Goal: Information Seeking & Learning: Compare options

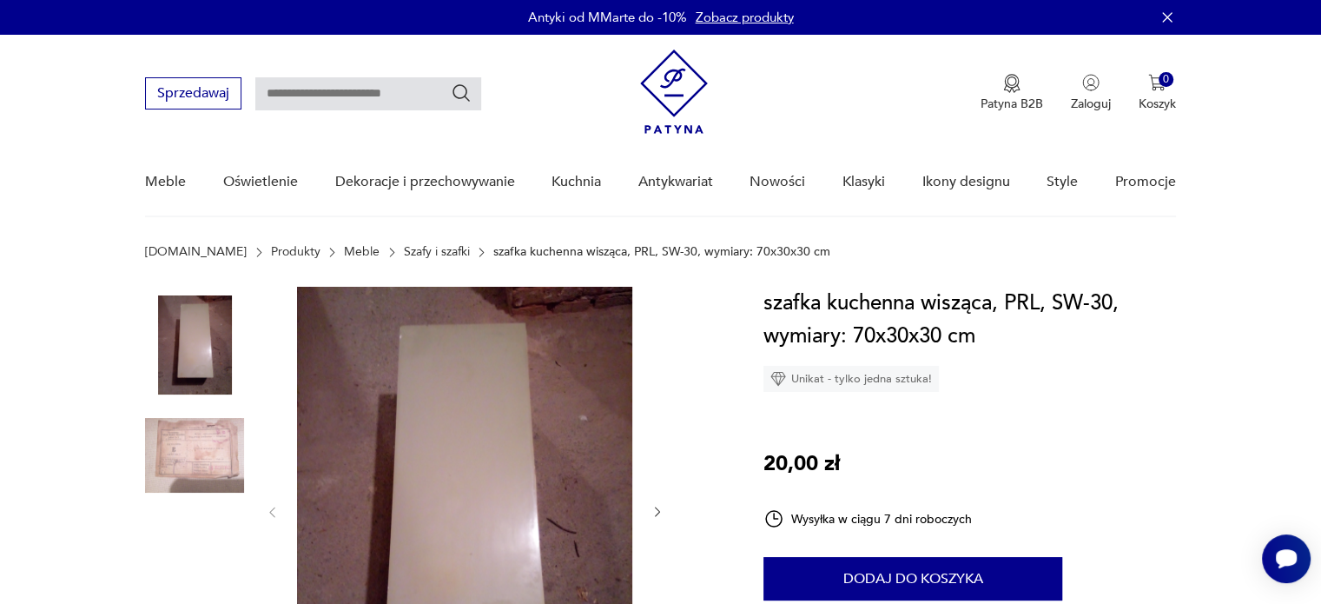
click at [404, 253] on link "Szafy i szafki" at bounding box center [437, 252] width 66 height 14
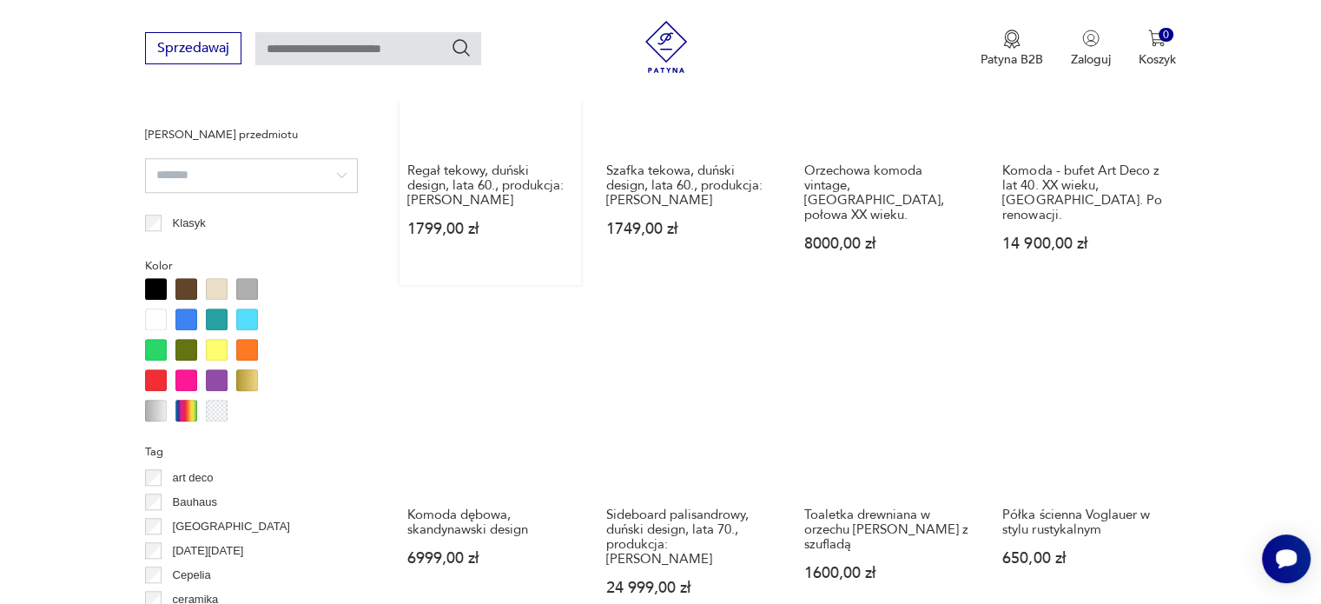
scroll to position [1676, 0]
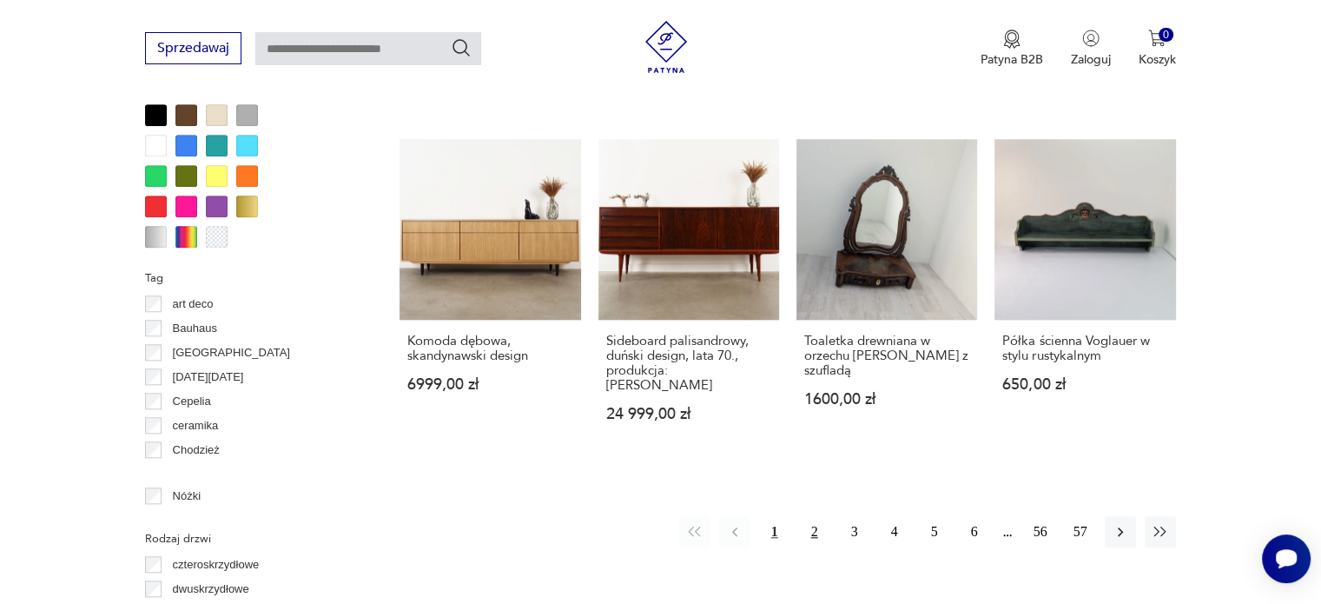
click at [816, 516] on button "2" at bounding box center [814, 531] width 31 height 31
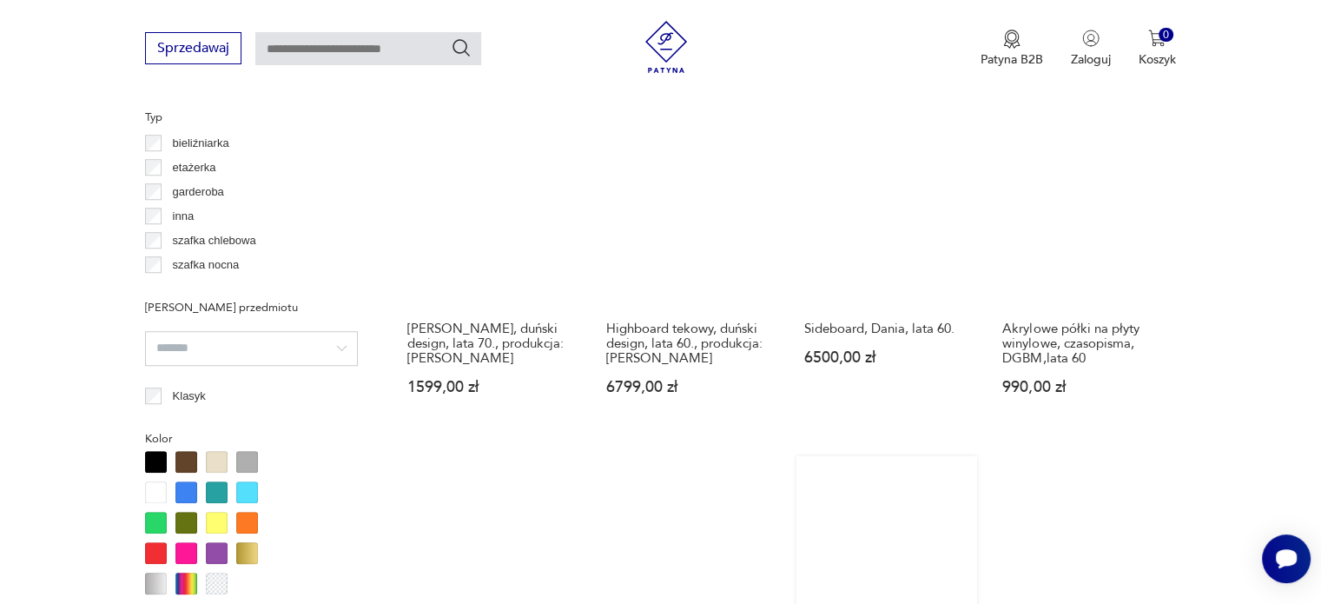
scroll to position [1677, 0]
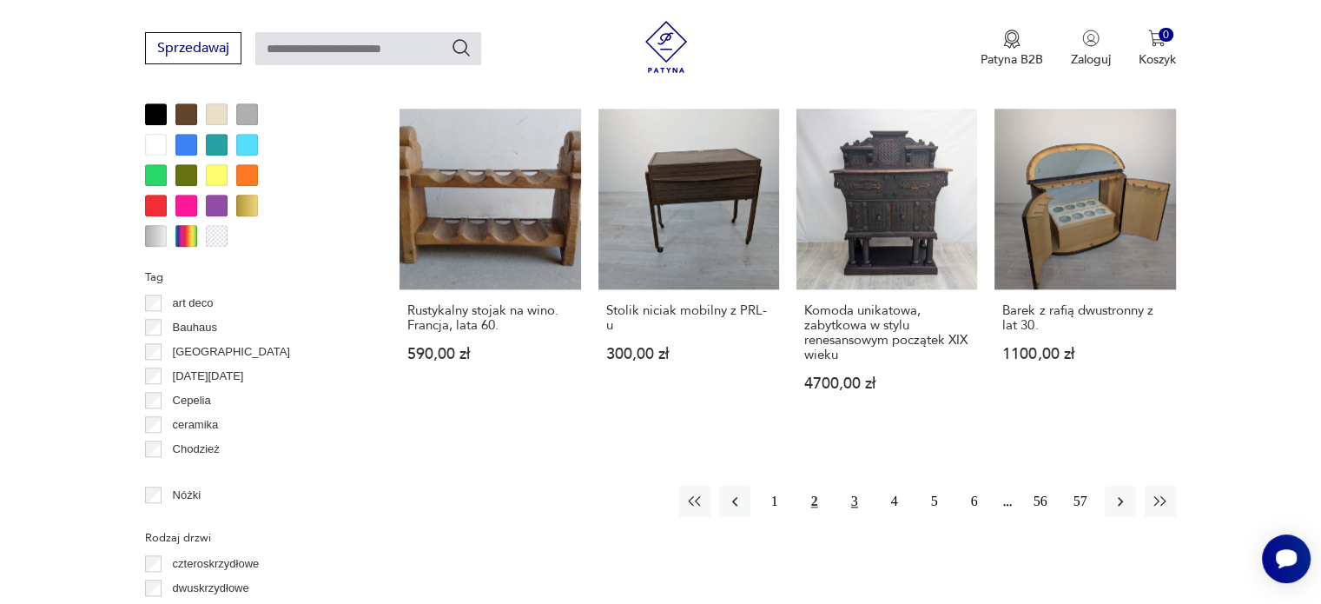
click at [863, 486] on button "3" at bounding box center [854, 501] width 31 height 31
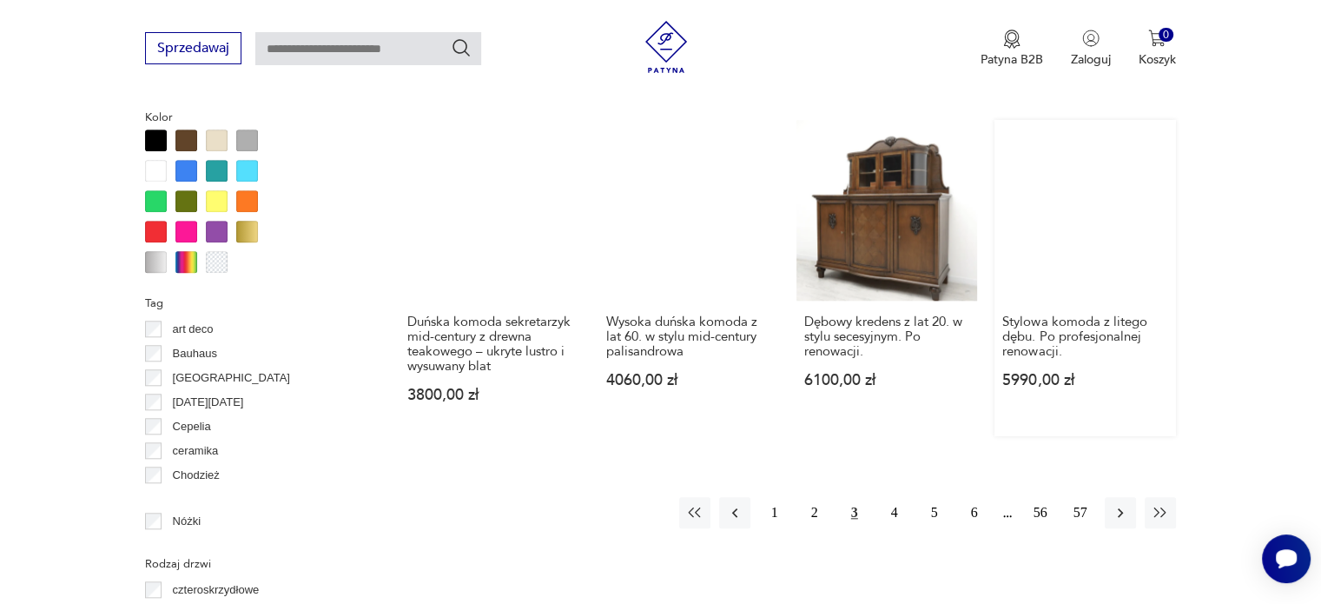
scroll to position [1764, 0]
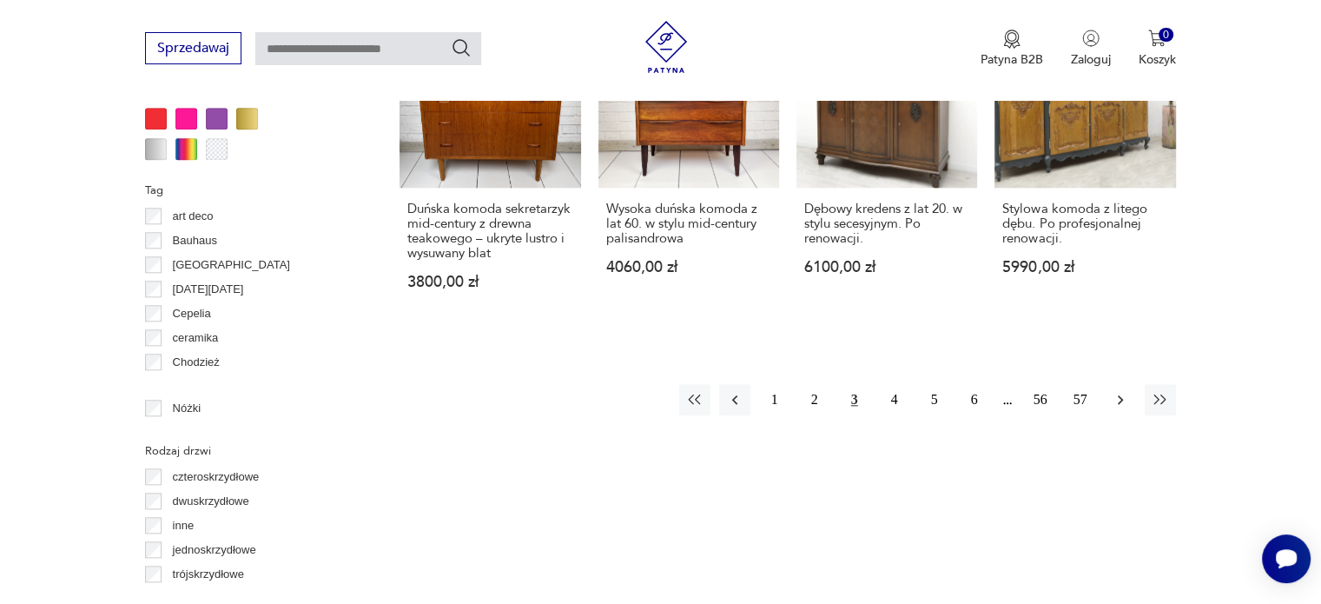
click at [1116, 391] on icon "button" at bounding box center [1120, 399] width 17 height 17
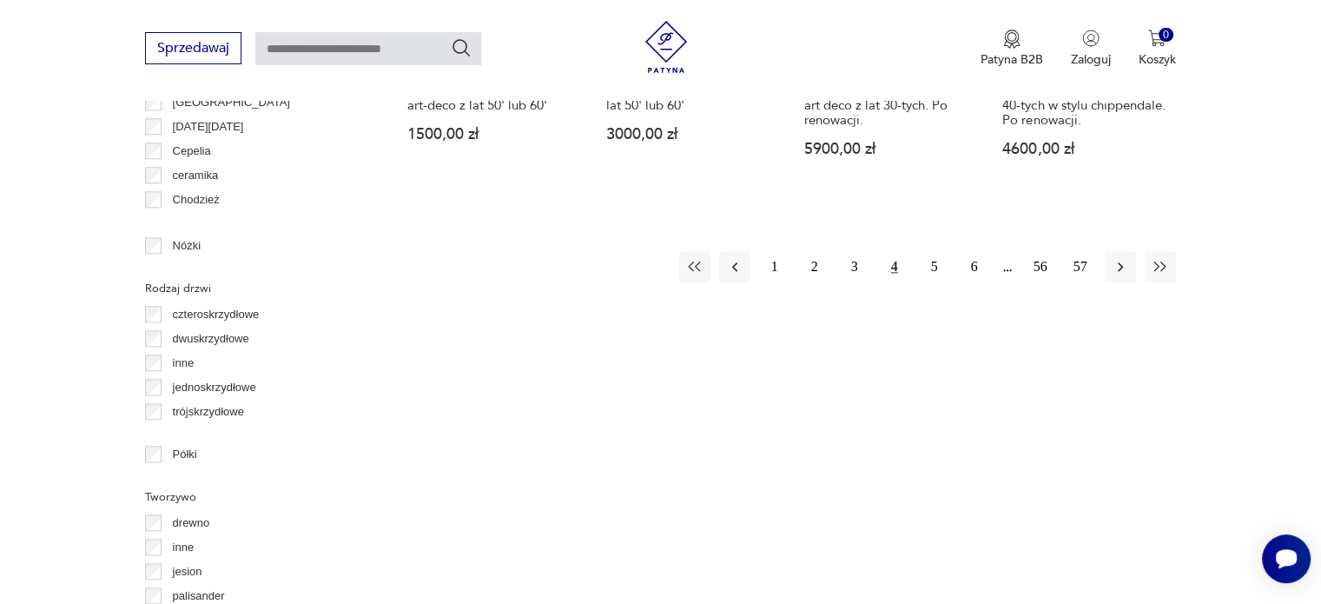
scroll to position [1937, 0]
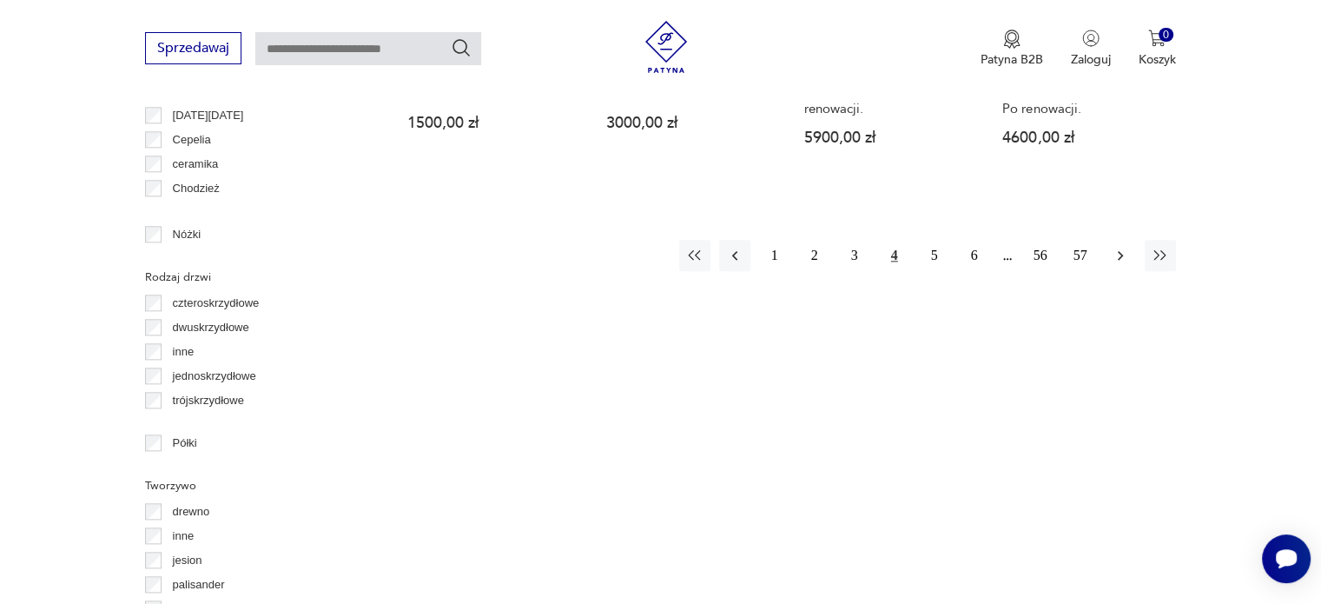
click at [1121, 251] on icon "button" at bounding box center [1120, 256] width 5 height 10
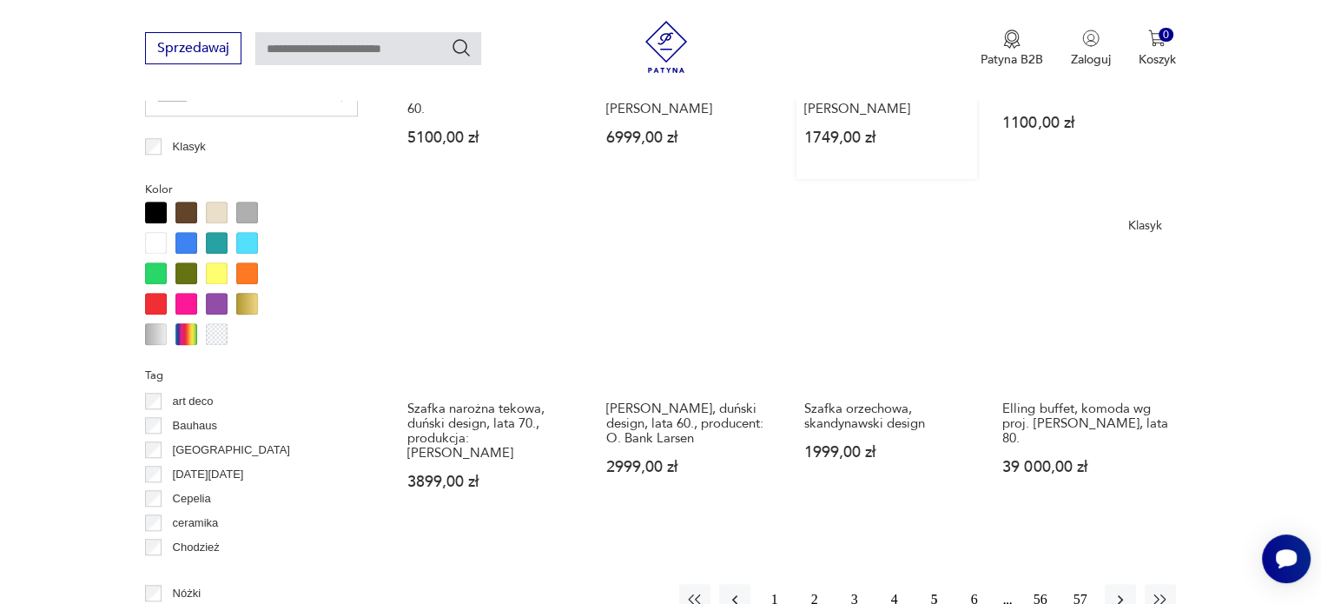
scroll to position [1677, 0]
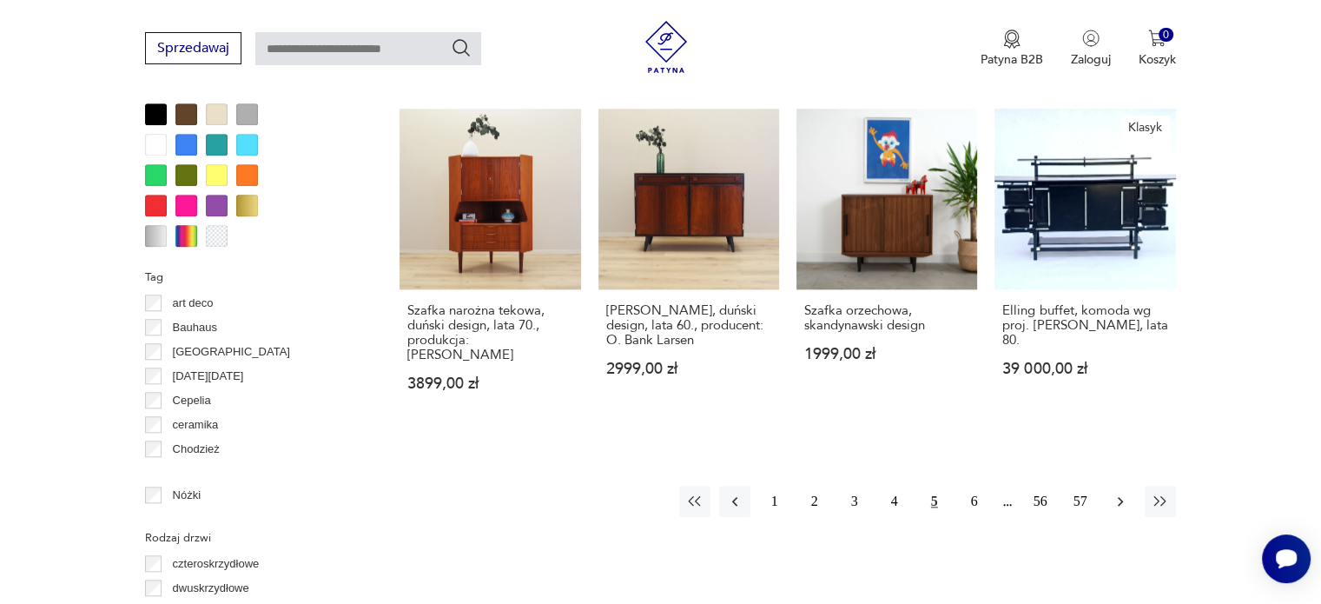
click at [1122, 493] on icon "button" at bounding box center [1120, 501] width 17 height 17
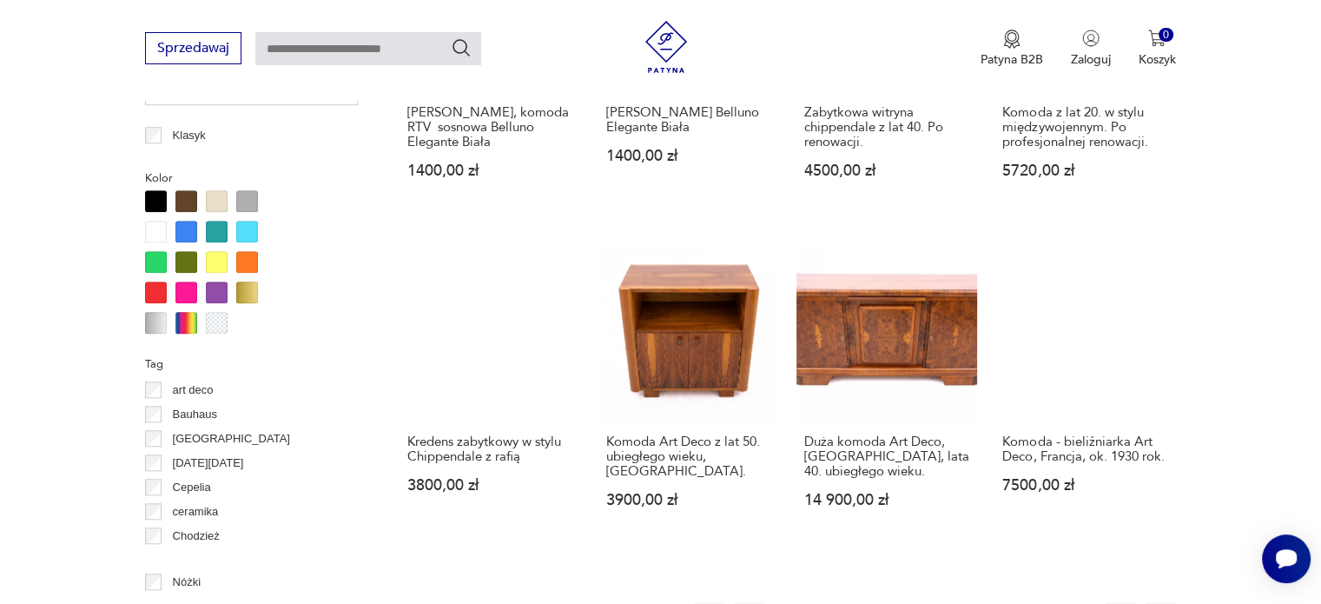
scroll to position [1764, 0]
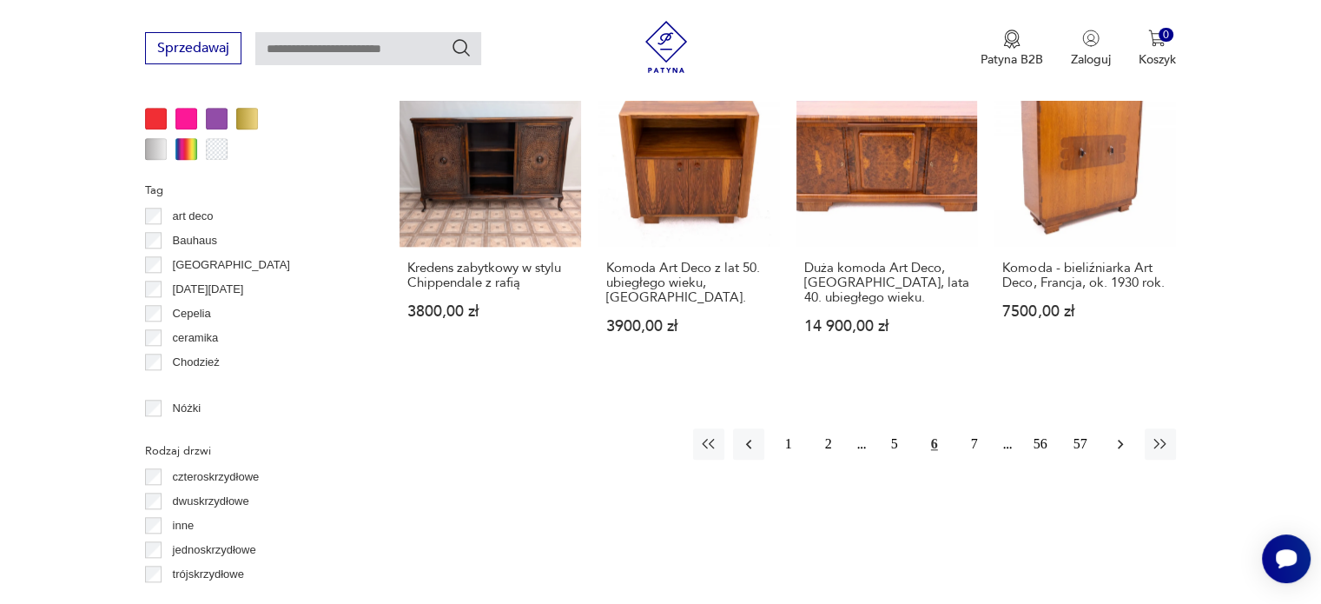
click at [1111, 428] on button "button" at bounding box center [1120, 443] width 31 height 31
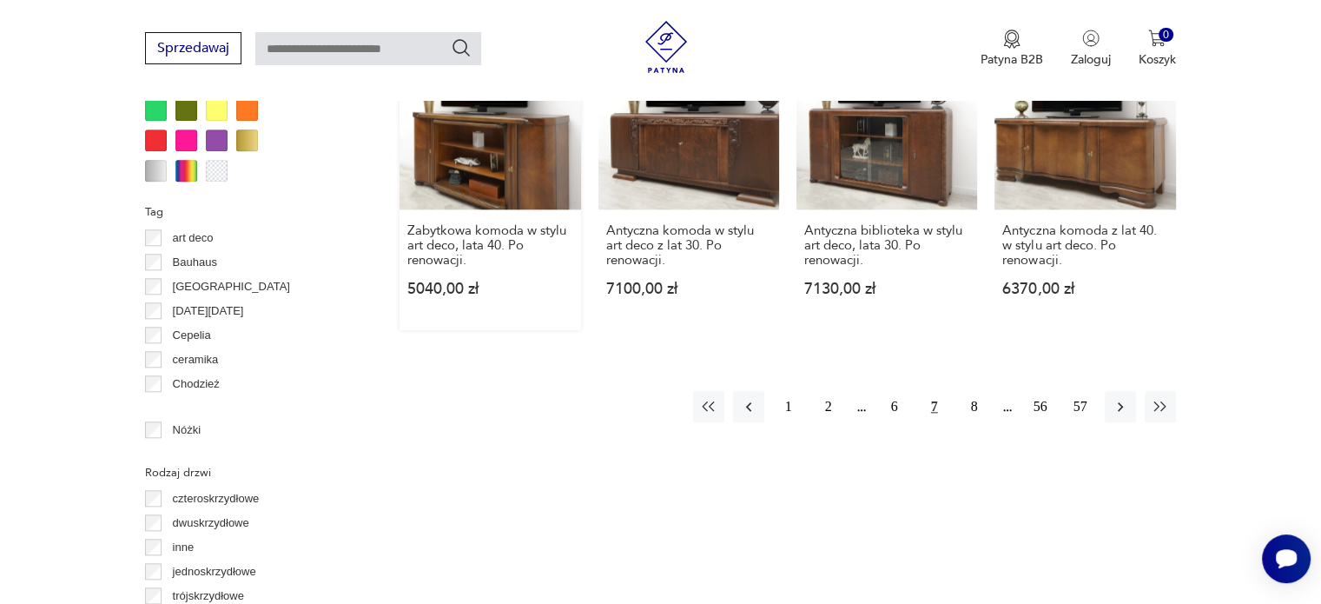
scroll to position [1677, 0]
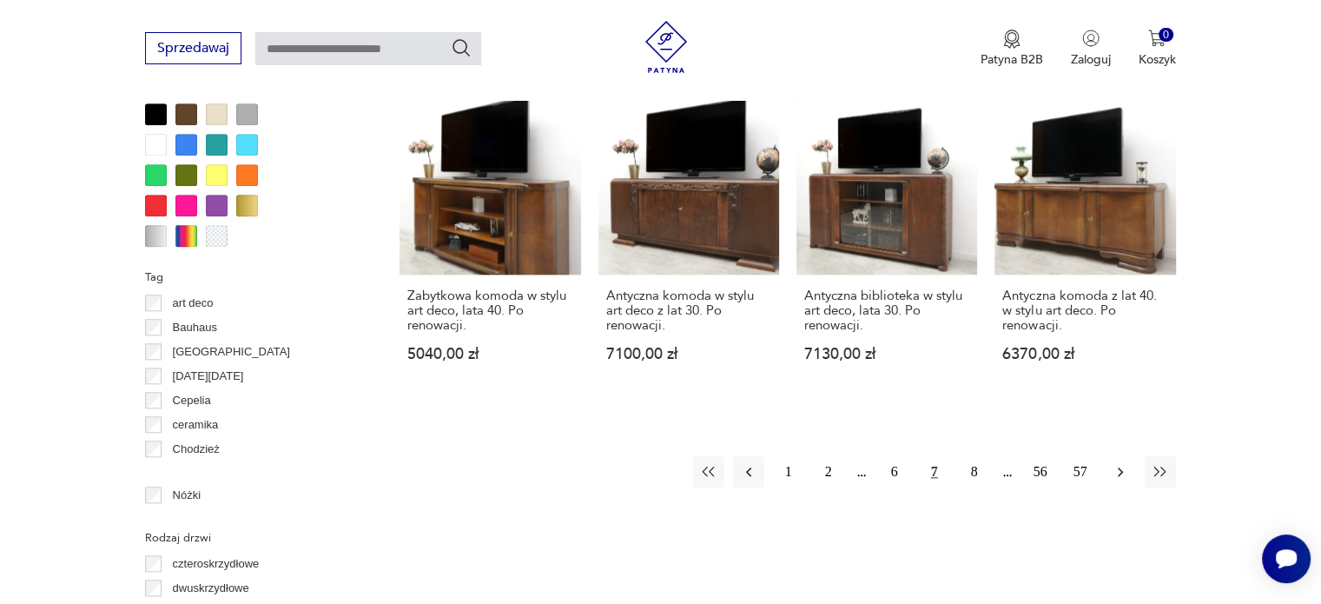
click at [1124, 467] on icon "button" at bounding box center [1120, 471] width 17 height 17
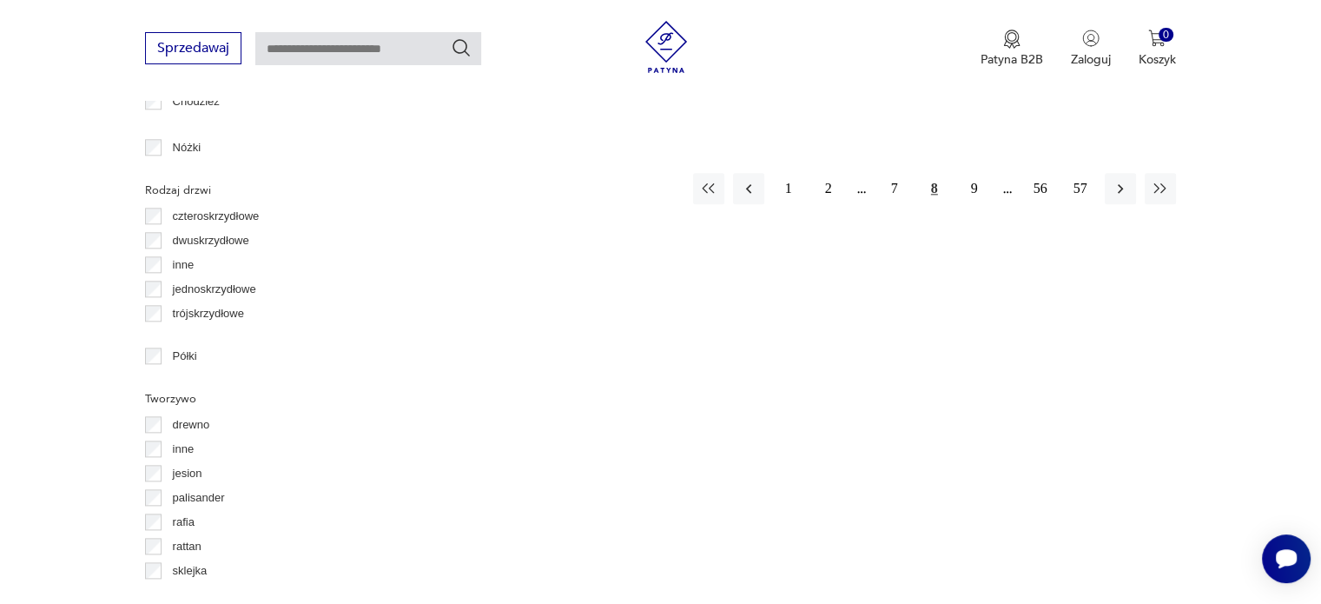
scroll to position [1677, 0]
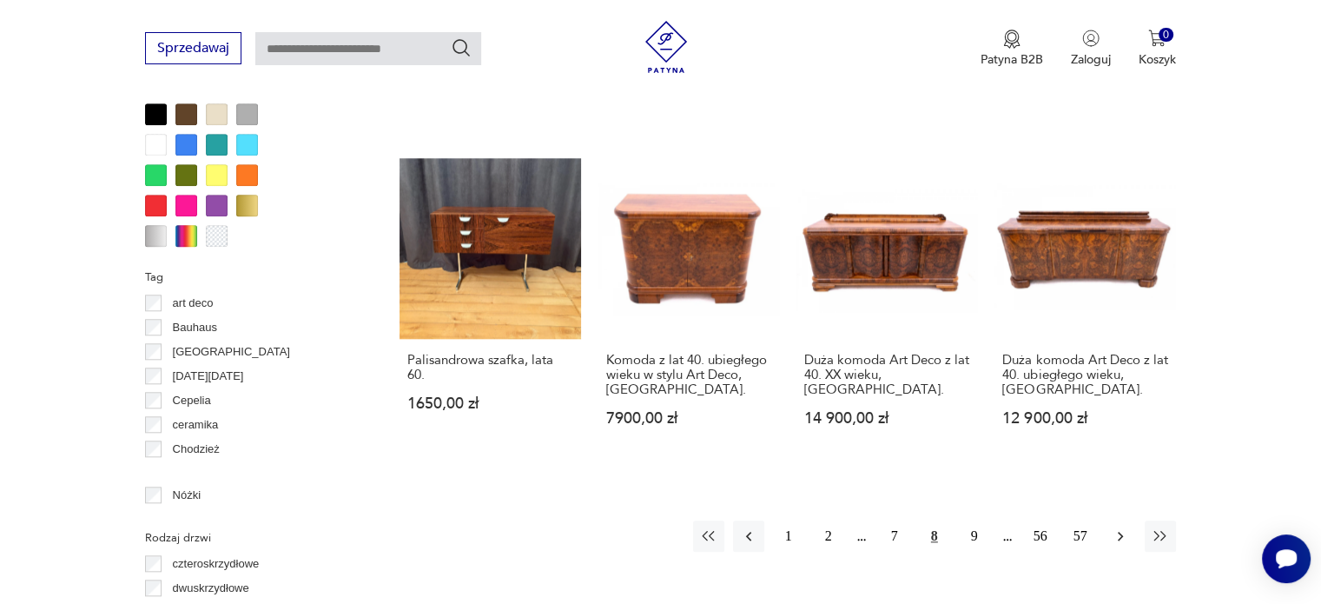
click at [1109, 520] on button "button" at bounding box center [1120, 535] width 31 height 31
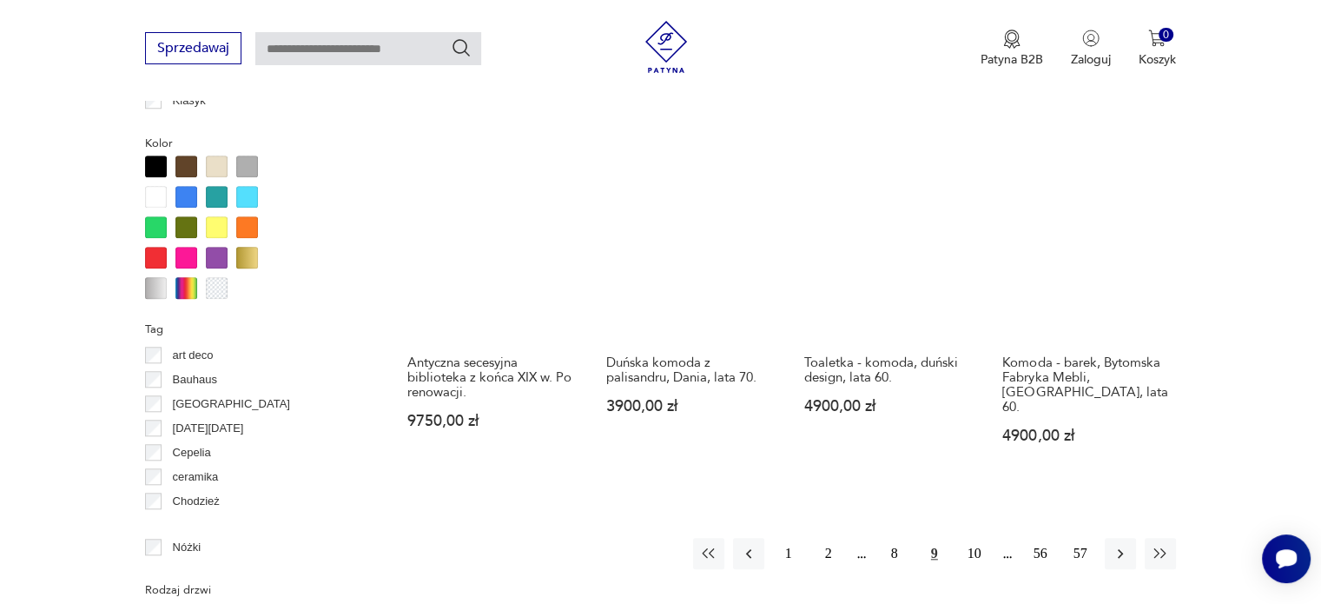
scroll to position [1764, 0]
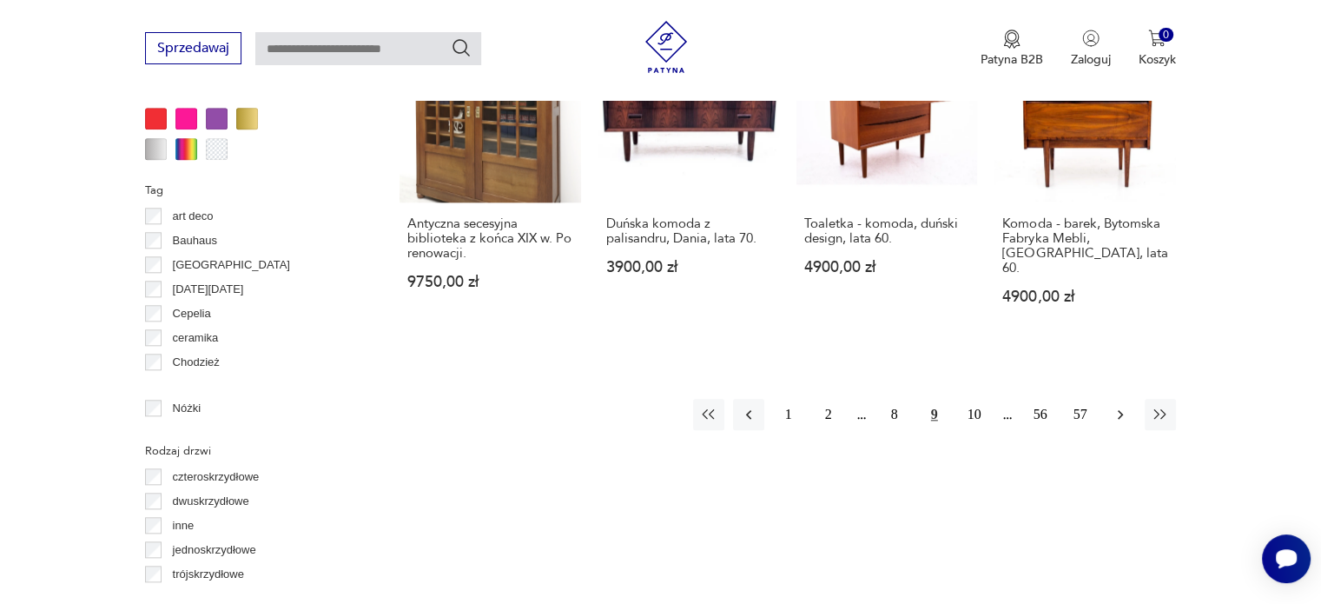
click at [1121, 410] on icon "button" at bounding box center [1120, 415] width 5 height 10
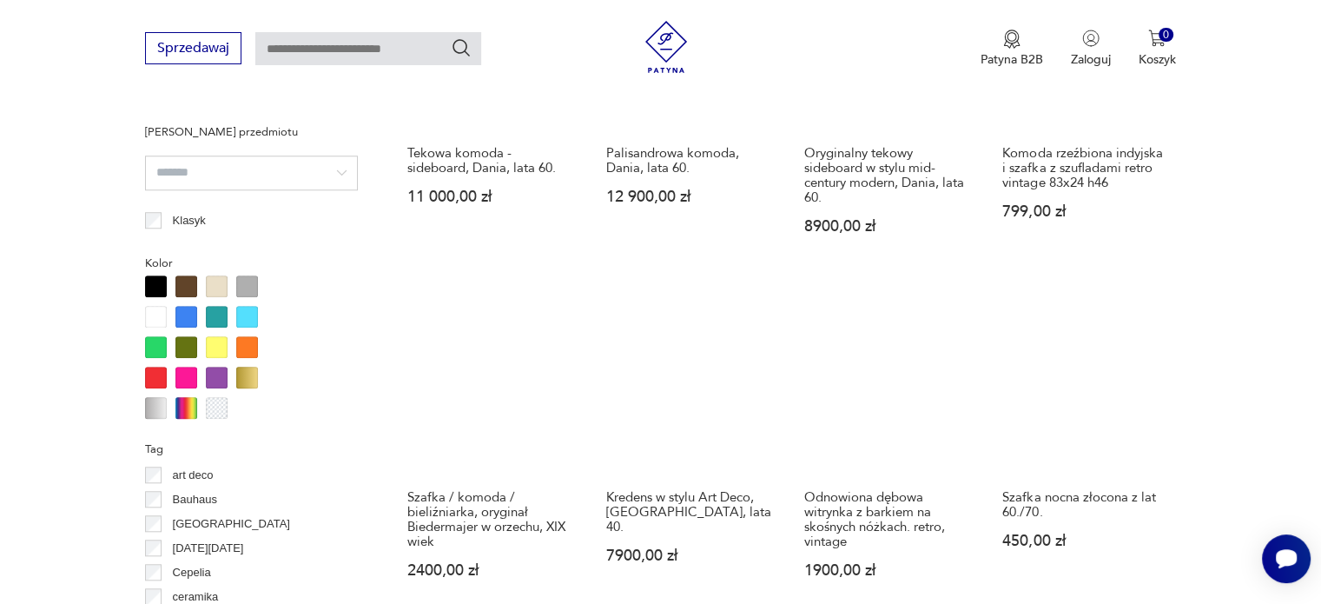
scroll to position [1590, 0]
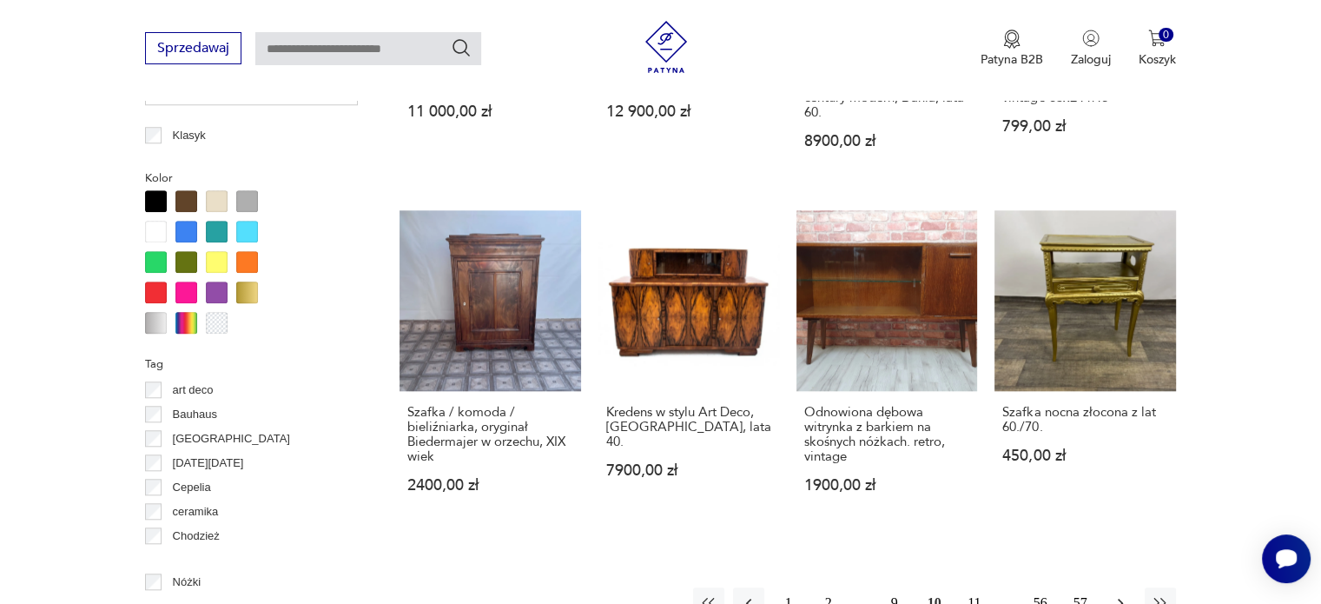
click at [1116, 594] on icon "button" at bounding box center [1120, 602] width 17 height 17
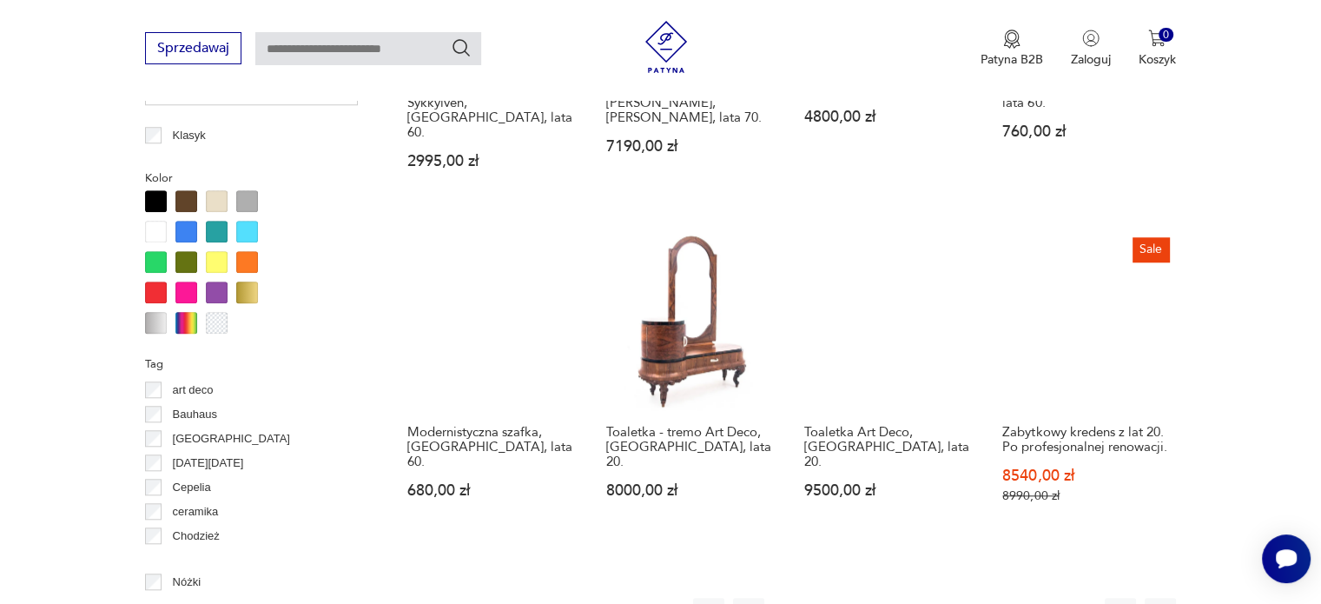
scroll to position [1764, 0]
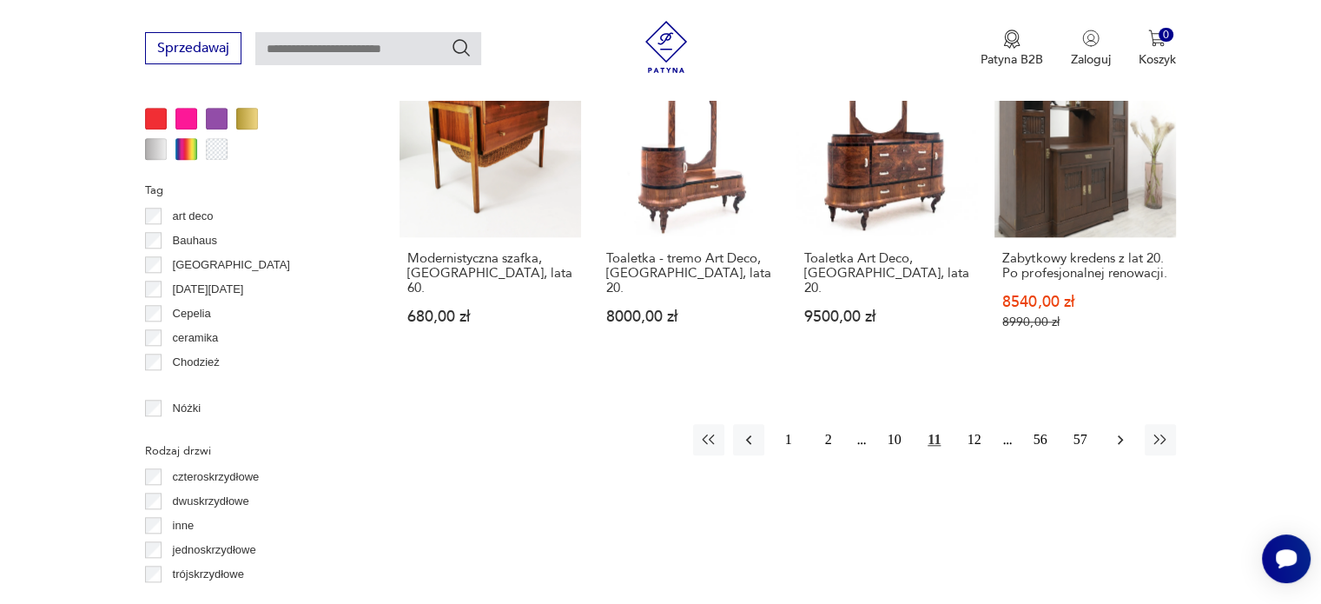
click at [1114, 424] on button "button" at bounding box center [1120, 439] width 31 height 31
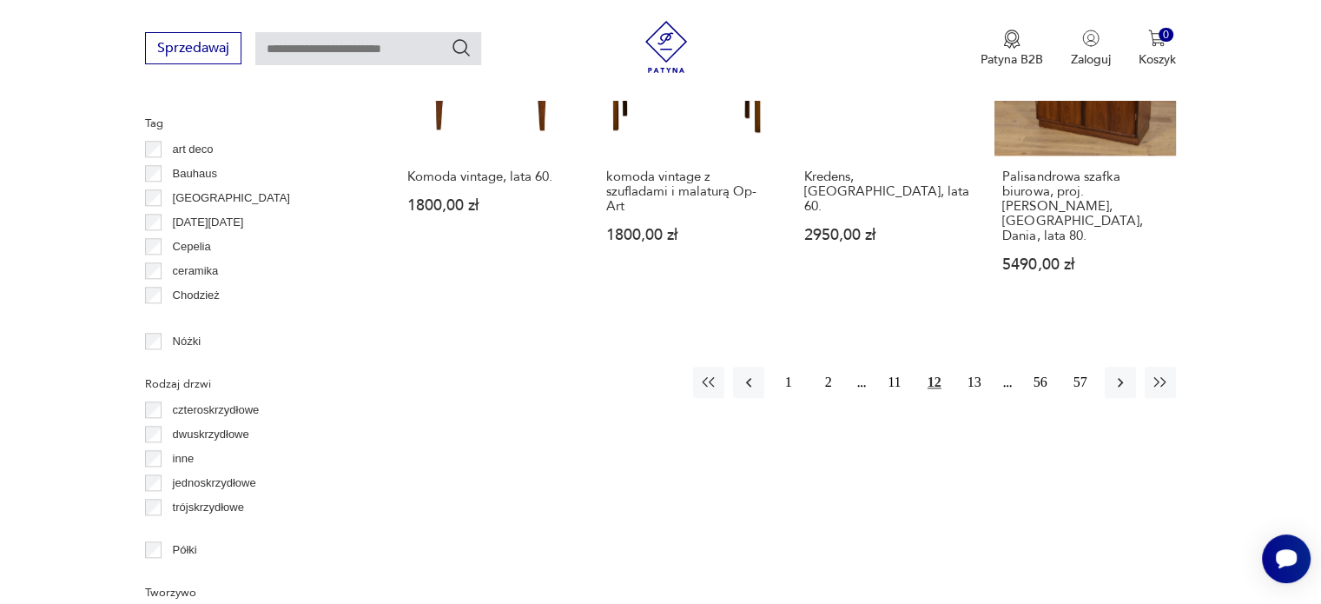
scroll to position [1677, 0]
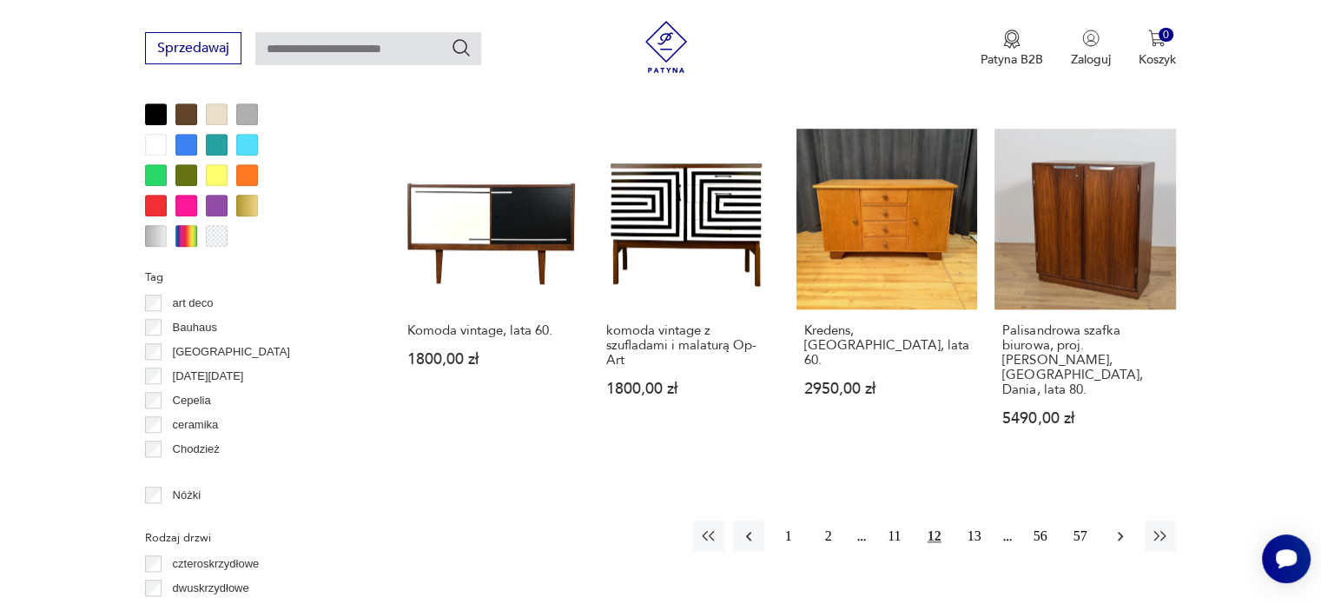
click at [1126, 527] on icon "button" at bounding box center [1120, 535] width 17 height 17
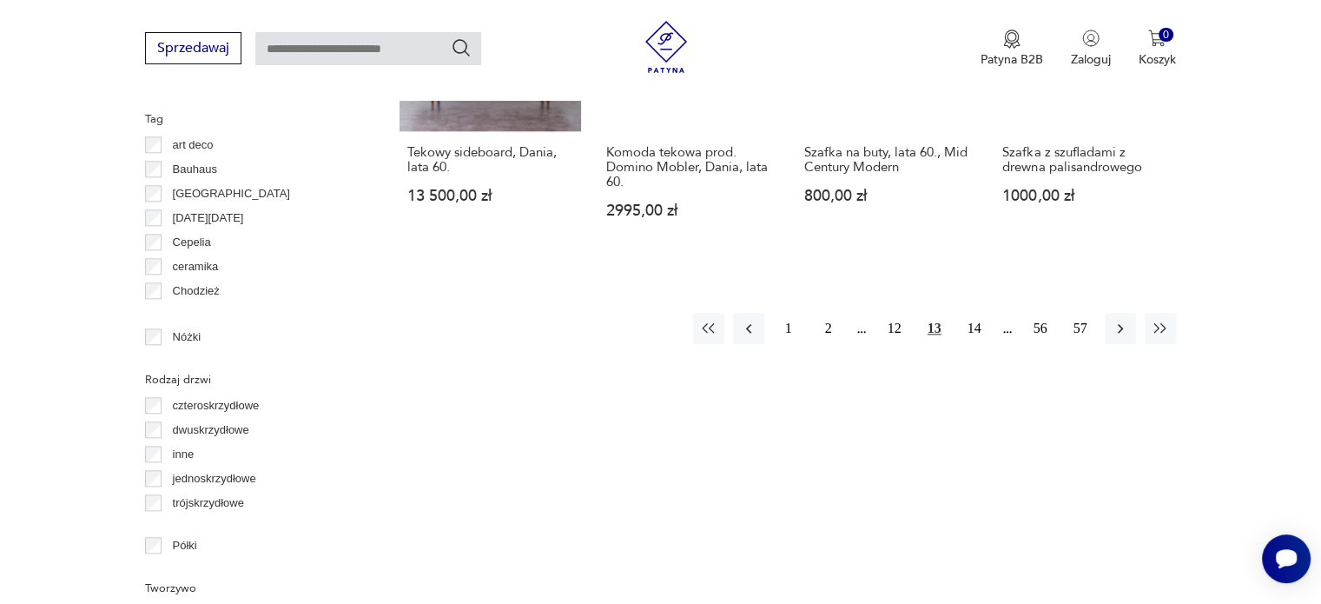
scroll to position [1764, 0]
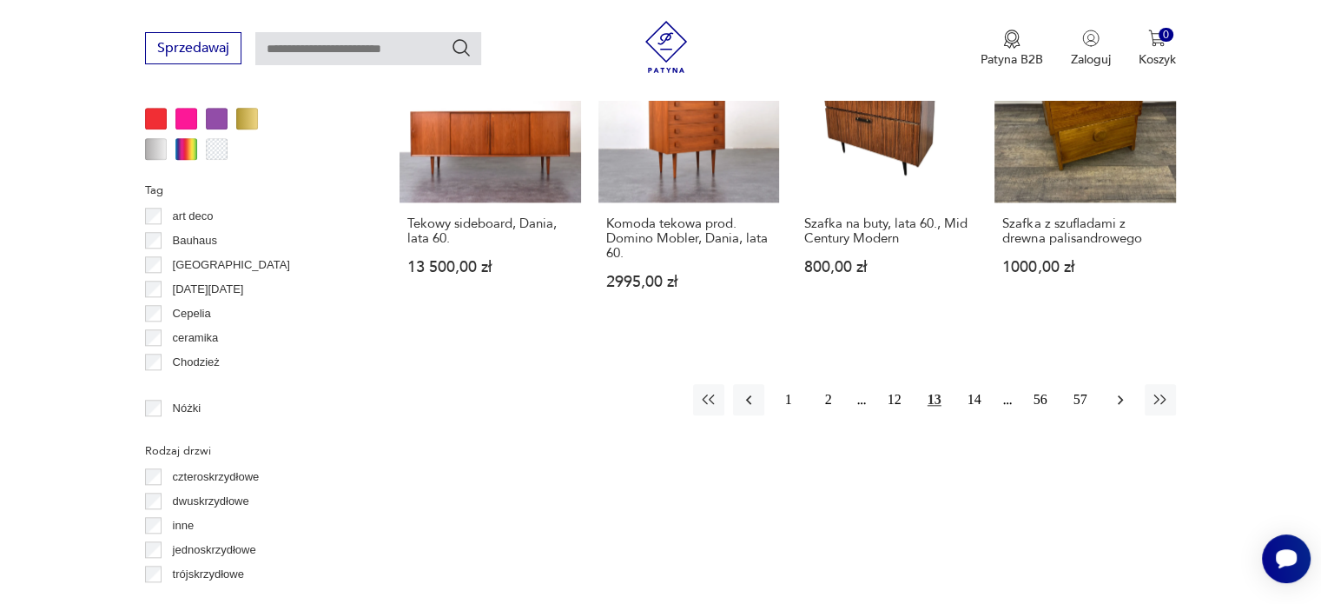
click at [1115, 394] on button "button" at bounding box center [1120, 399] width 31 height 31
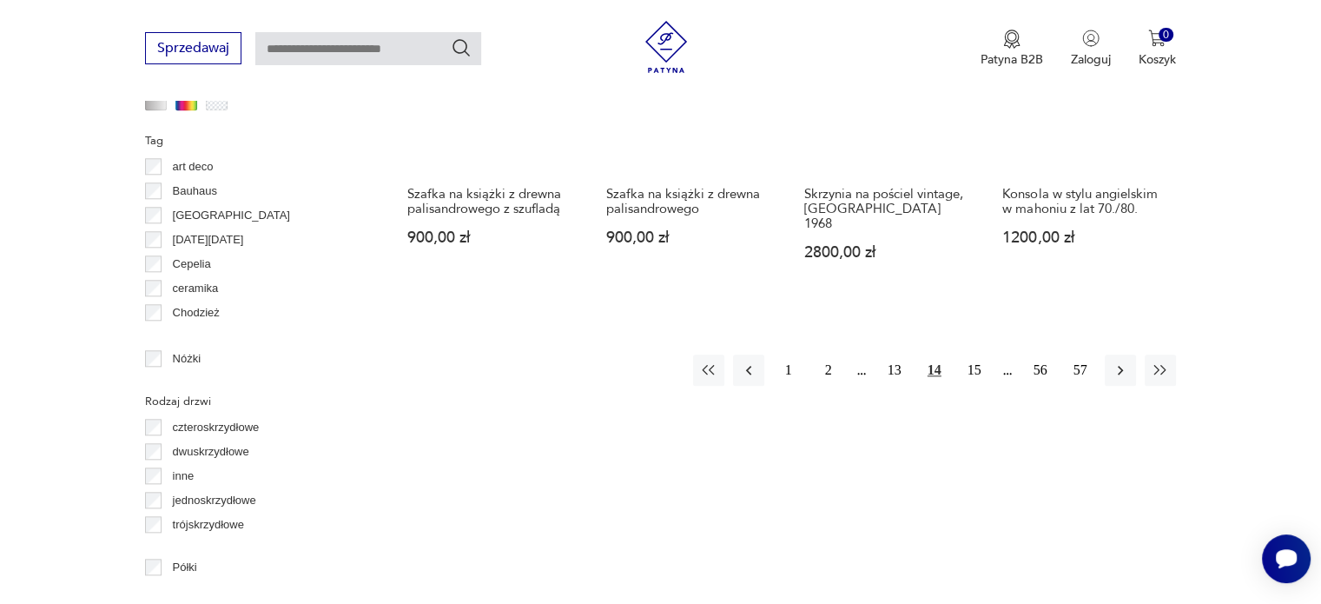
scroll to position [1937, 0]
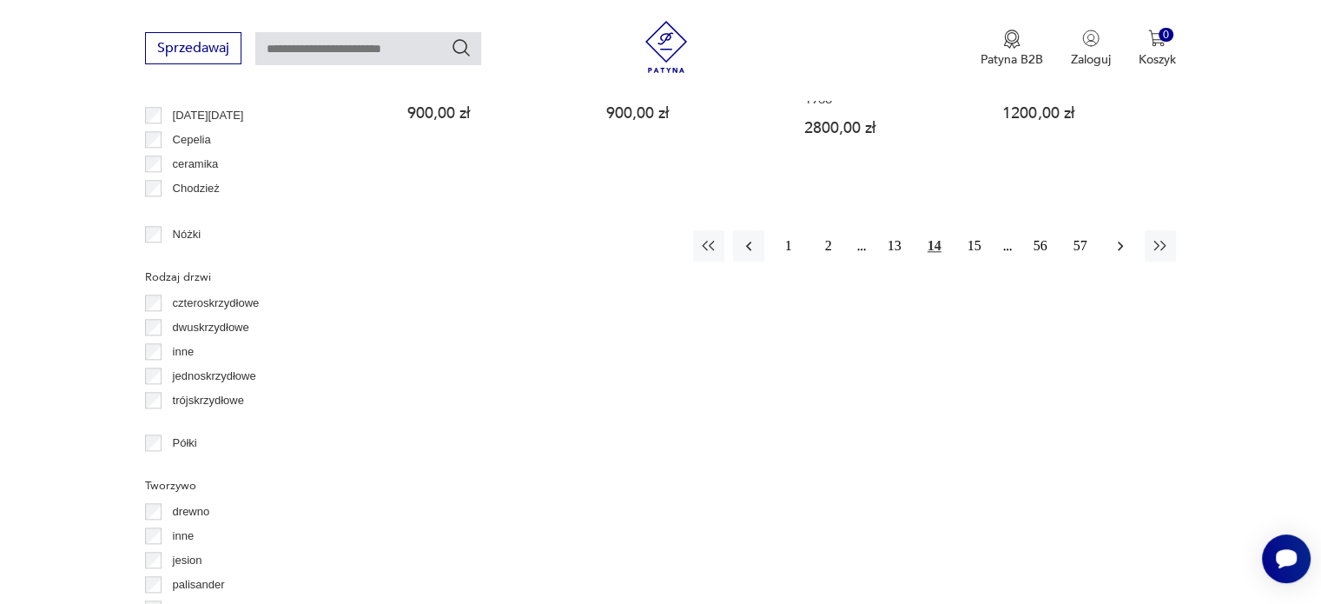
click at [1129, 230] on button "button" at bounding box center [1120, 245] width 31 height 31
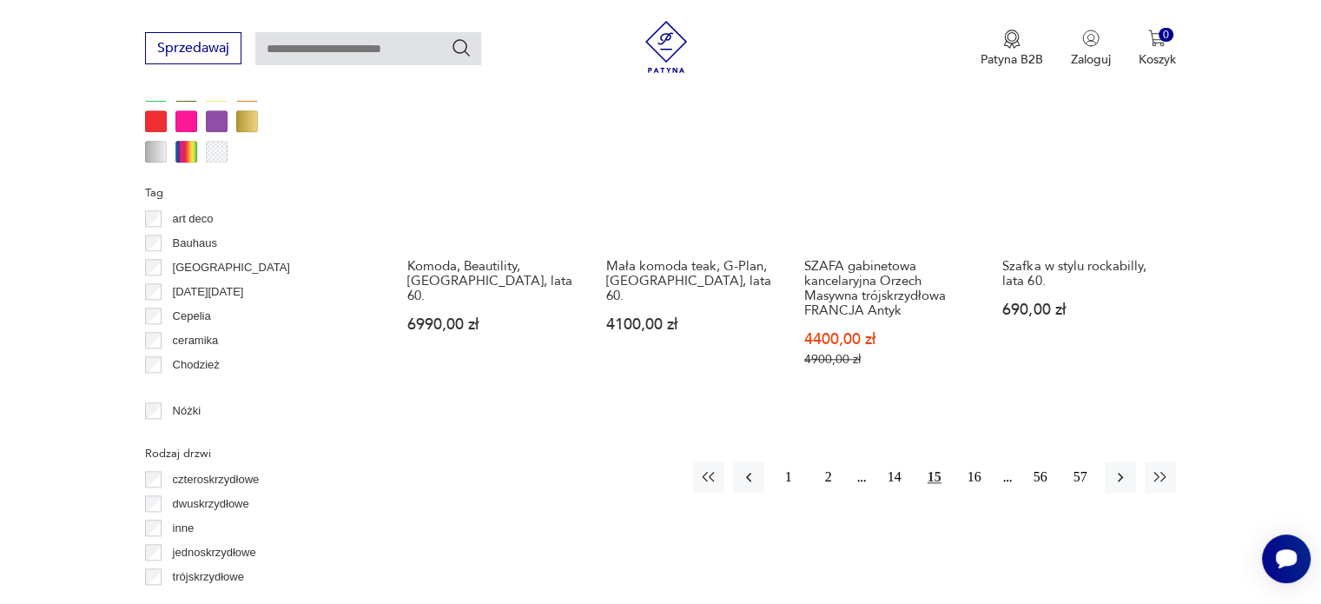
scroll to position [1764, 0]
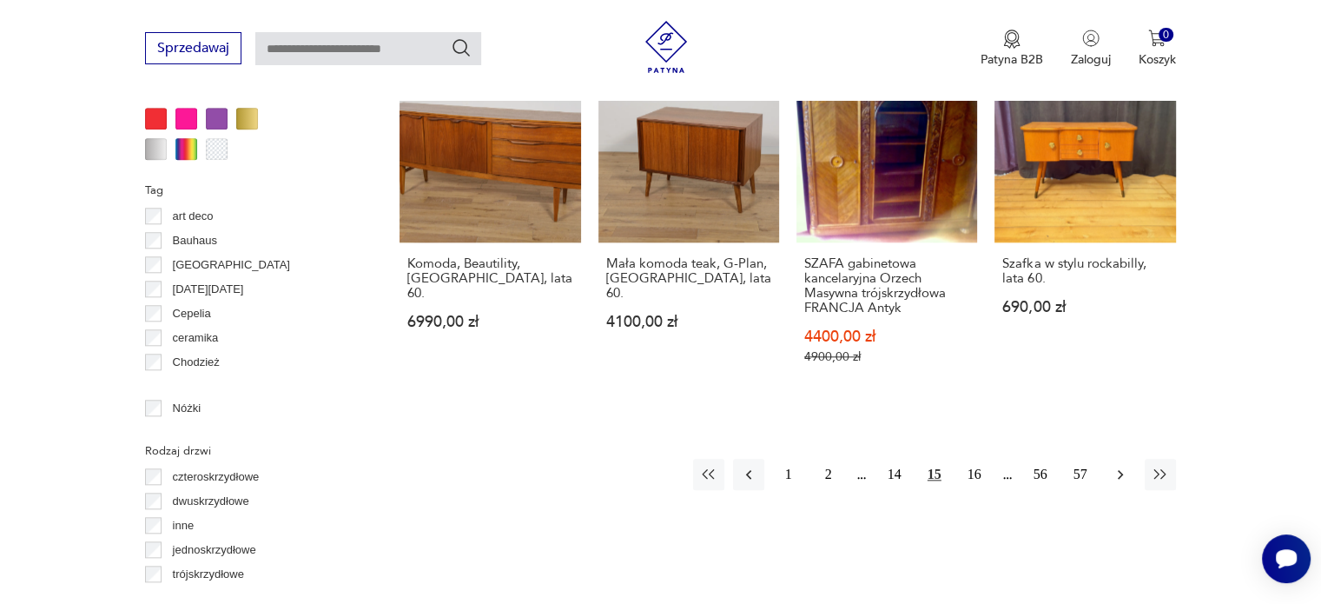
click at [1123, 466] on icon "button" at bounding box center [1120, 474] width 17 height 17
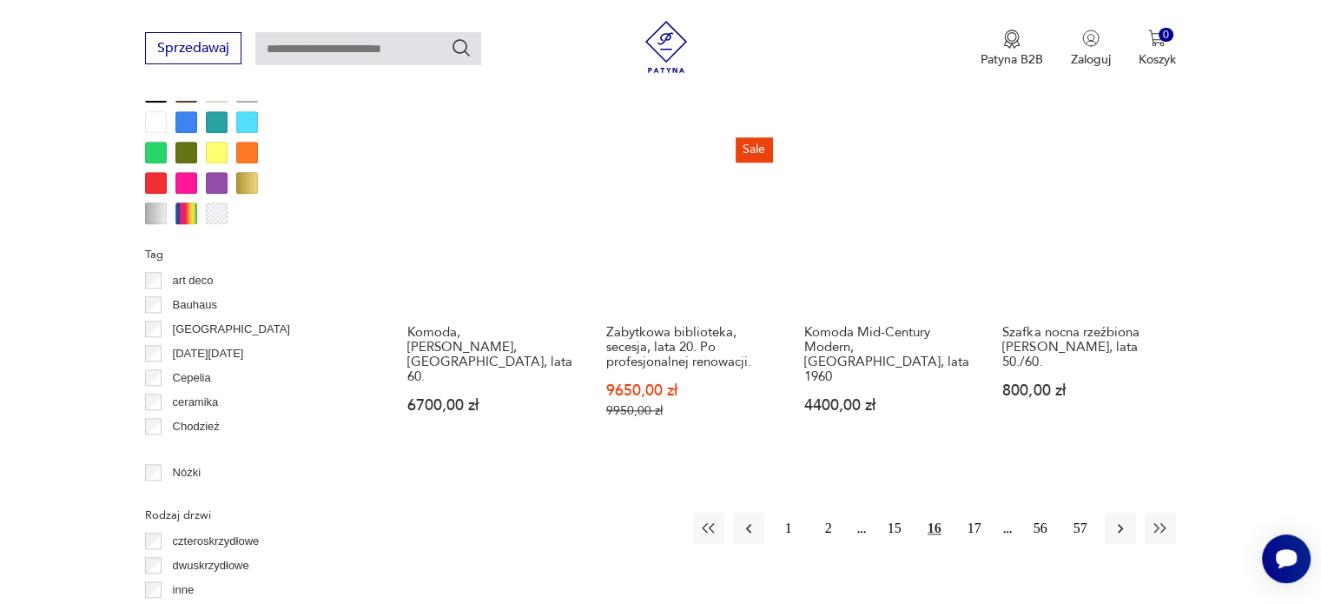
scroll to position [1764, 0]
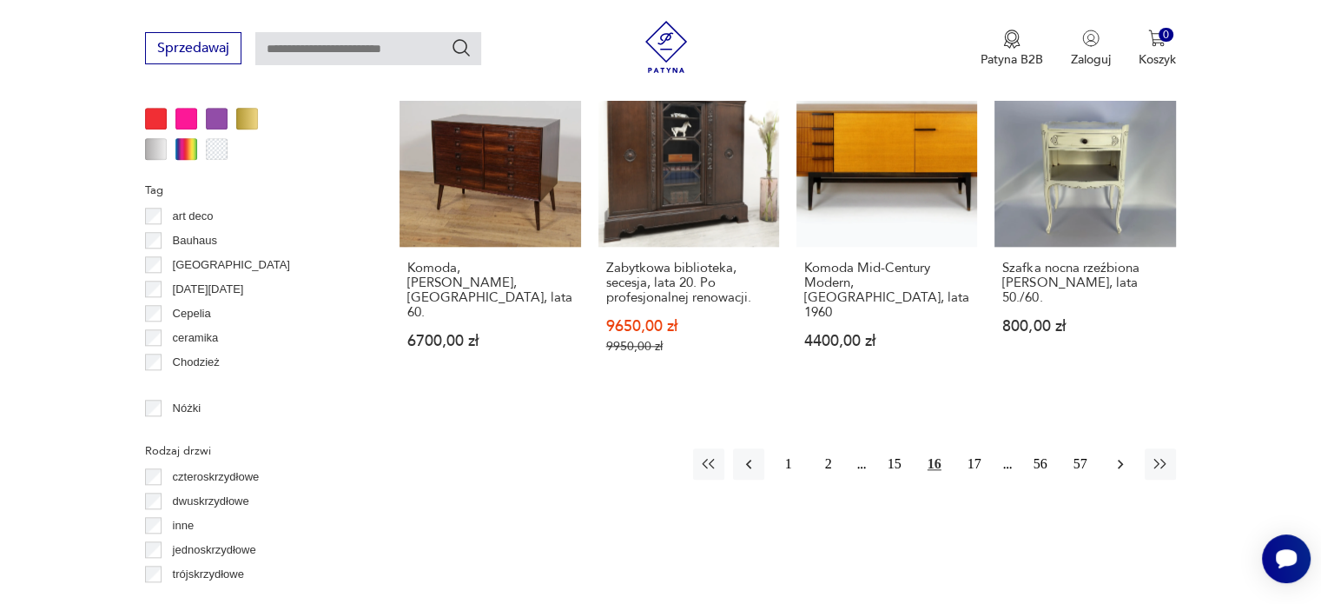
click at [1122, 455] on icon "button" at bounding box center [1120, 463] width 17 height 17
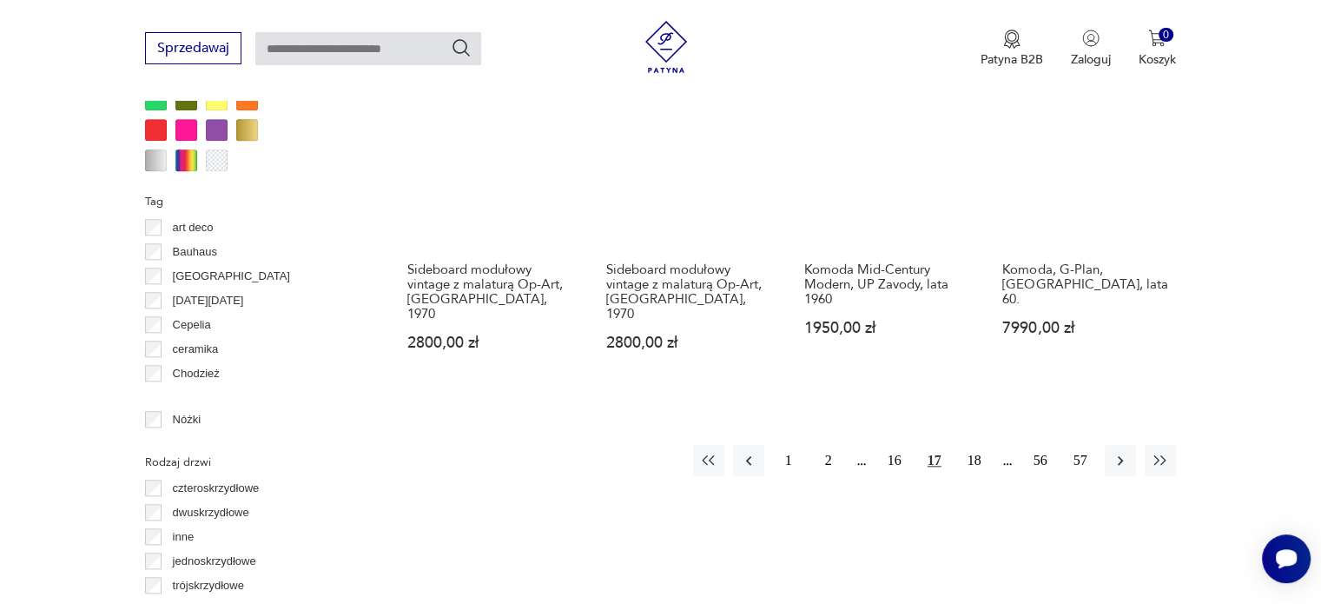
scroll to position [1764, 0]
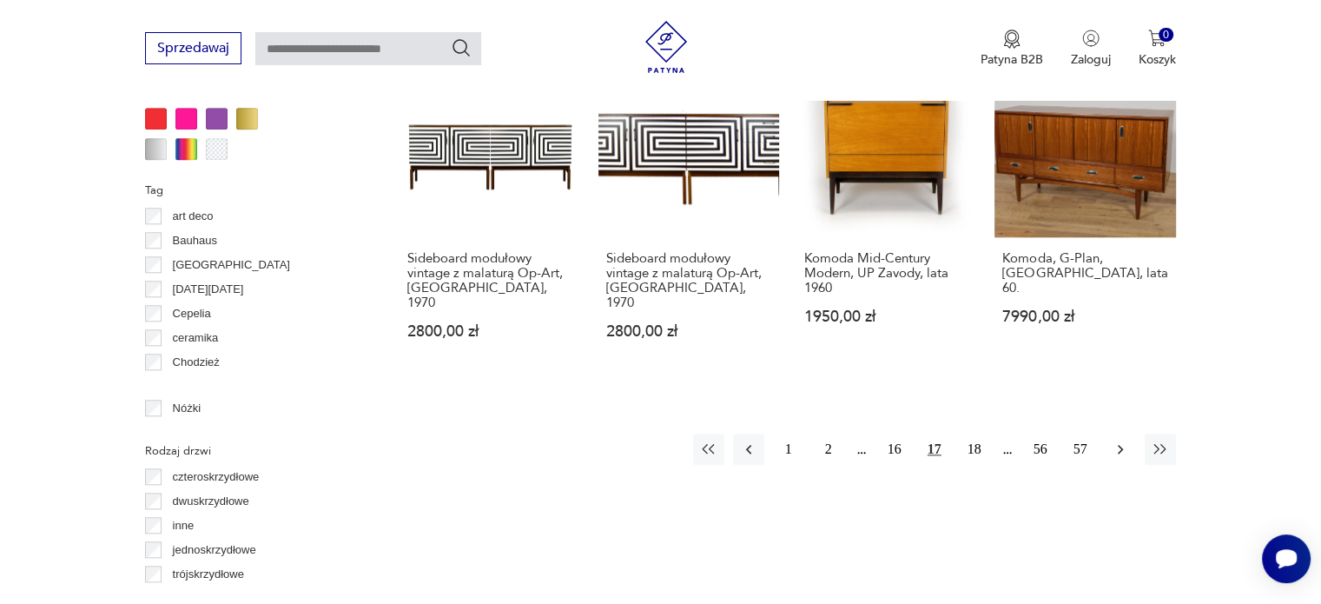
click at [1116, 440] on icon "button" at bounding box center [1120, 448] width 17 height 17
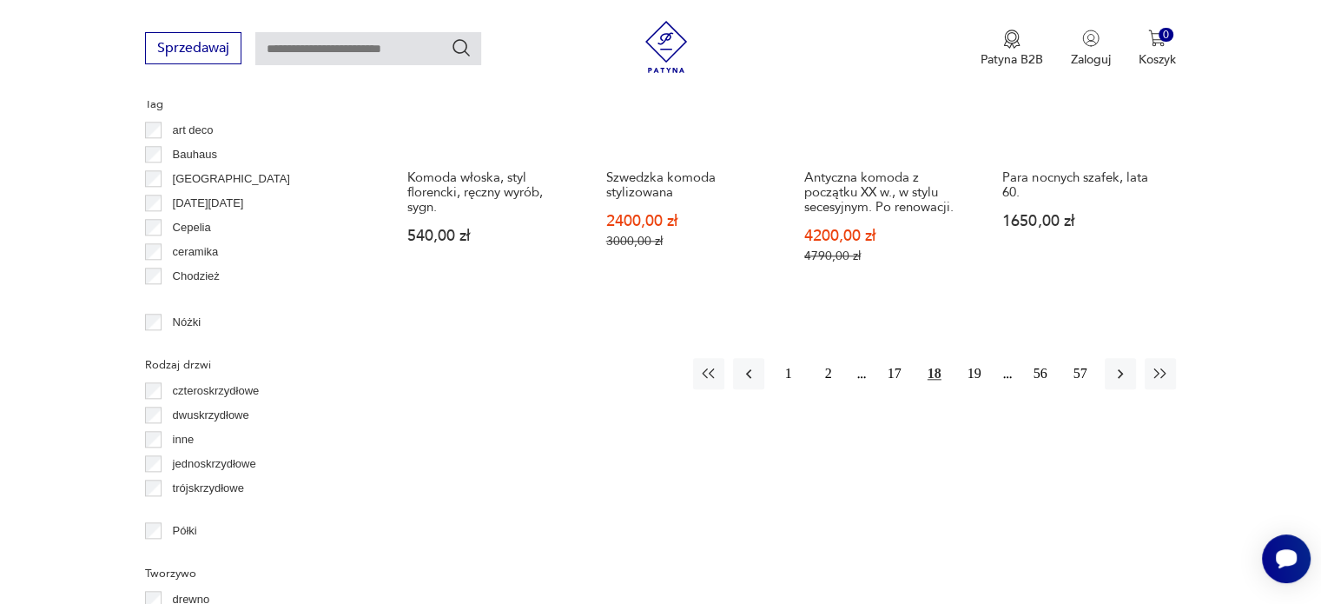
scroll to position [1937, 0]
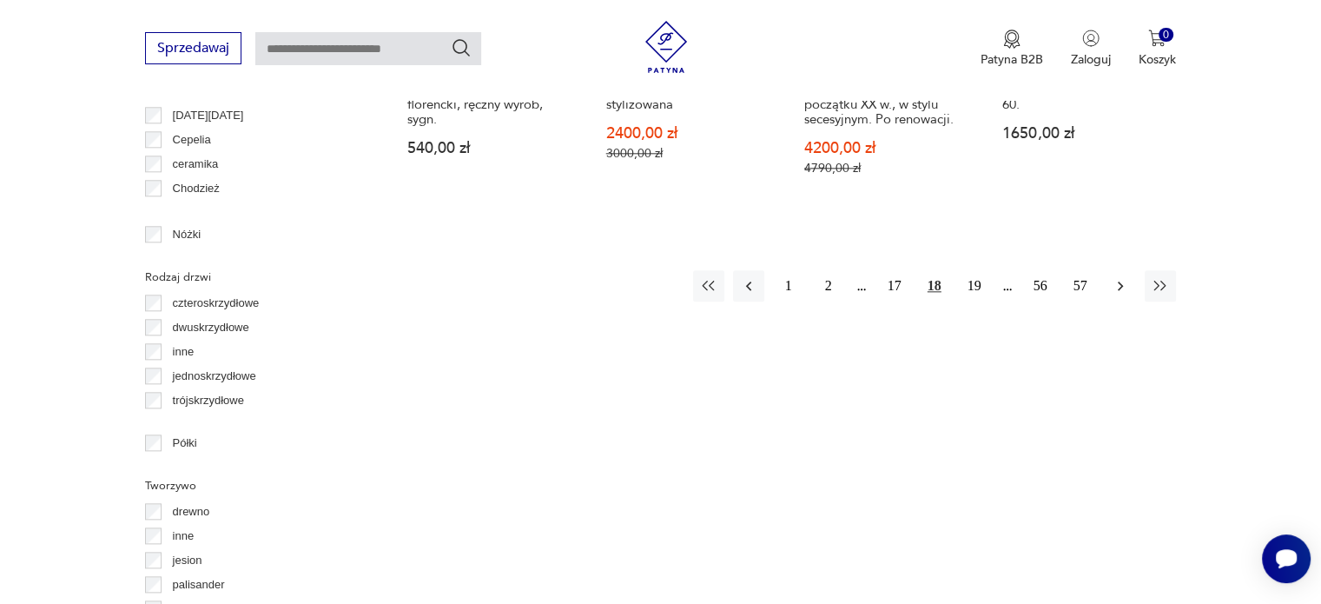
click at [1126, 277] on icon "button" at bounding box center [1120, 285] width 17 height 17
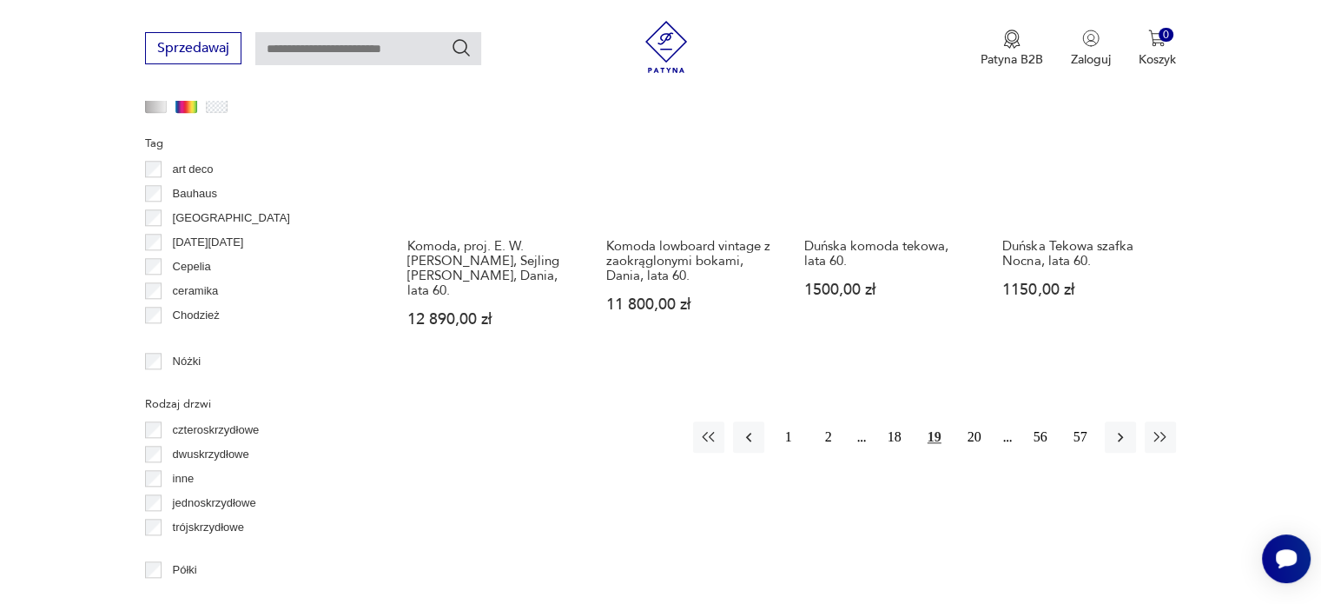
scroll to position [1937, 0]
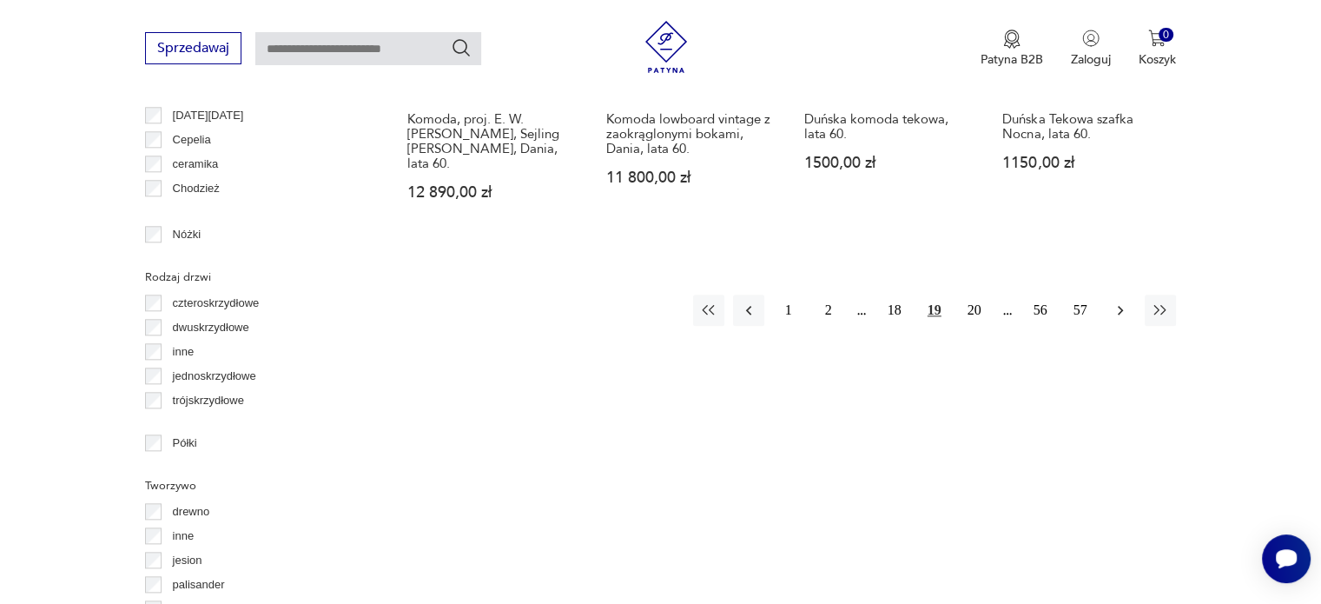
click at [1118, 301] on icon "button" at bounding box center [1120, 309] width 17 height 17
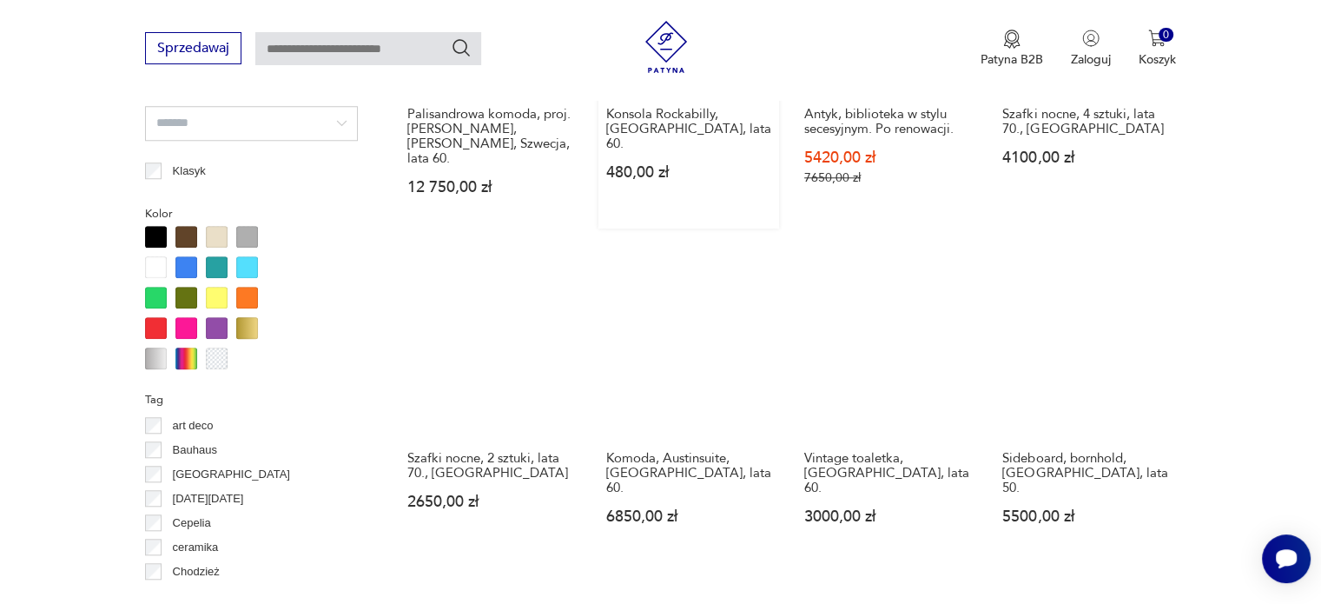
scroll to position [1416, 0]
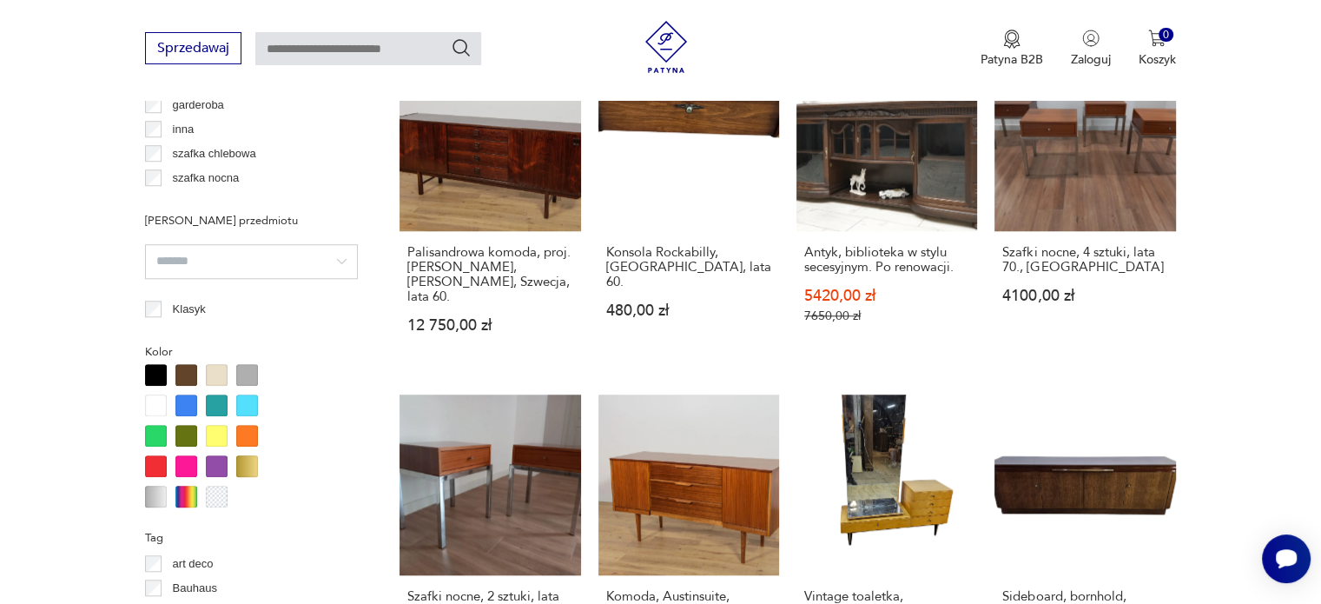
click at [333, 36] on input "text" at bounding box center [368, 48] width 226 height 33
type input "*******"
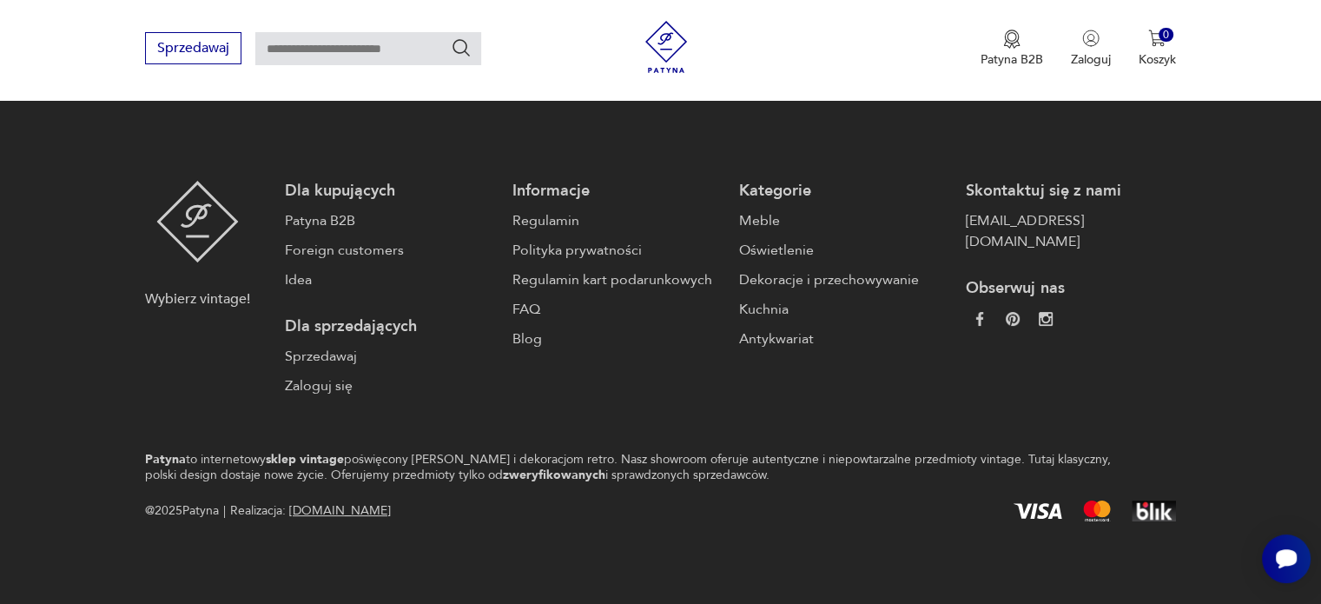
type input "*******"
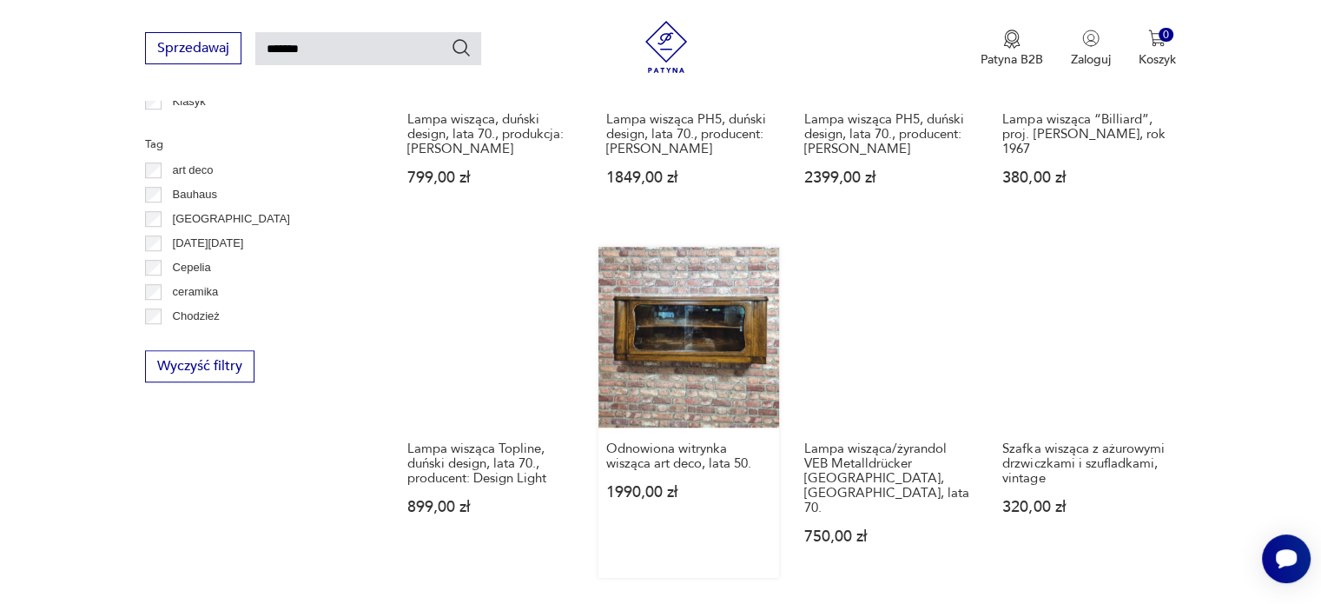
scroll to position [1267, 0]
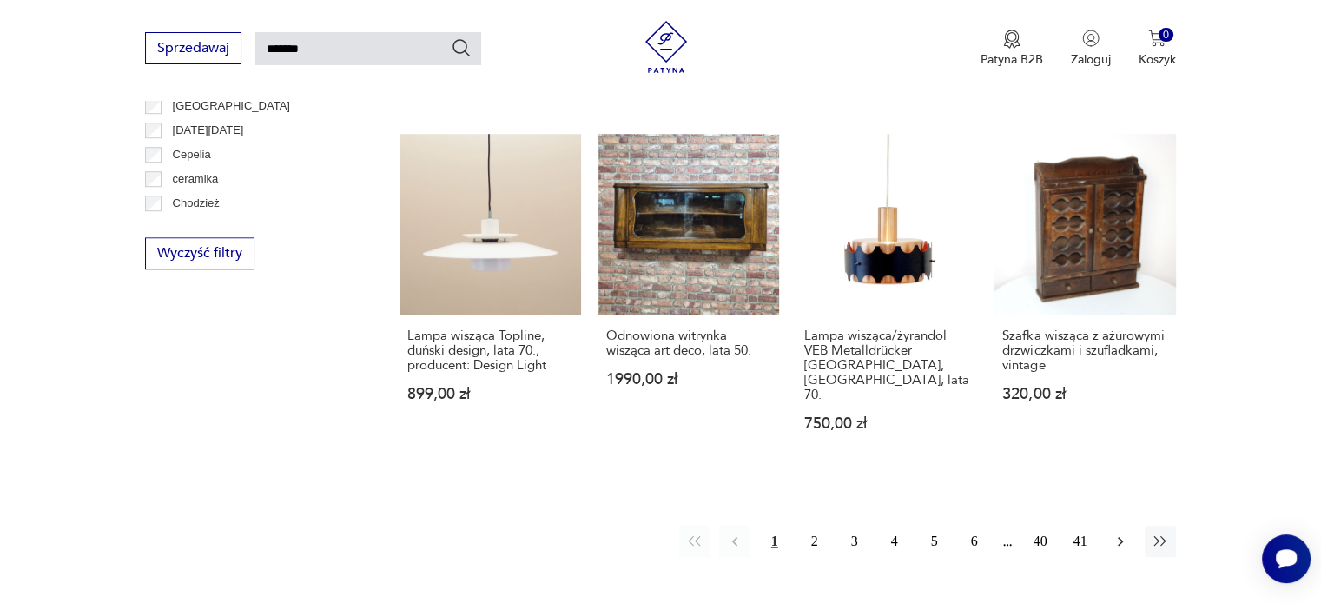
click at [1123, 533] on icon "button" at bounding box center [1120, 541] width 17 height 17
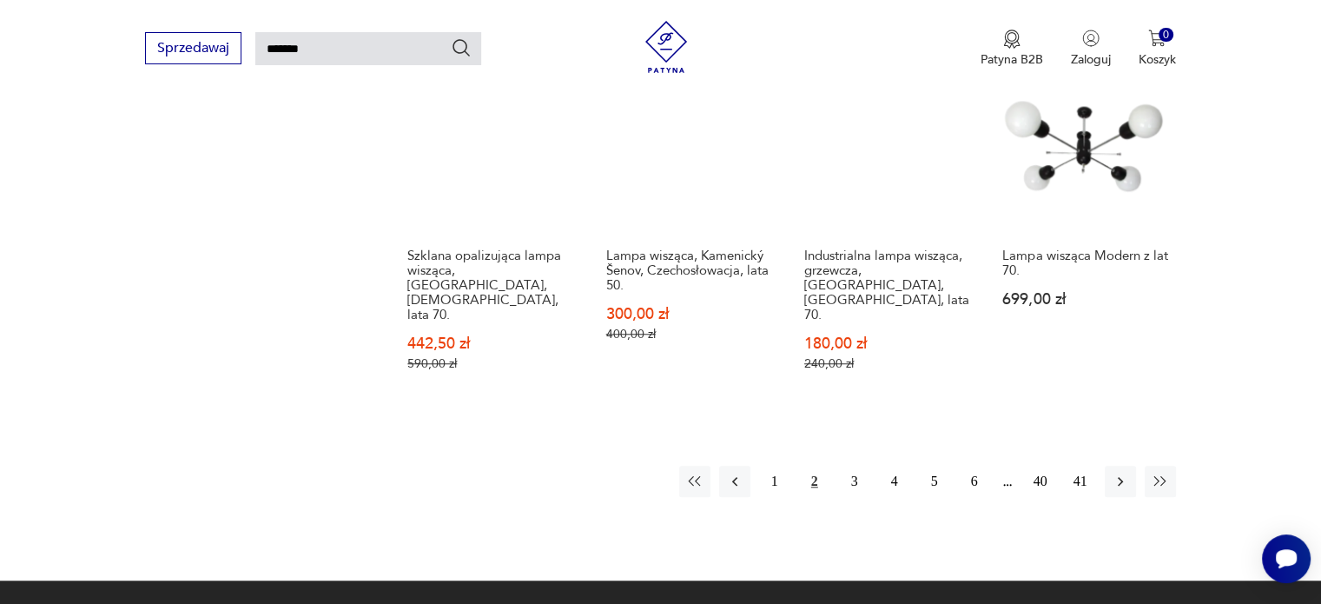
scroll to position [1452, 0]
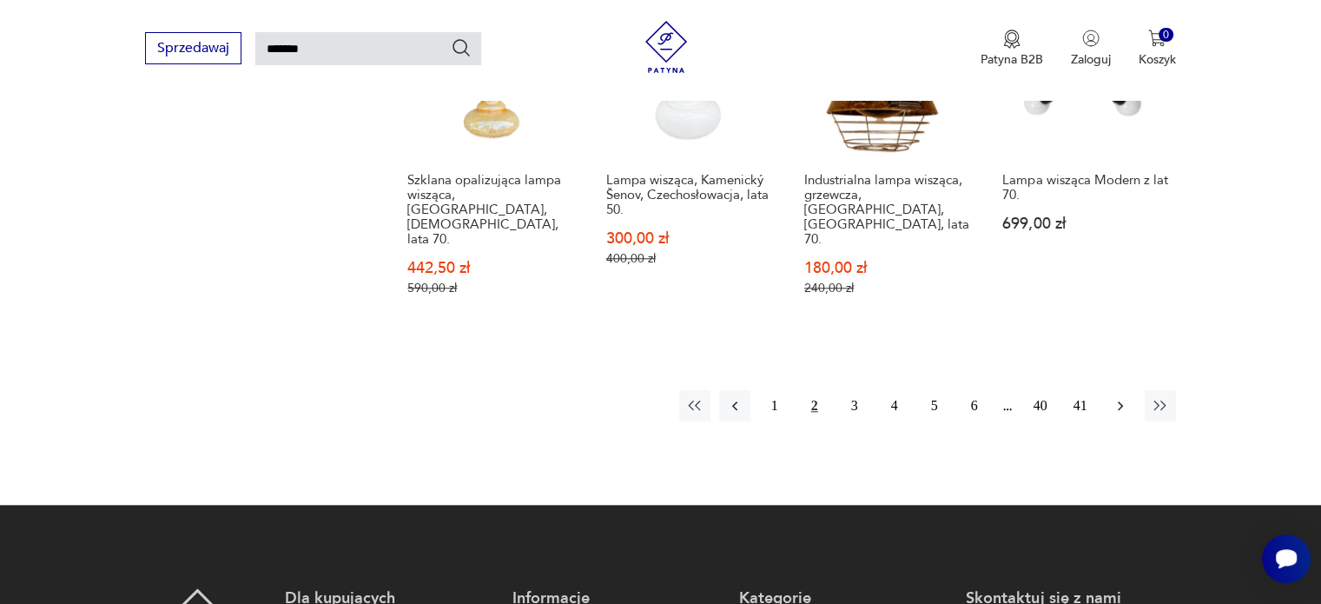
click at [1117, 397] on icon "button" at bounding box center [1120, 405] width 17 height 17
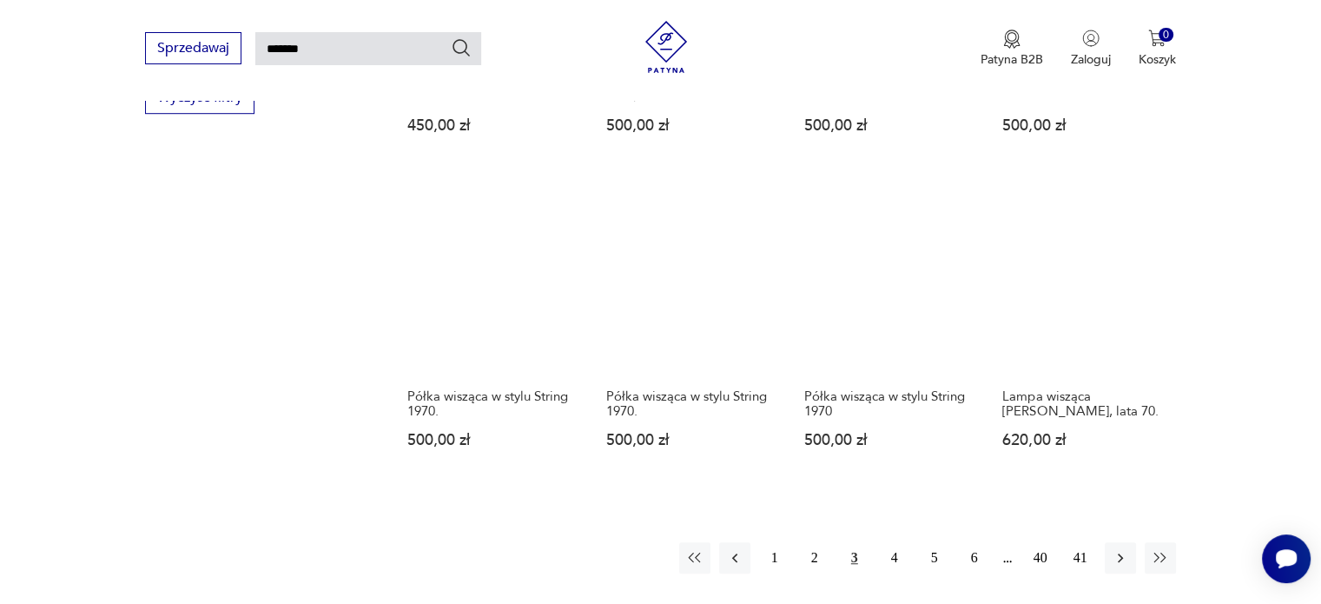
scroll to position [1452, 0]
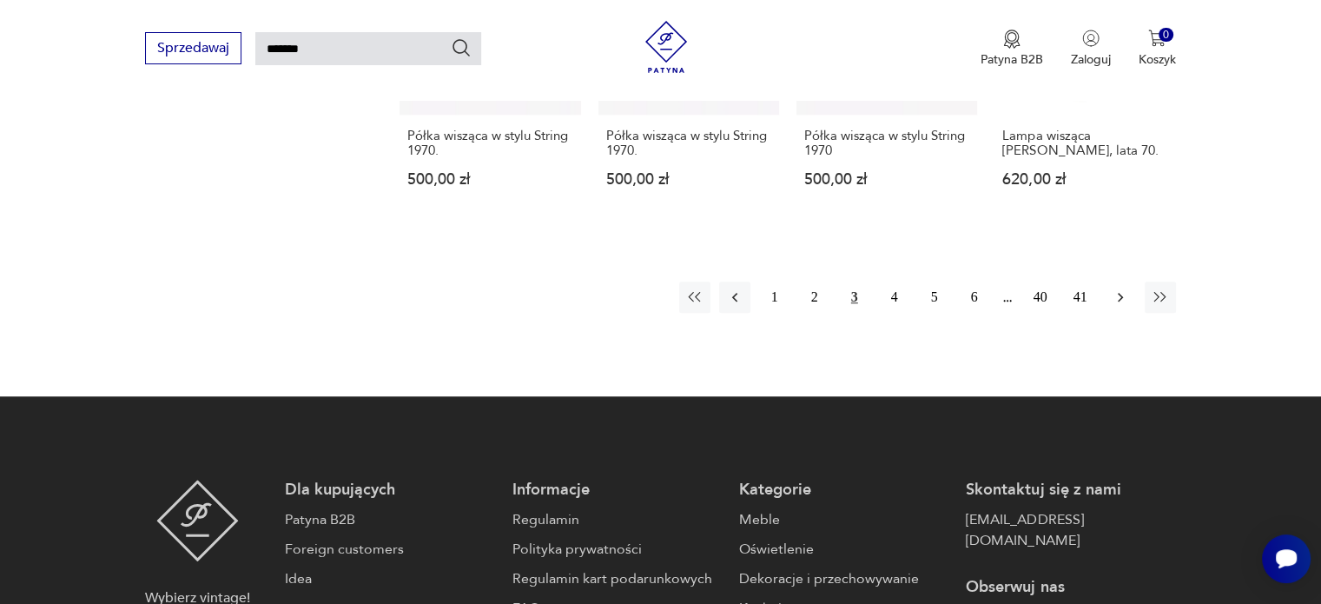
click at [1122, 288] on icon "button" at bounding box center [1120, 296] width 17 height 17
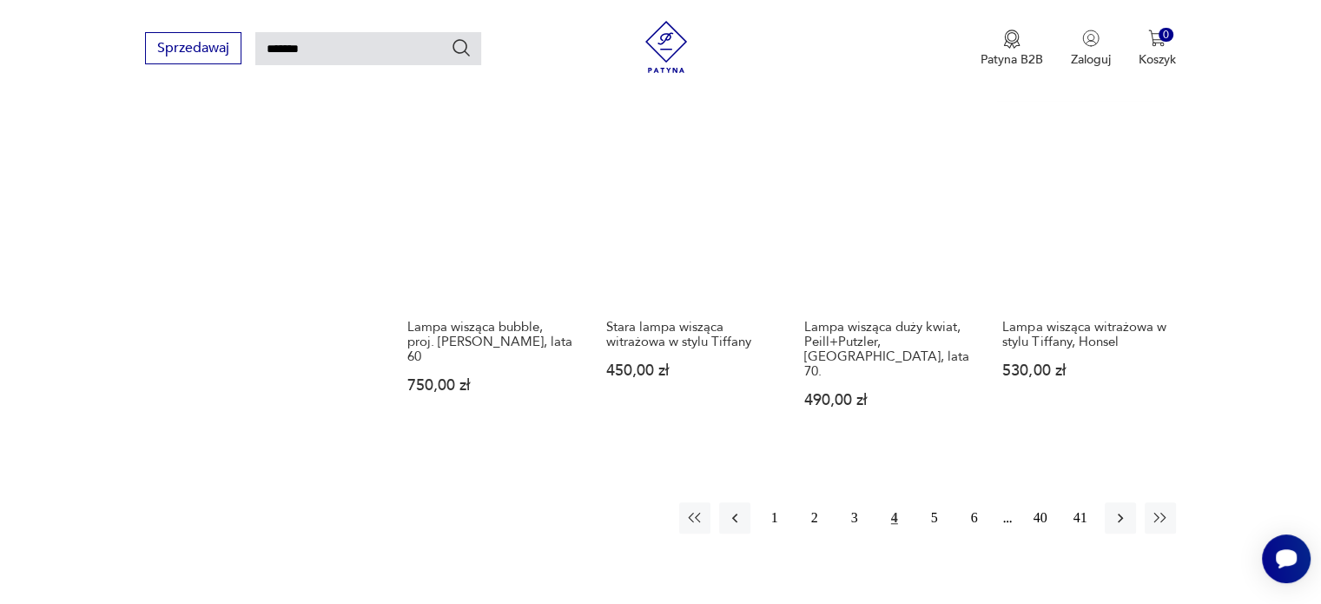
scroll to position [1278, 0]
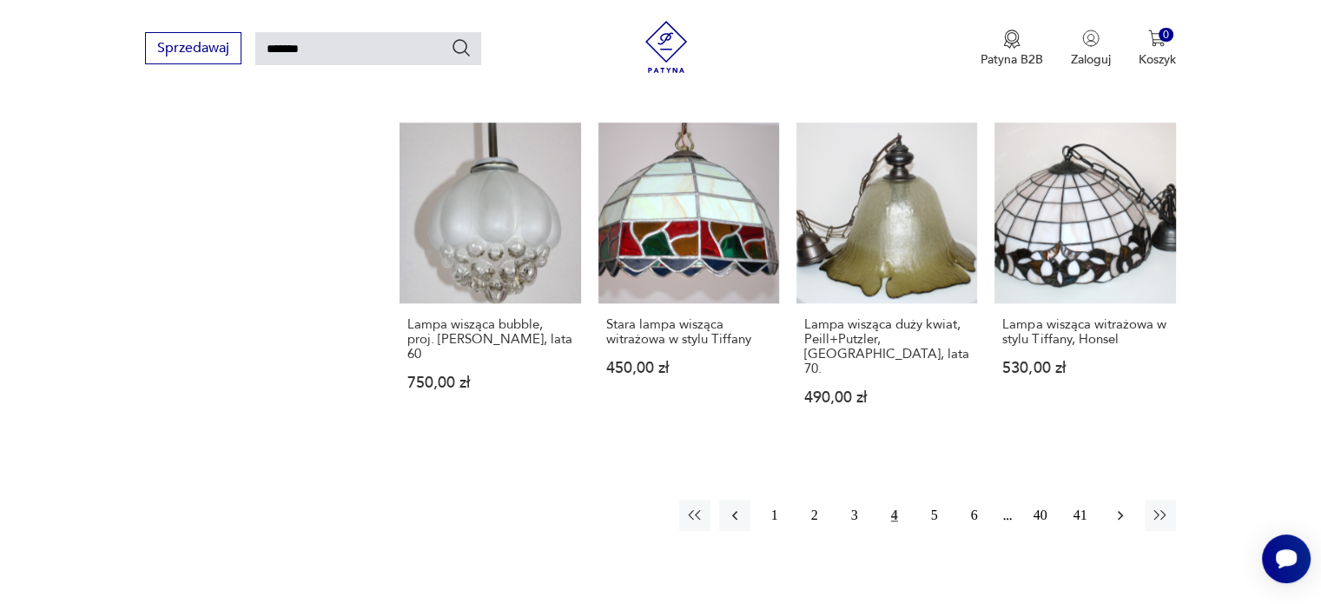
click at [1109, 500] on button "button" at bounding box center [1120, 515] width 31 height 31
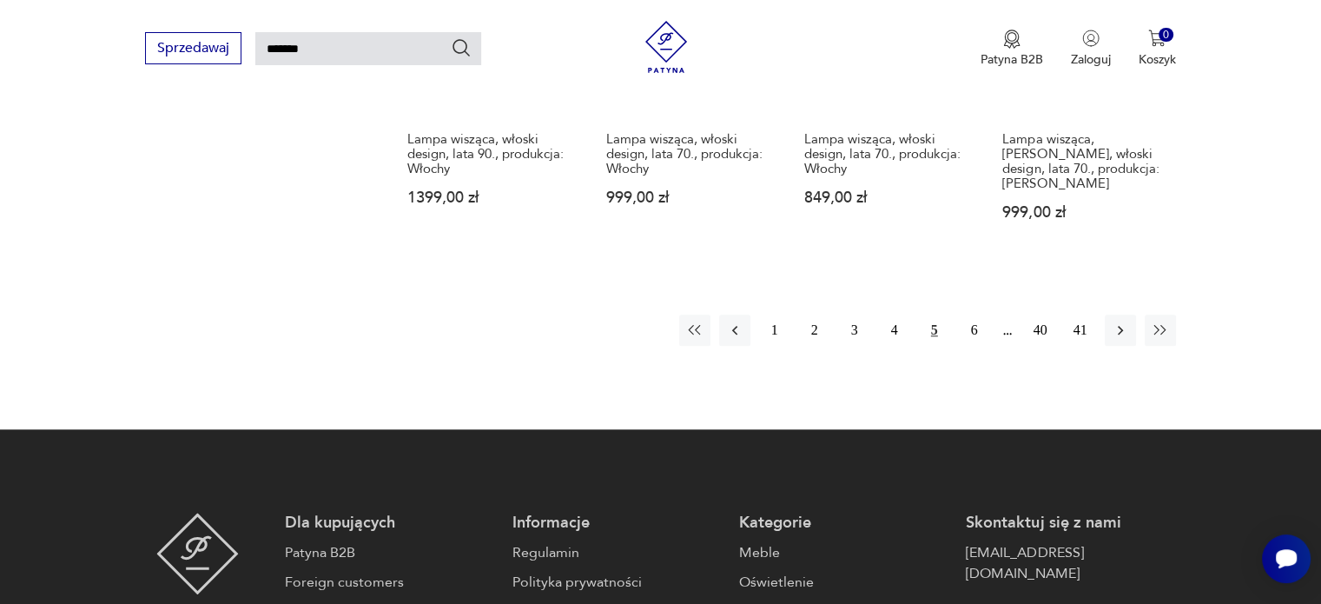
scroll to position [1539, 0]
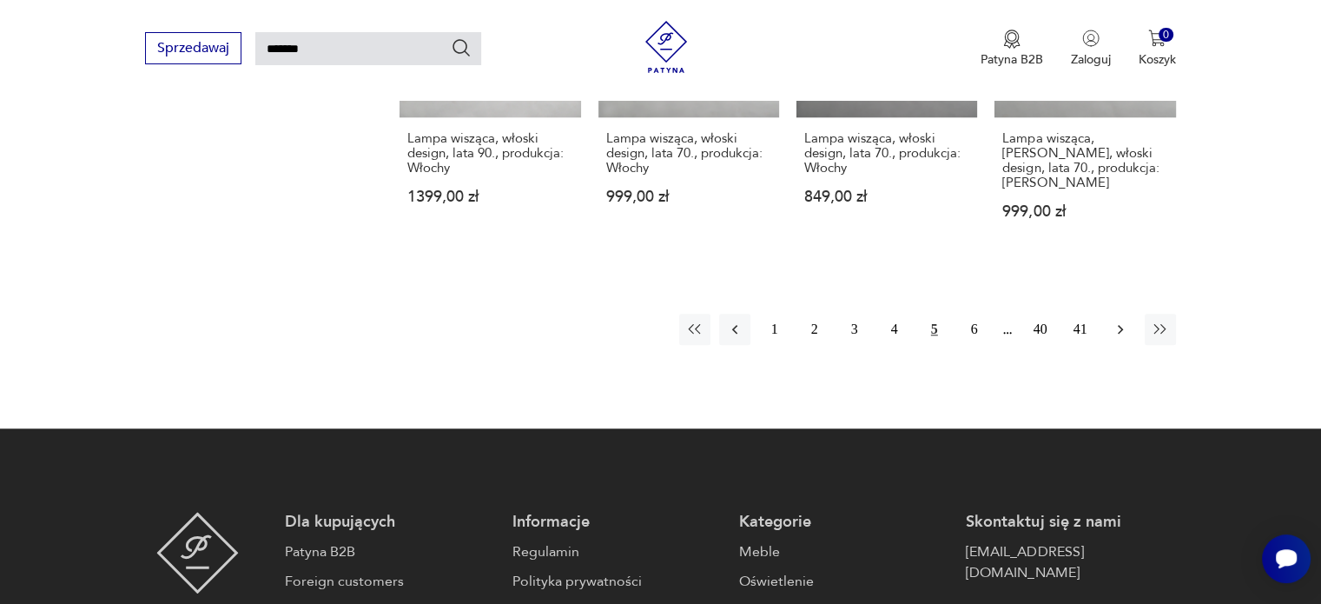
click at [1124, 321] on icon "button" at bounding box center [1120, 329] width 17 height 17
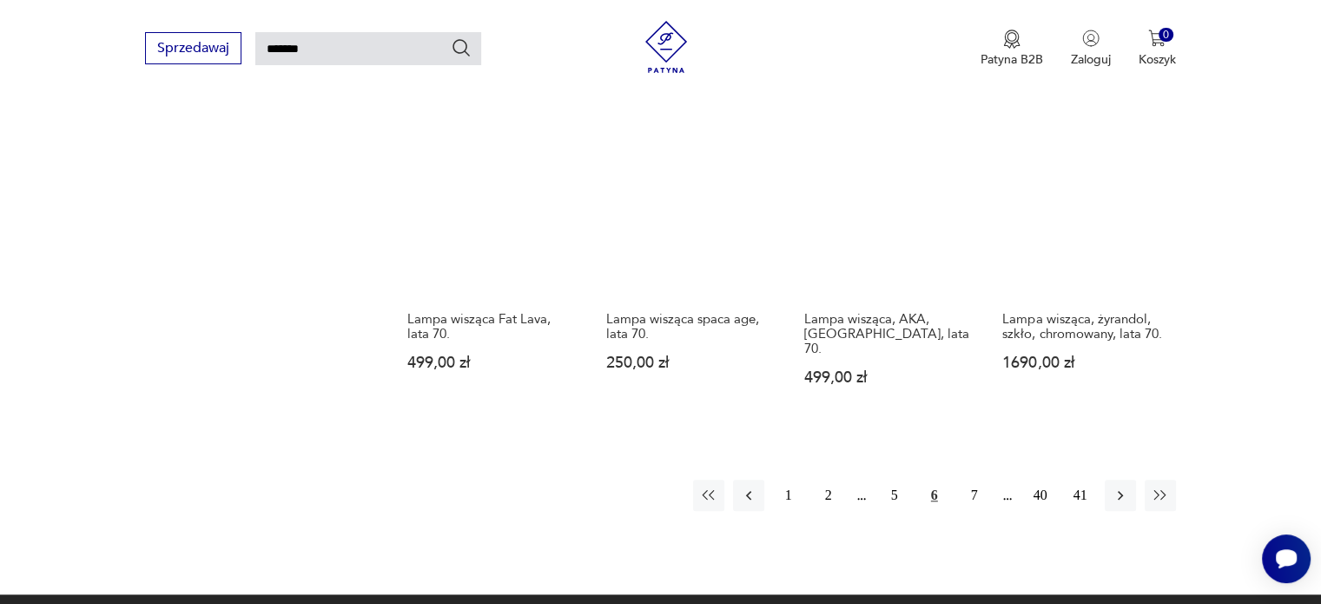
scroll to position [1452, 0]
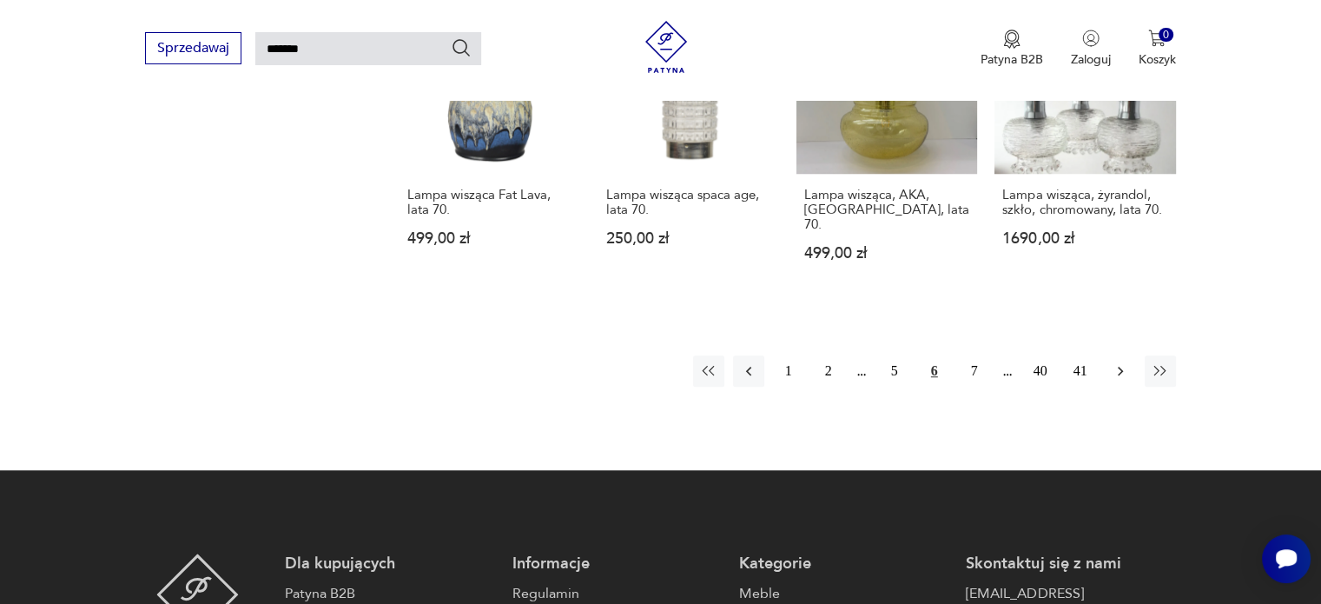
click at [1119, 362] on icon "button" at bounding box center [1120, 370] width 17 height 17
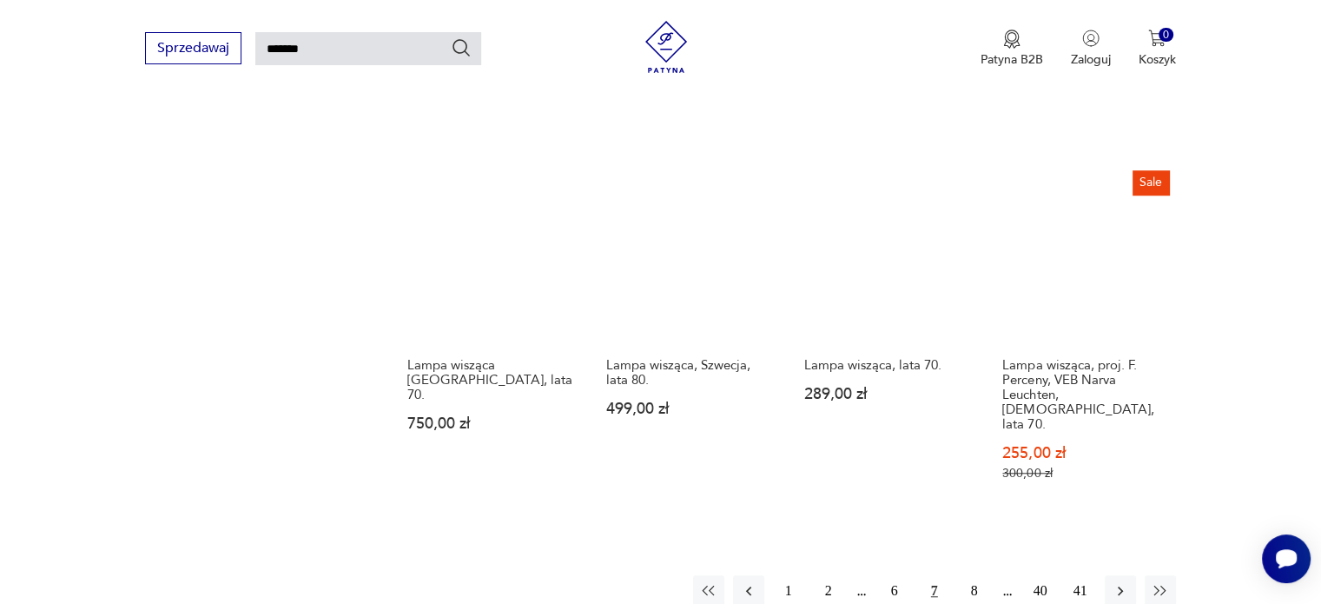
scroll to position [1365, 0]
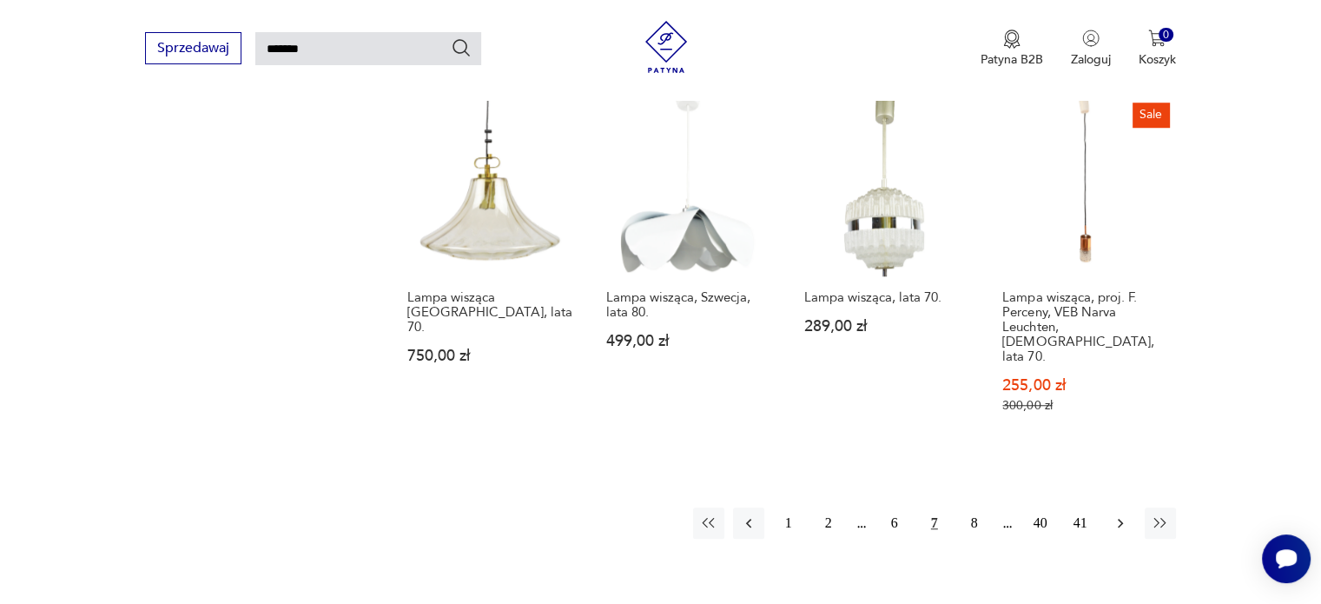
click at [1122, 514] on icon "button" at bounding box center [1120, 522] width 17 height 17
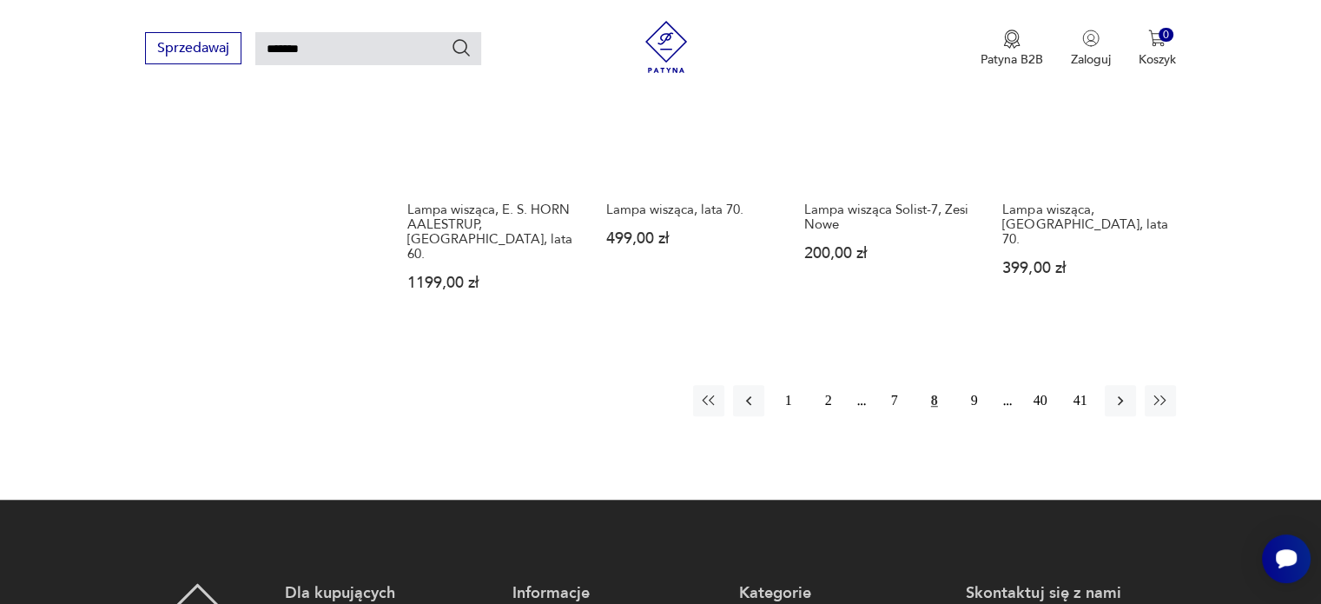
scroll to position [1452, 0]
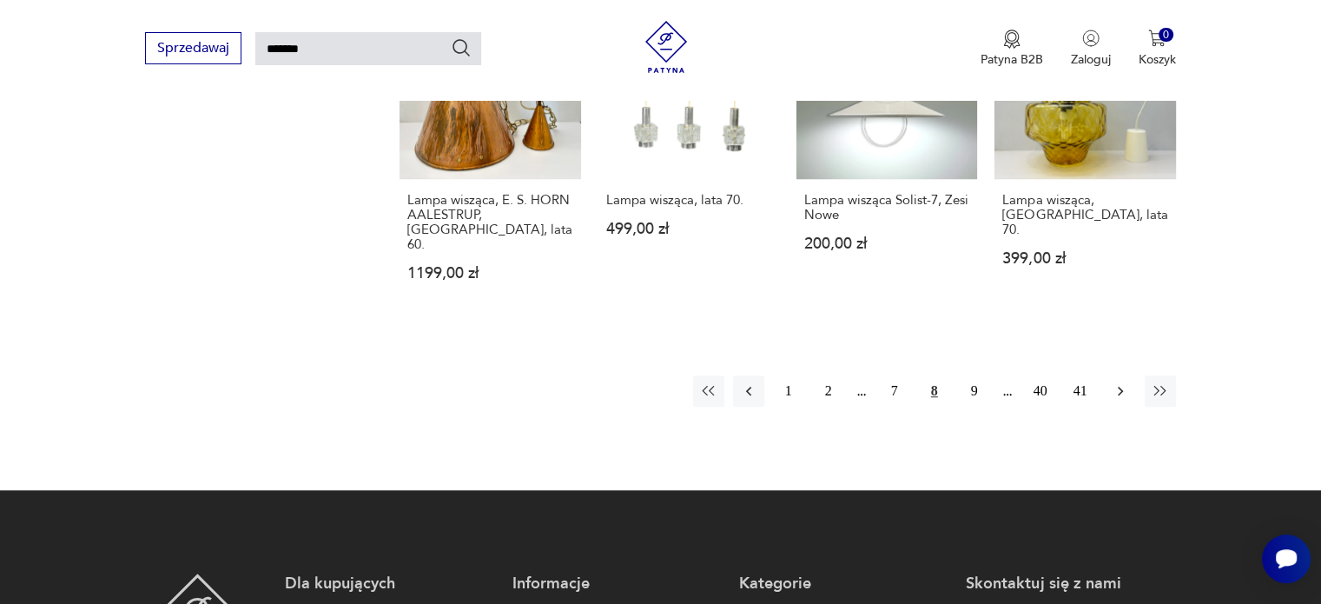
click at [1116, 375] on button "button" at bounding box center [1120, 390] width 31 height 31
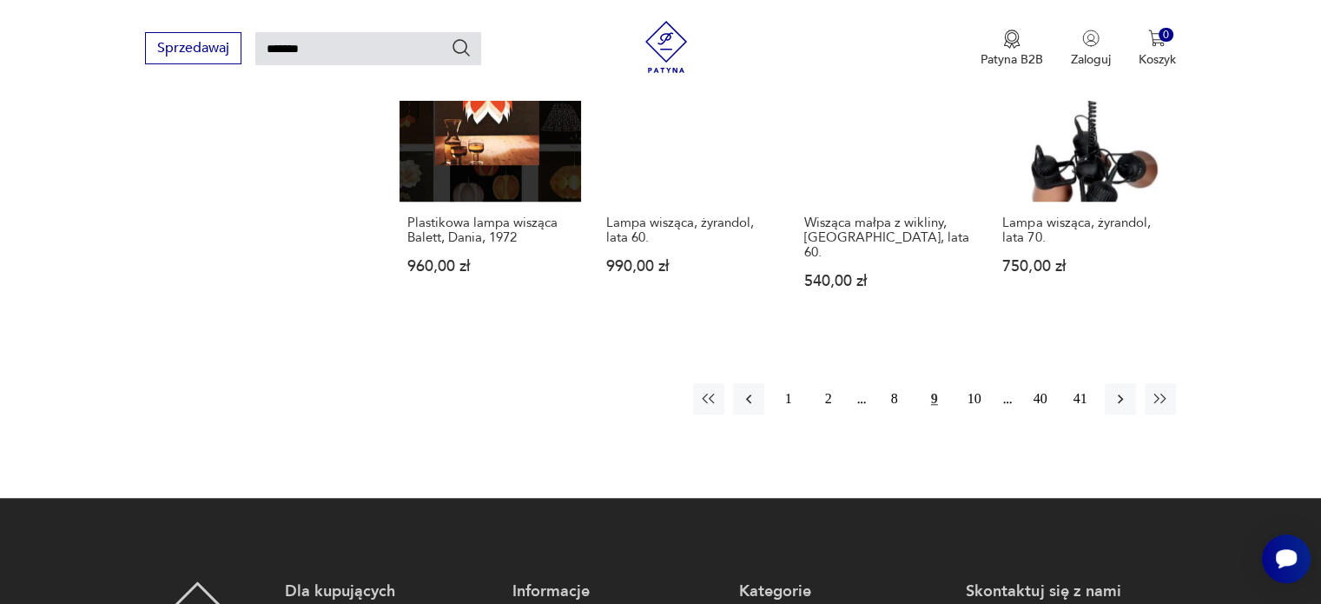
scroll to position [1191, 0]
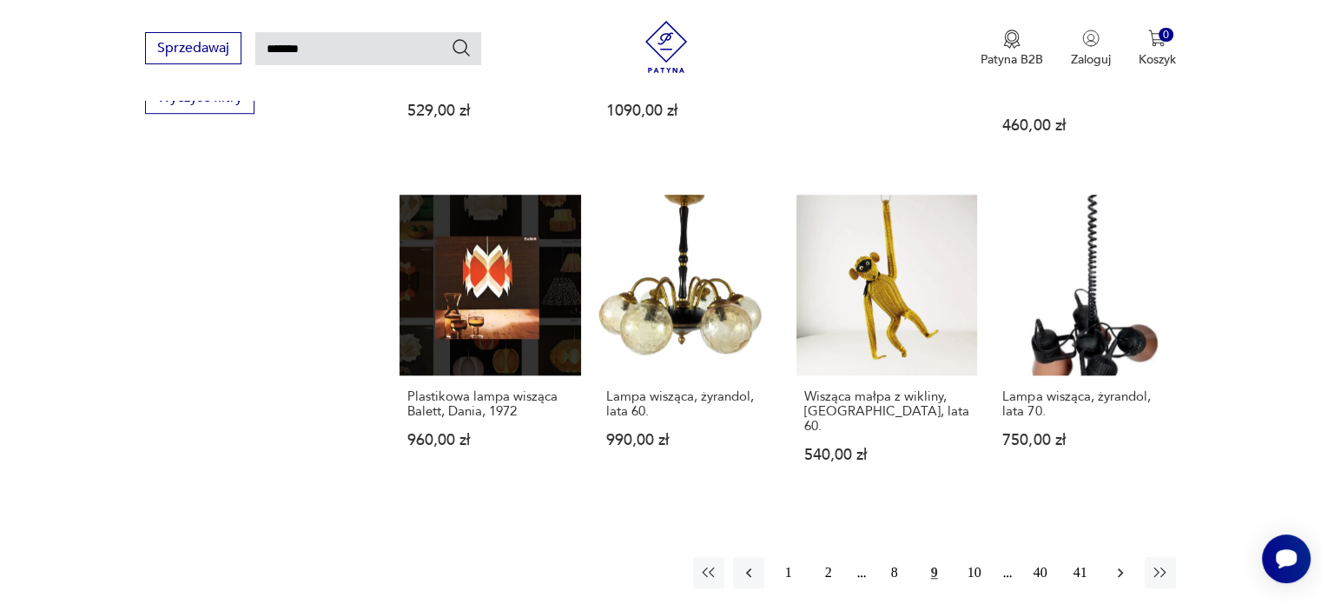
click at [1120, 557] on button "button" at bounding box center [1120, 572] width 31 height 31
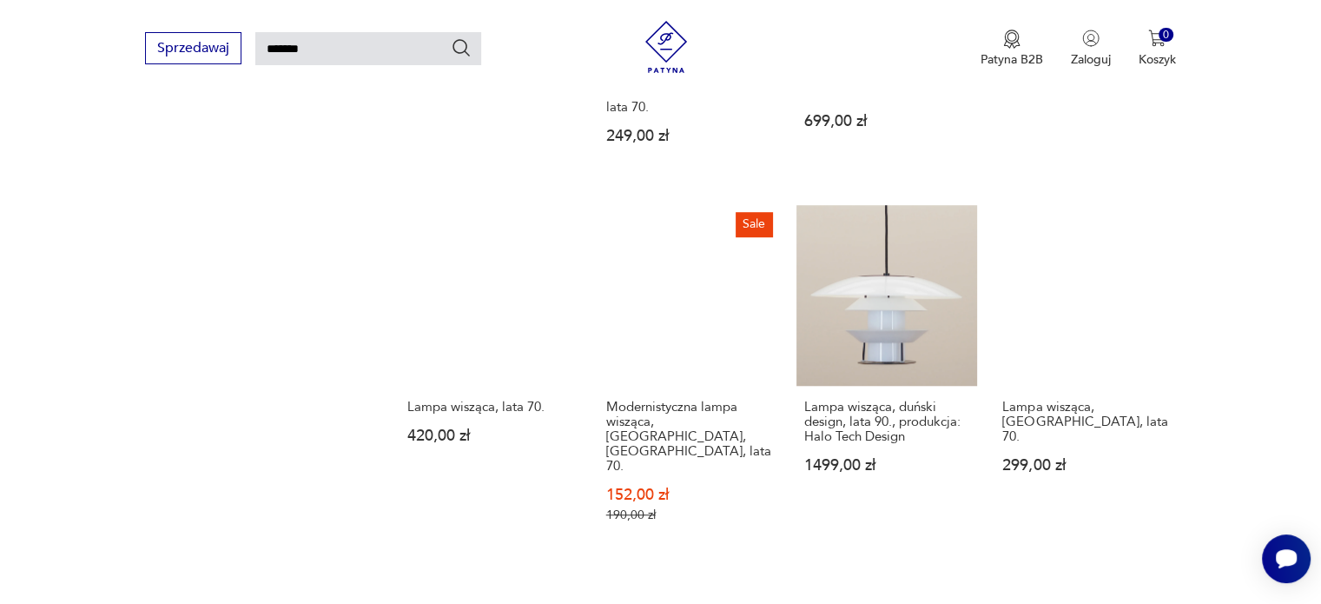
scroll to position [1278, 0]
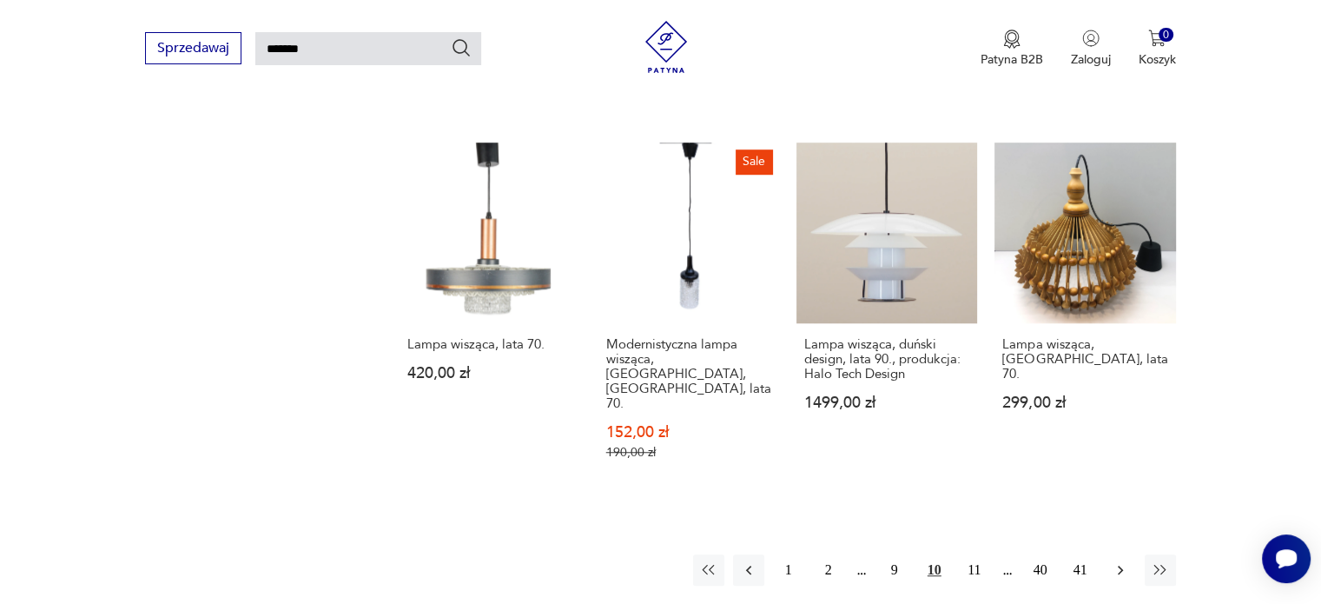
click at [1117, 561] on icon "button" at bounding box center [1120, 569] width 17 height 17
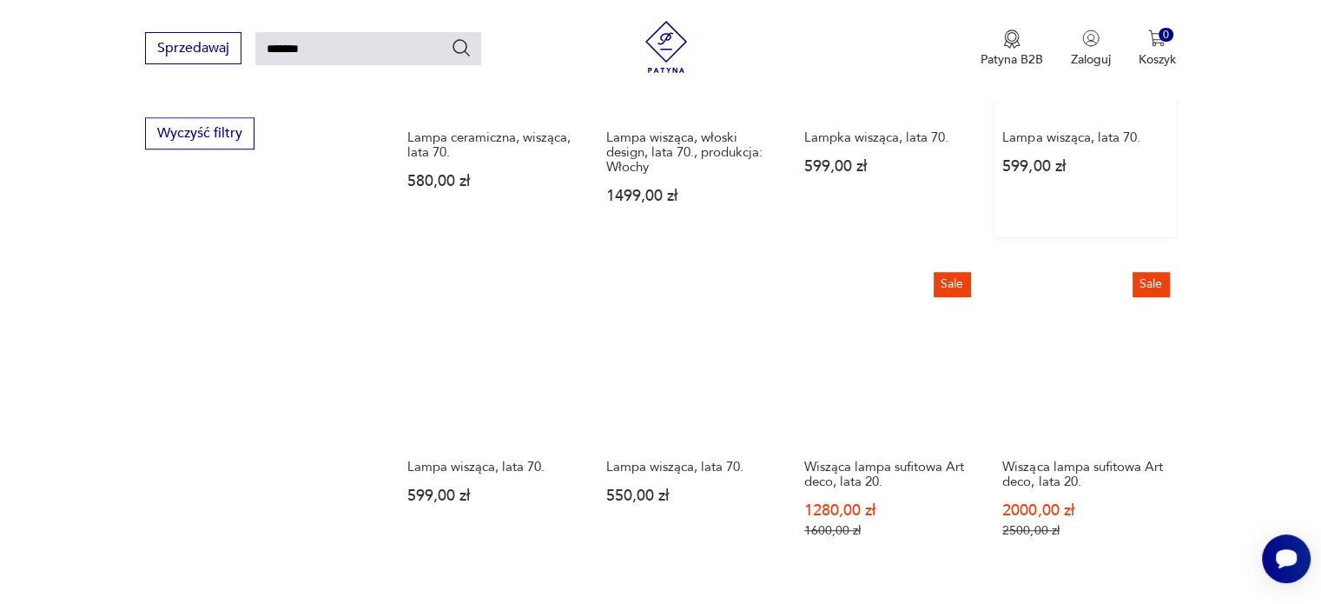
scroll to position [1365, 0]
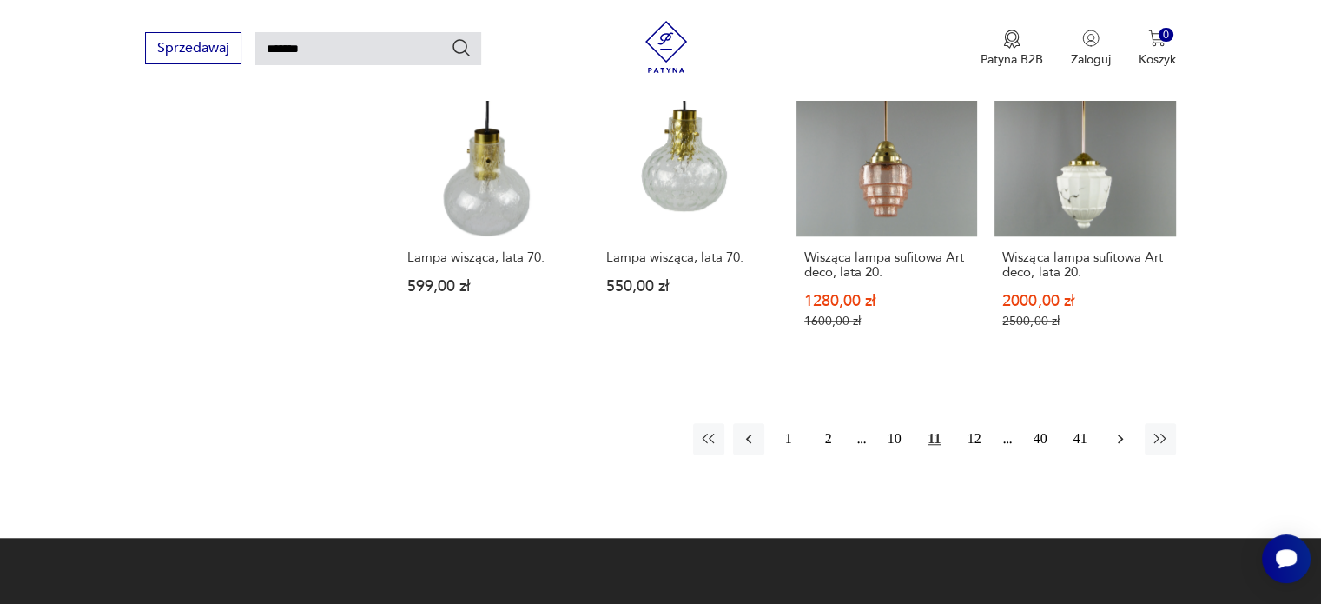
click at [1122, 430] on icon "button" at bounding box center [1120, 438] width 17 height 17
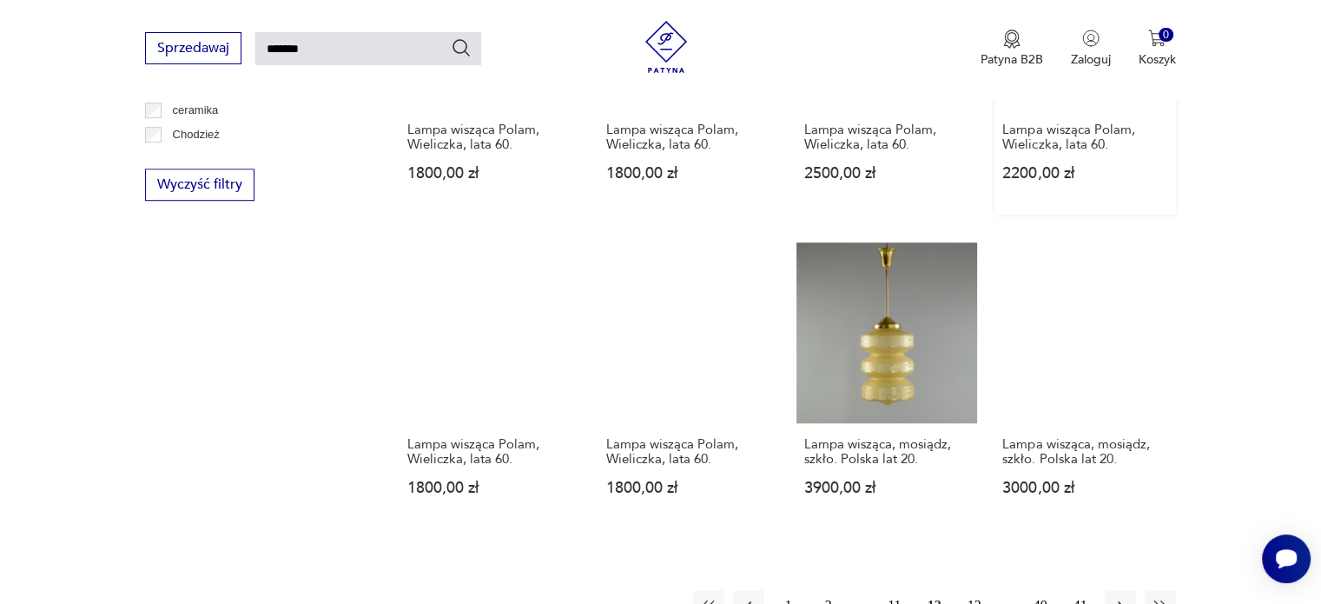
scroll to position [1452, 0]
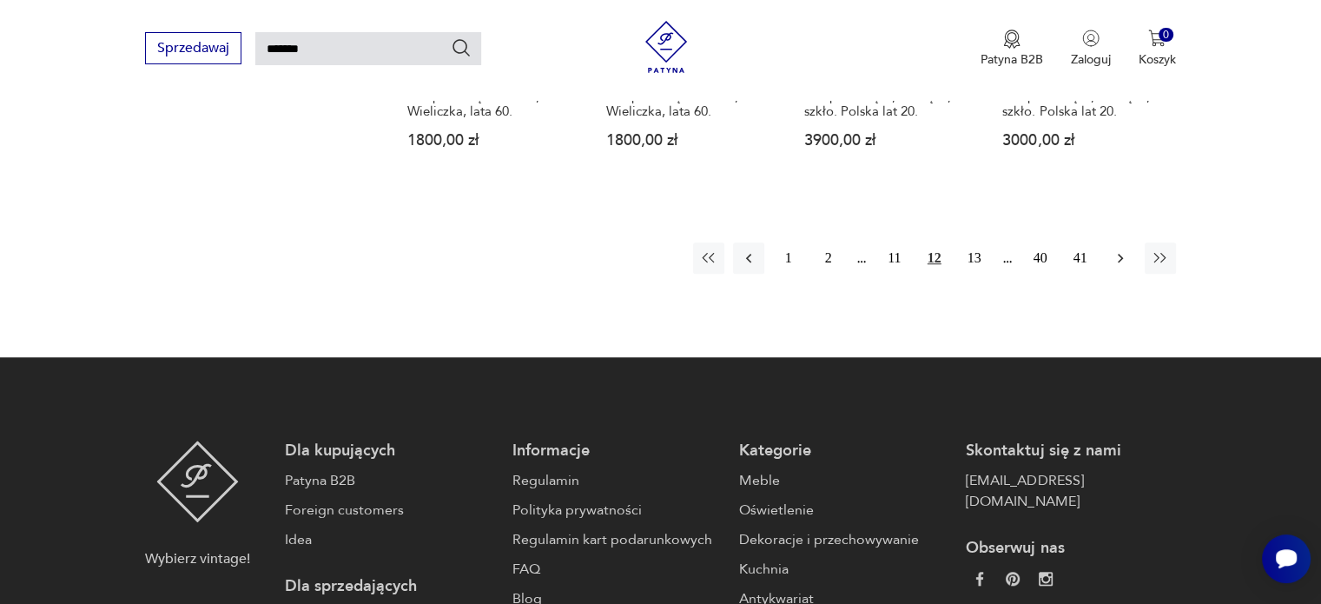
click at [1111, 248] on button "button" at bounding box center [1120, 257] width 31 height 31
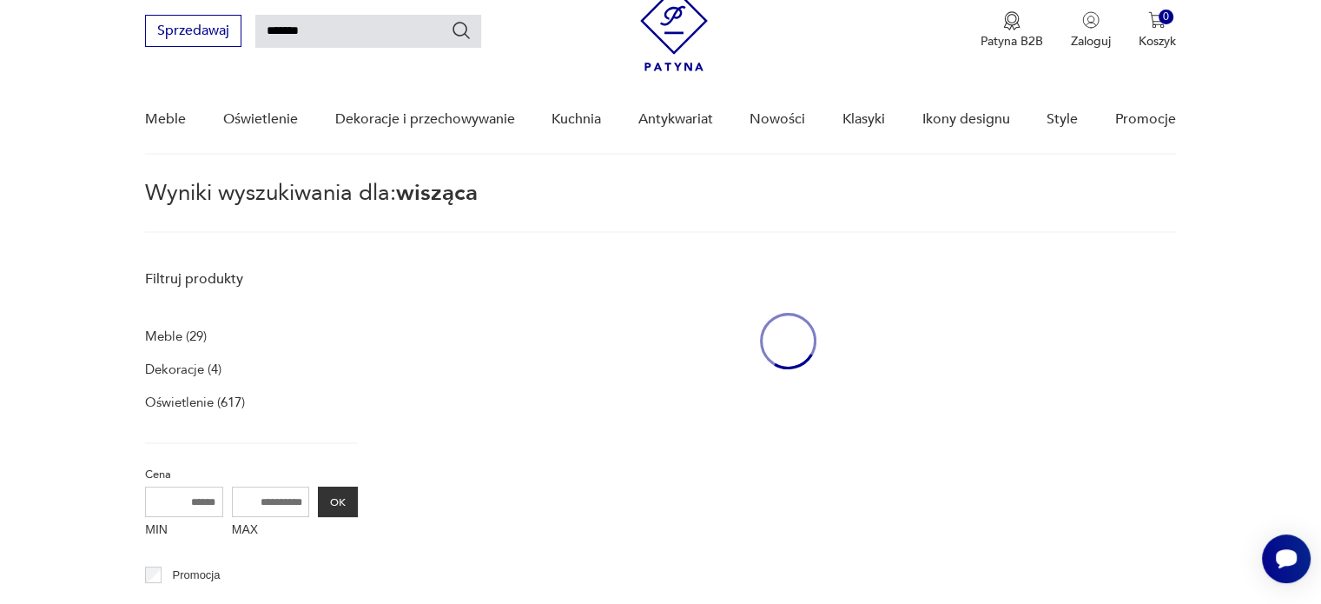
scroll to position [62, 0]
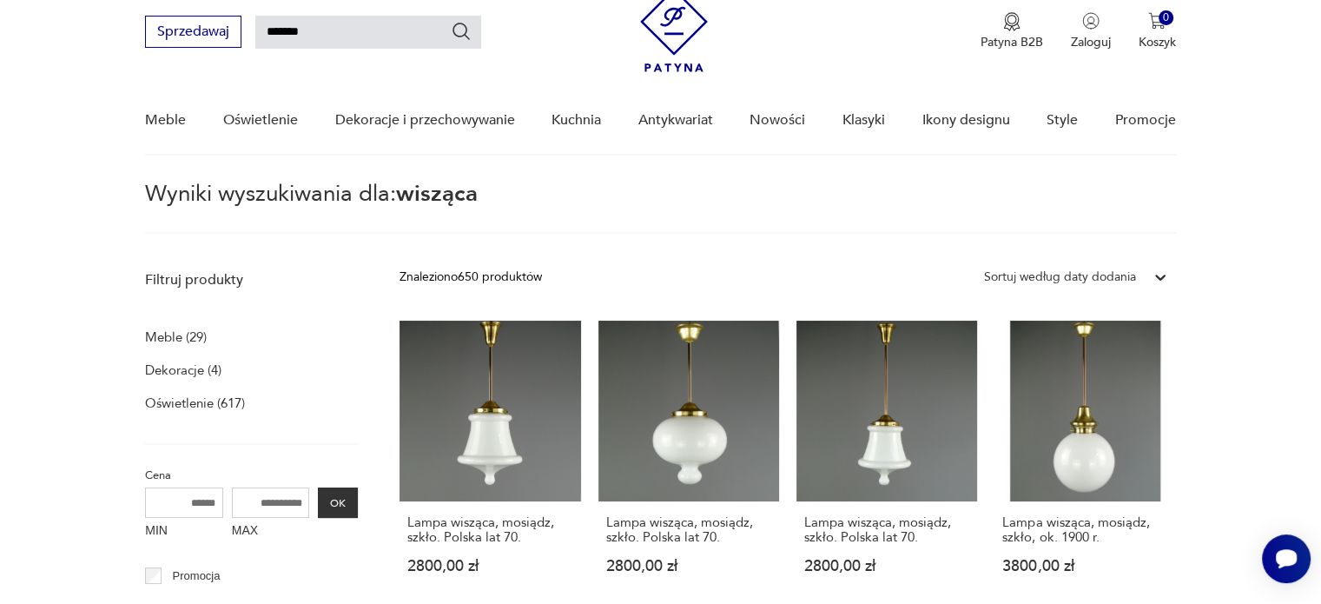
click at [169, 341] on p "Meble (29)" at bounding box center [176, 337] width 62 height 24
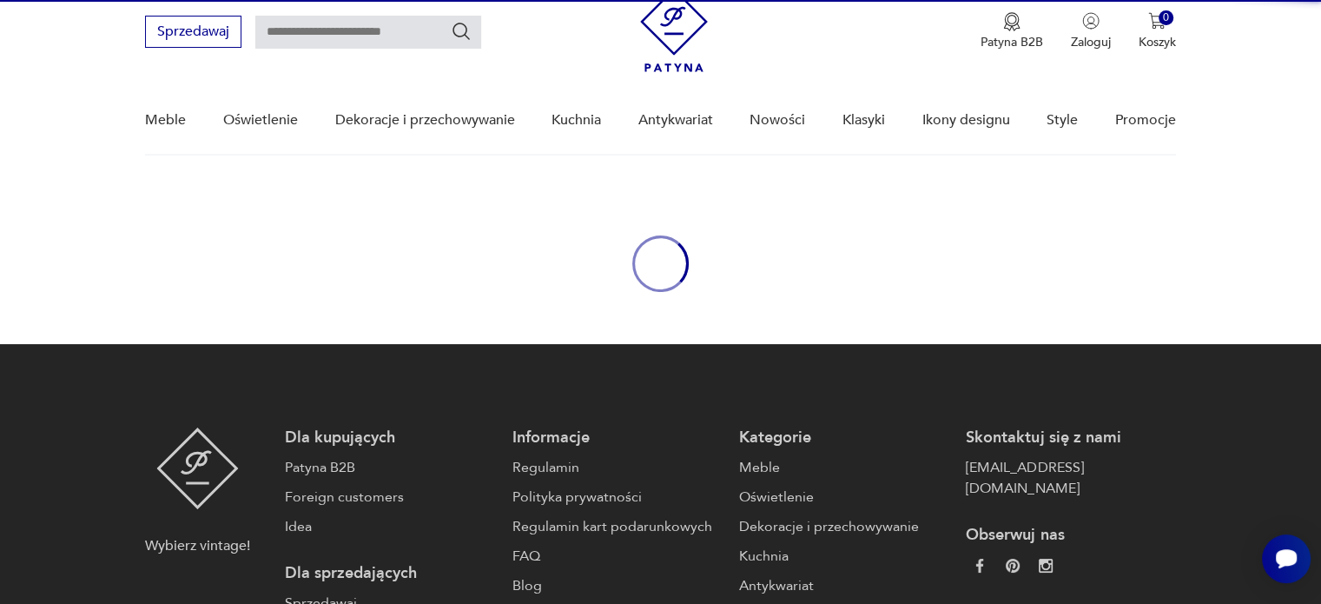
type input "*******"
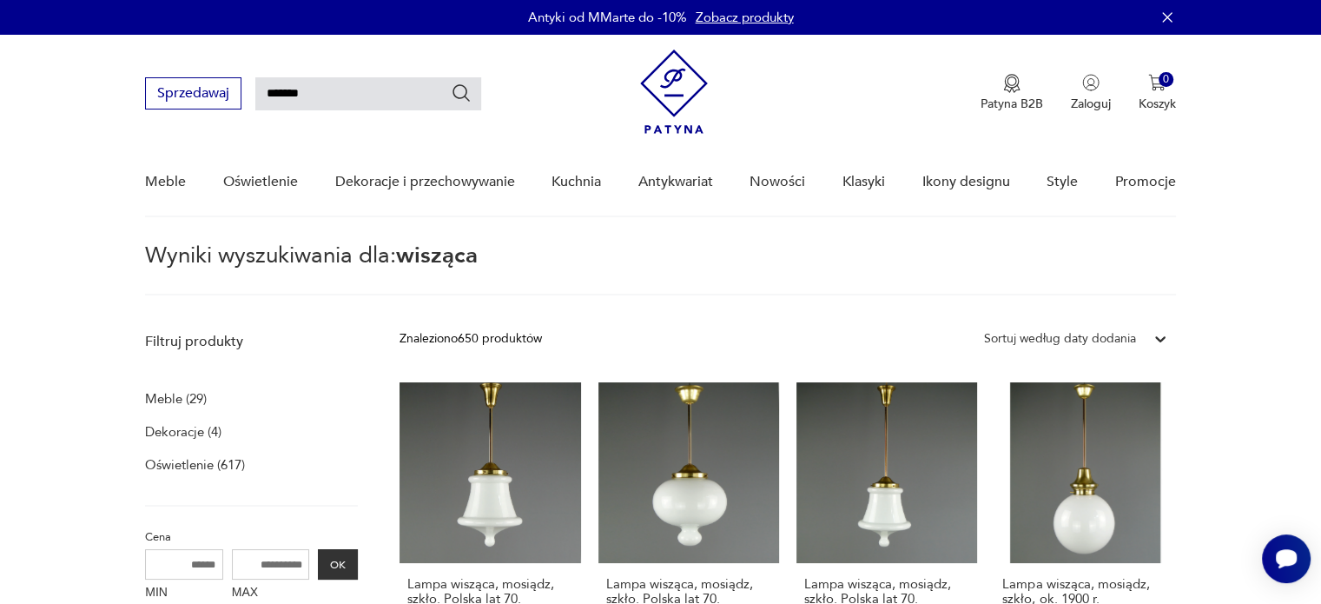
click at [167, 401] on p "Meble (29)" at bounding box center [176, 399] width 62 height 24
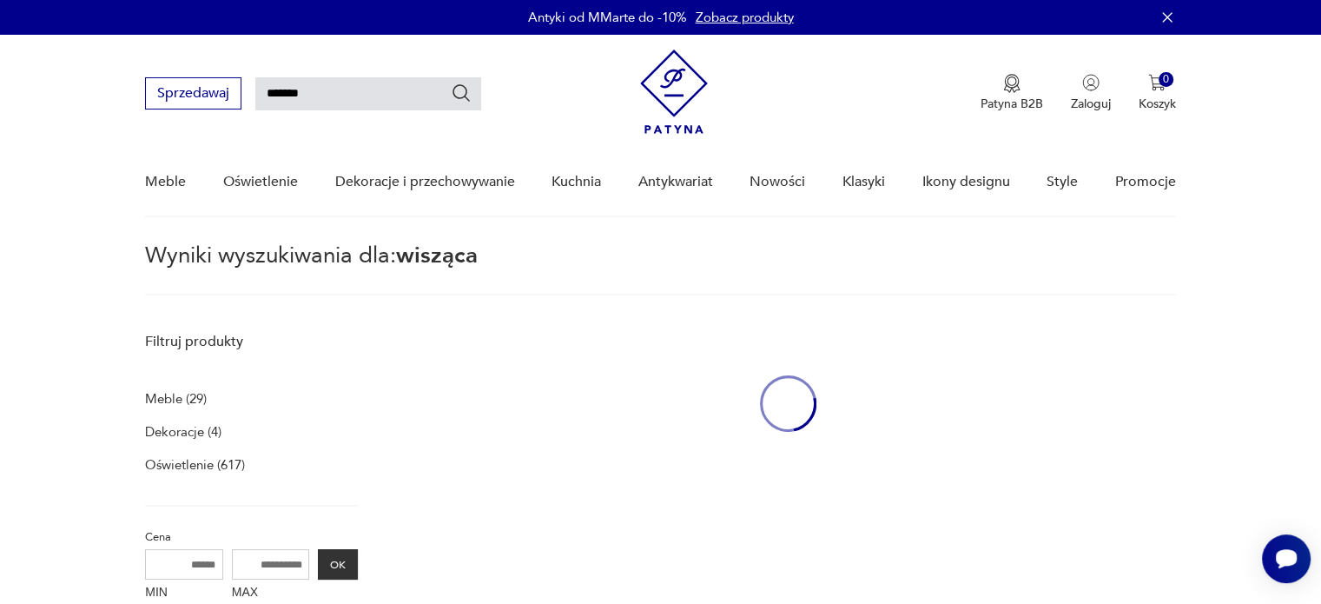
scroll to position [62, 0]
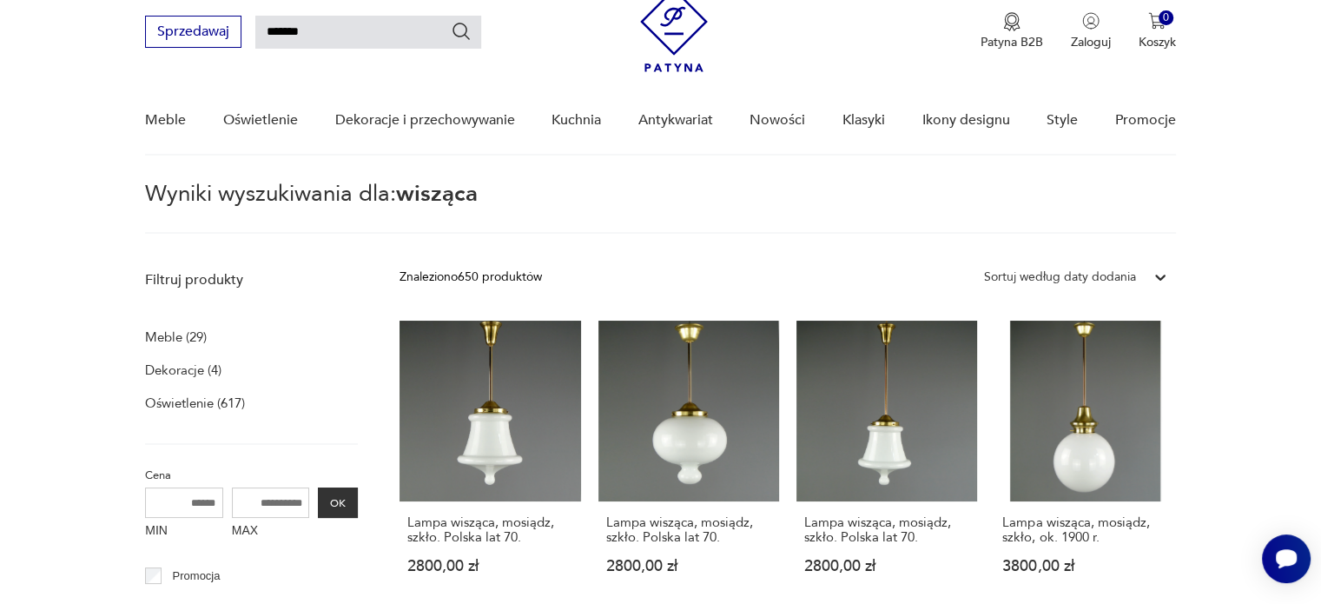
click at [167, 334] on p "Meble (29)" at bounding box center [176, 337] width 62 height 24
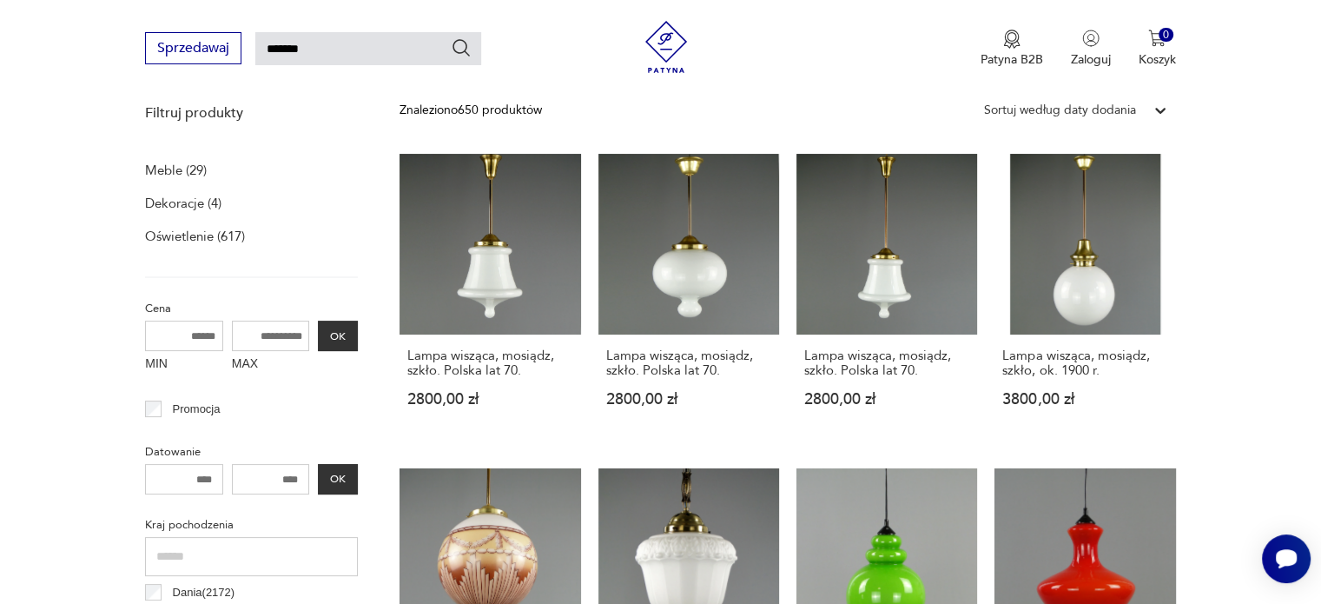
scroll to position [128, 0]
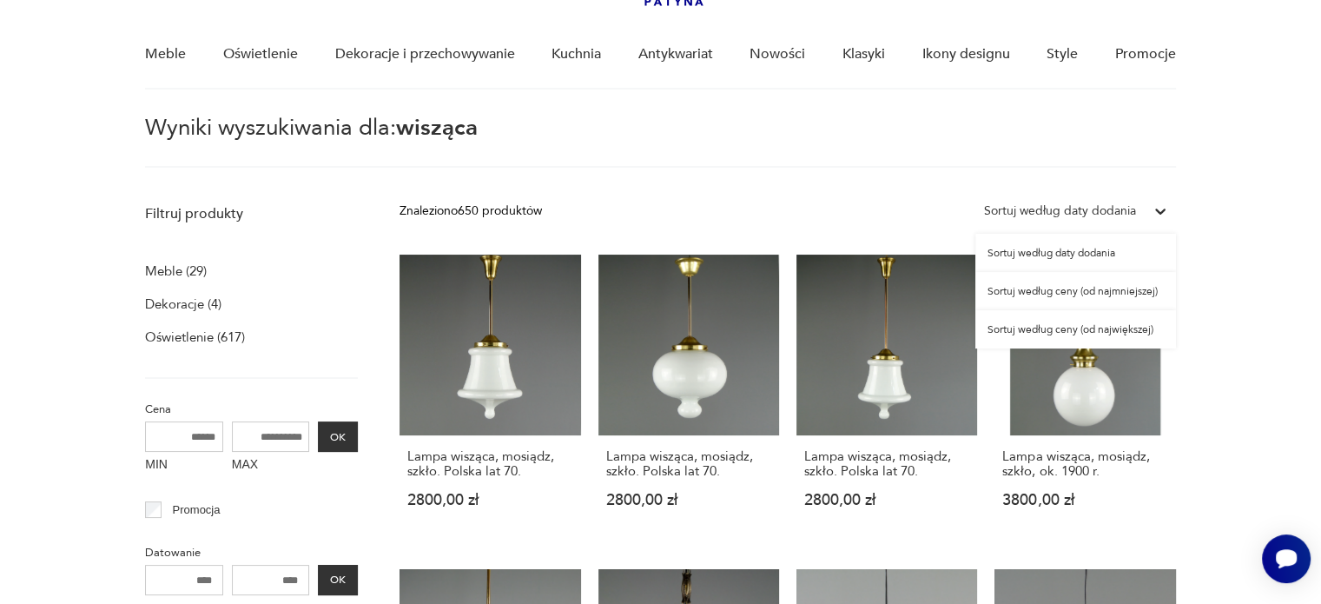
click at [1154, 203] on icon at bounding box center [1160, 210] width 17 height 17
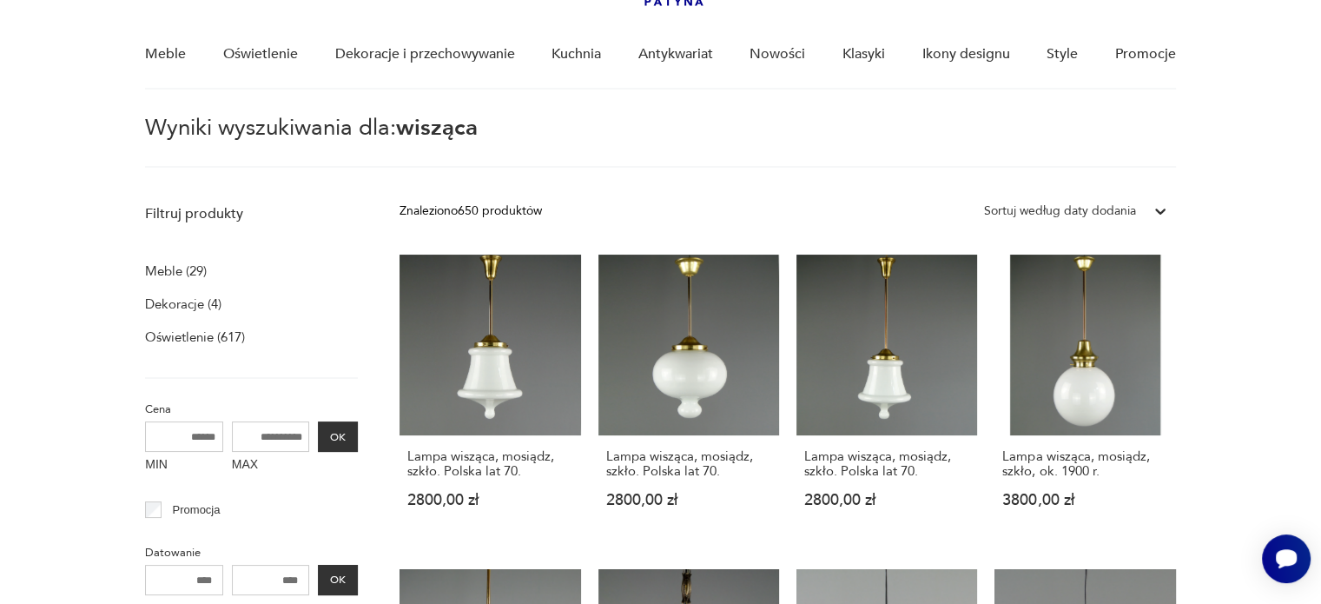
click at [191, 298] on p "Dekoracje (4)" at bounding box center [183, 304] width 76 height 24
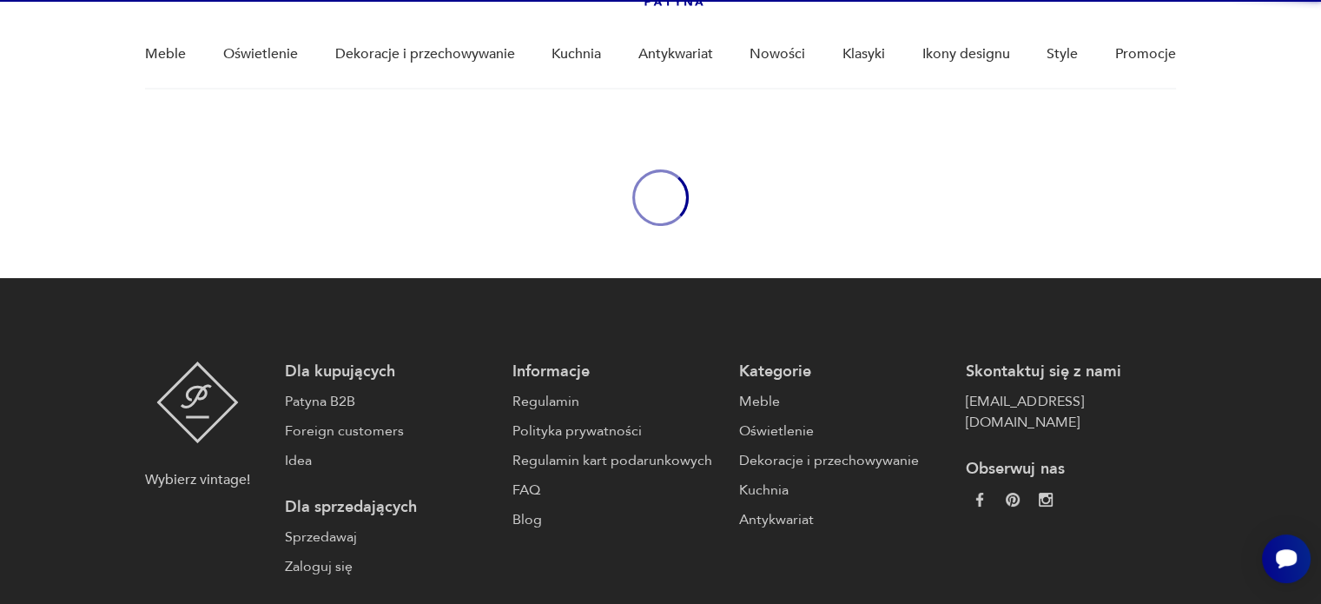
type input "*******"
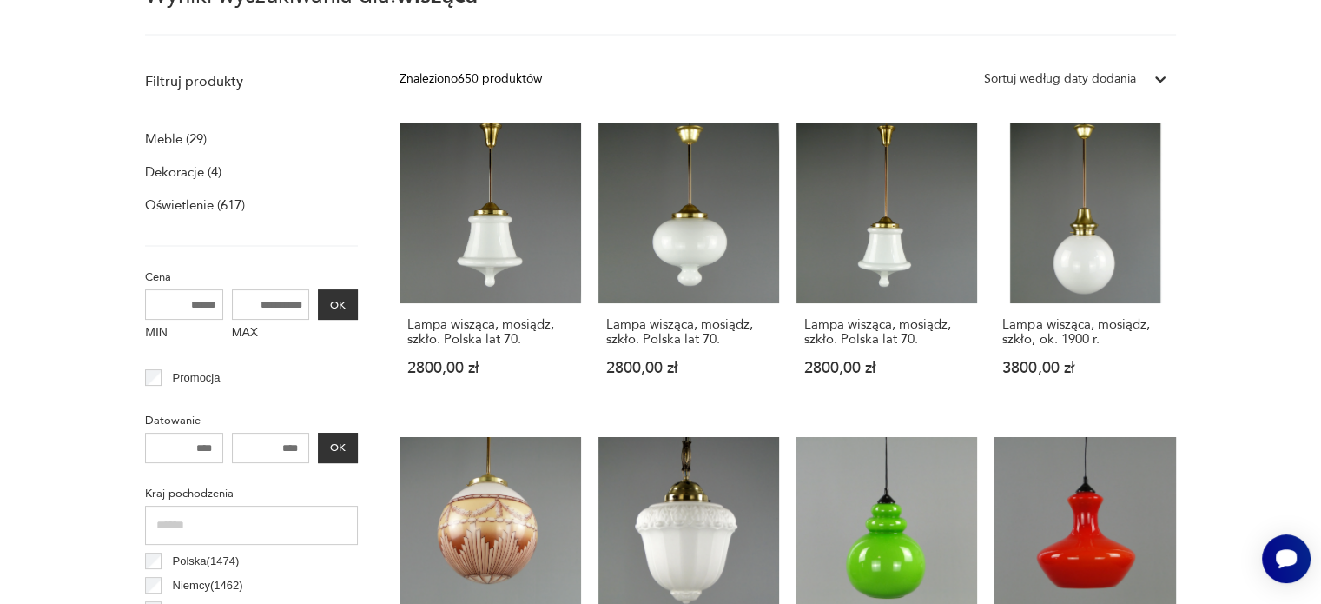
scroll to position [149, 0]
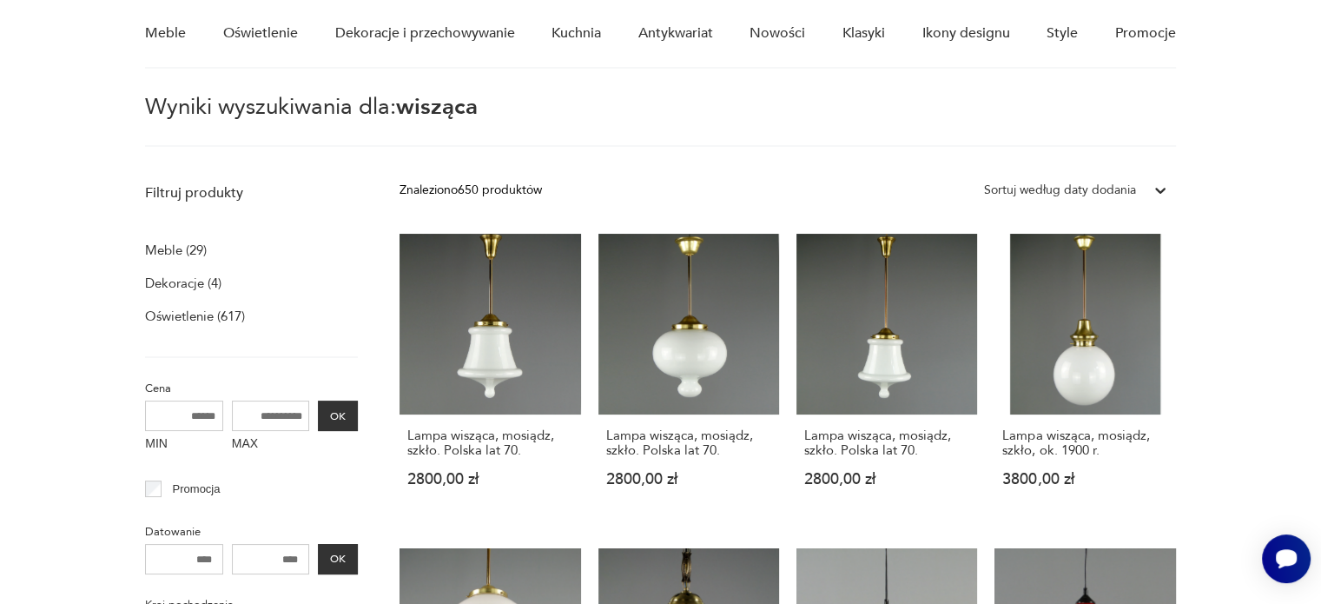
click at [153, 245] on p "Meble (29)" at bounding box center [176, 250] width 62 height 24
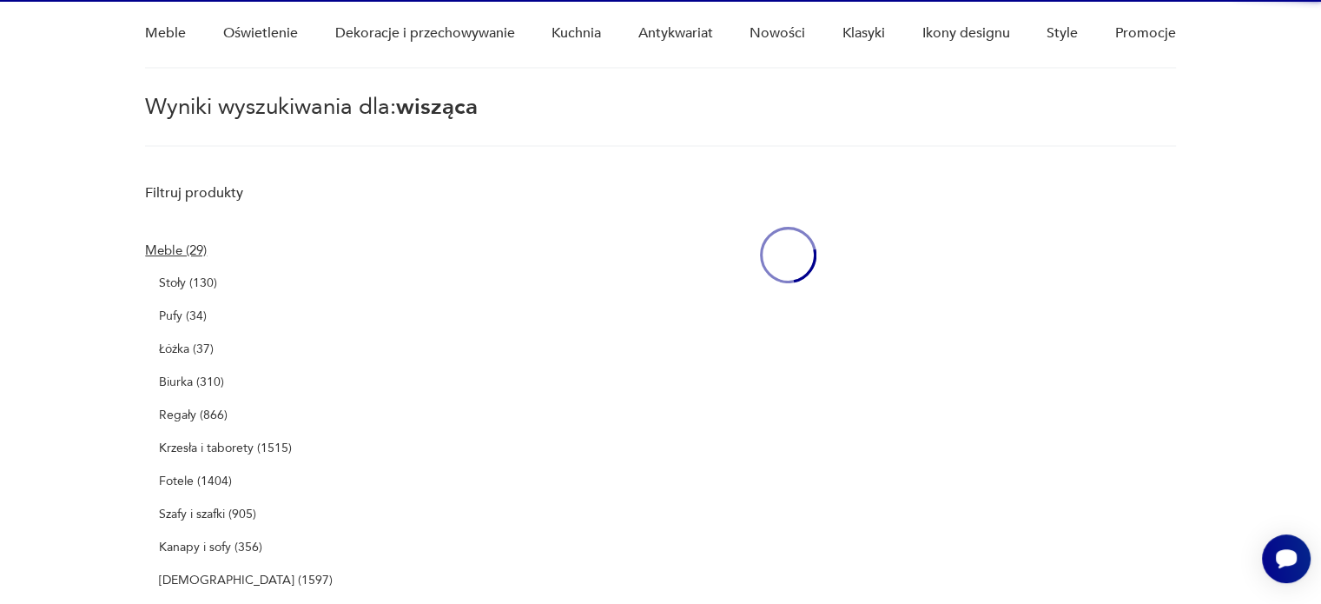
scroll to position [62, 0]
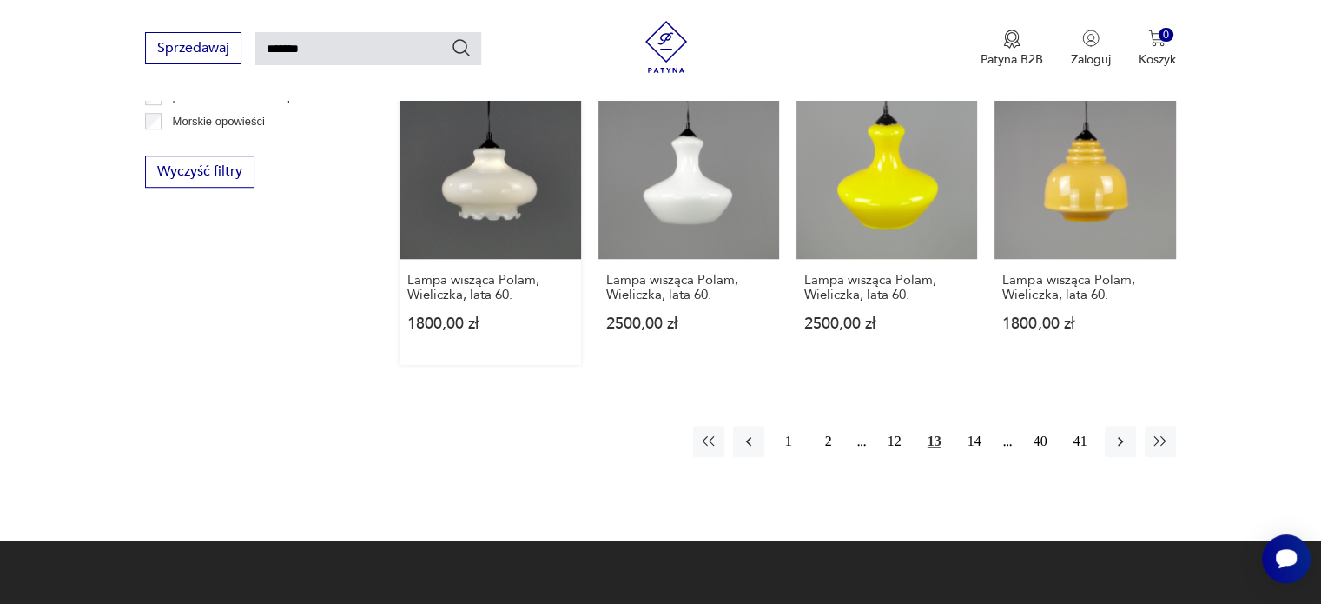
scroll to position [1452, 0]
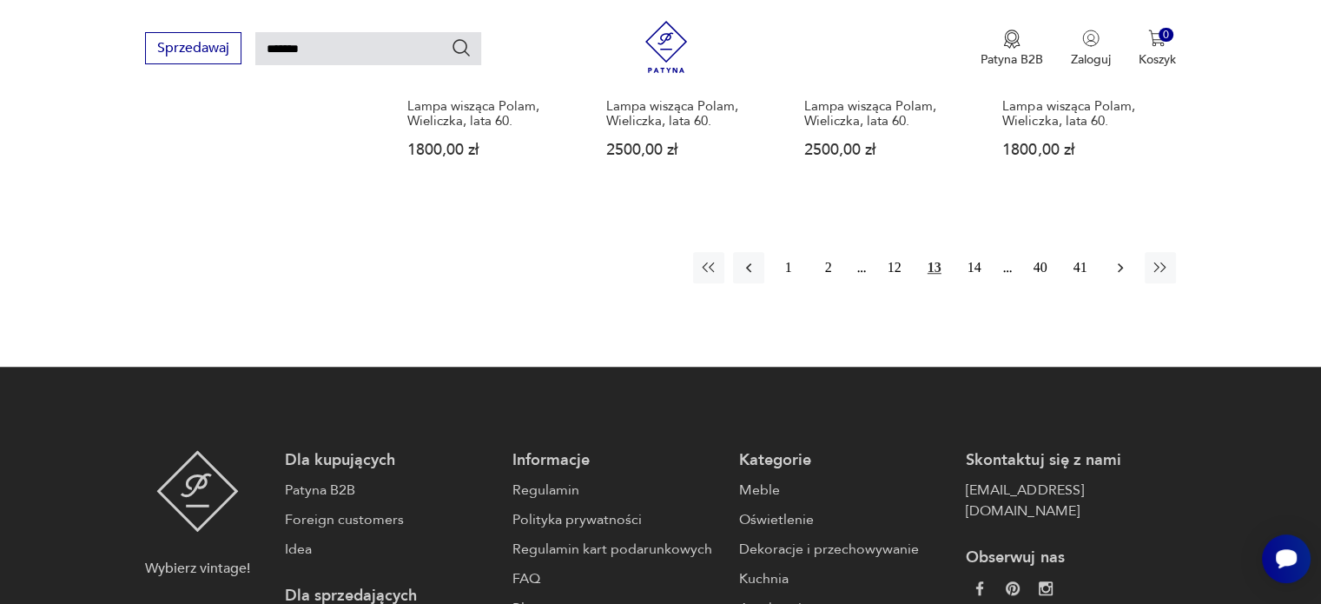
click at [1117, 259] on icon "button" at bounding box center [1120, 267] width 17 height 17
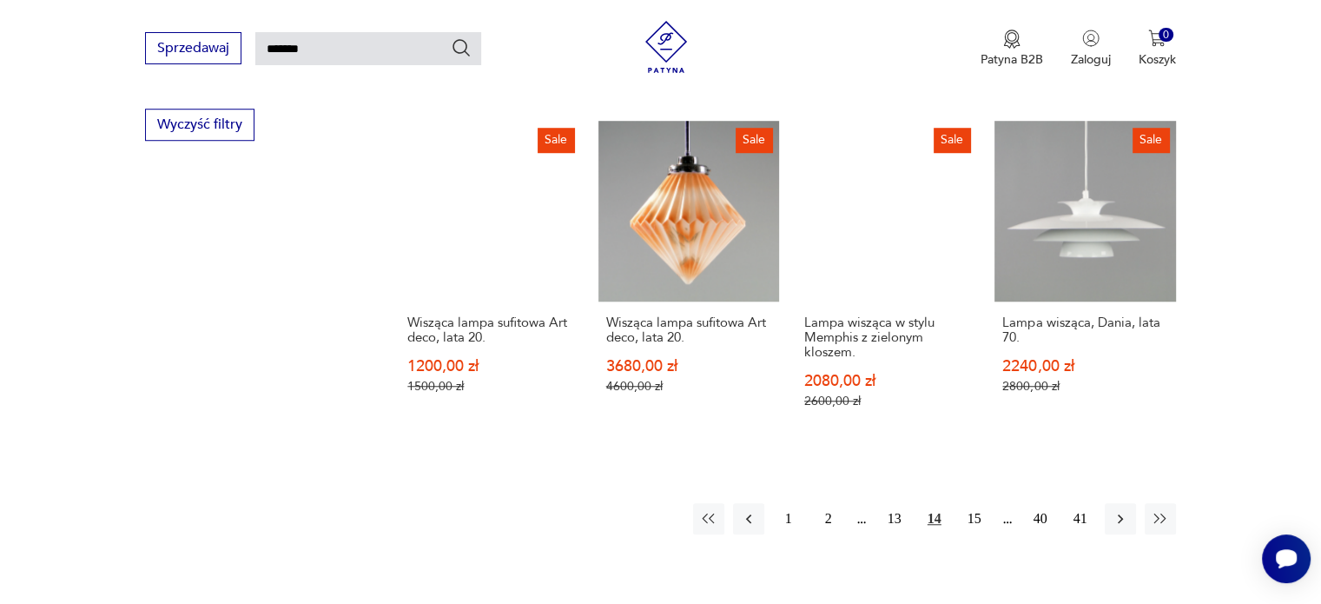
scroll to position [1452, 0]
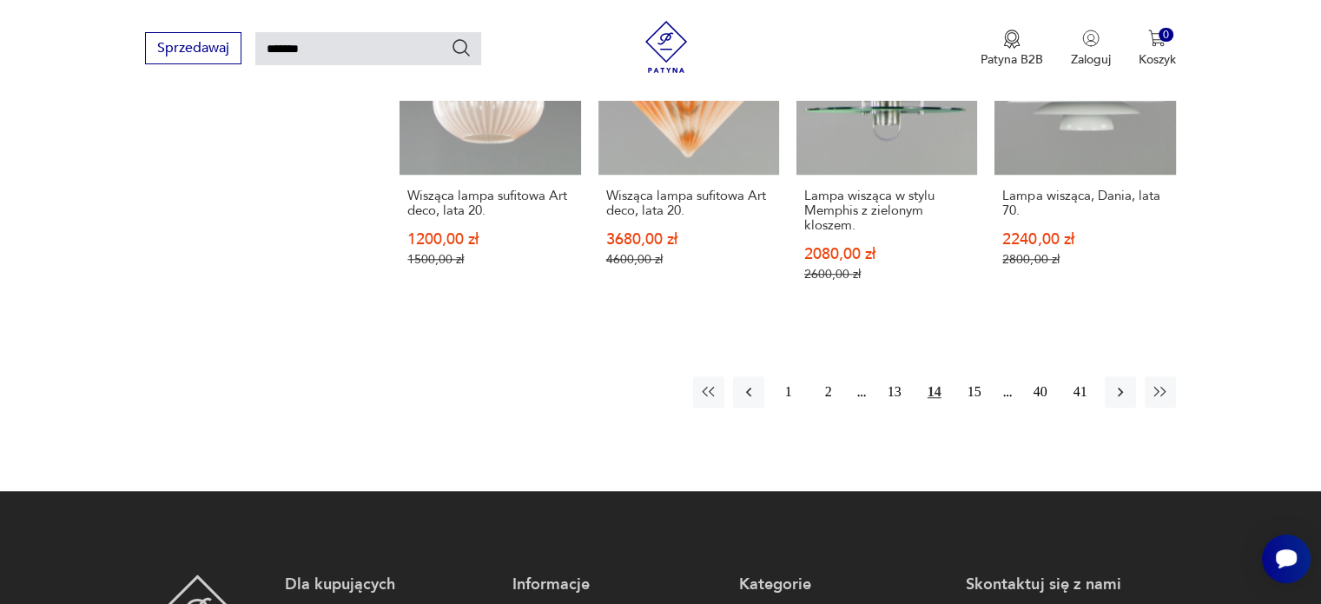
click at [1117, 383] on icon "button" at bounding box center [1120, 391] width 17 height 17
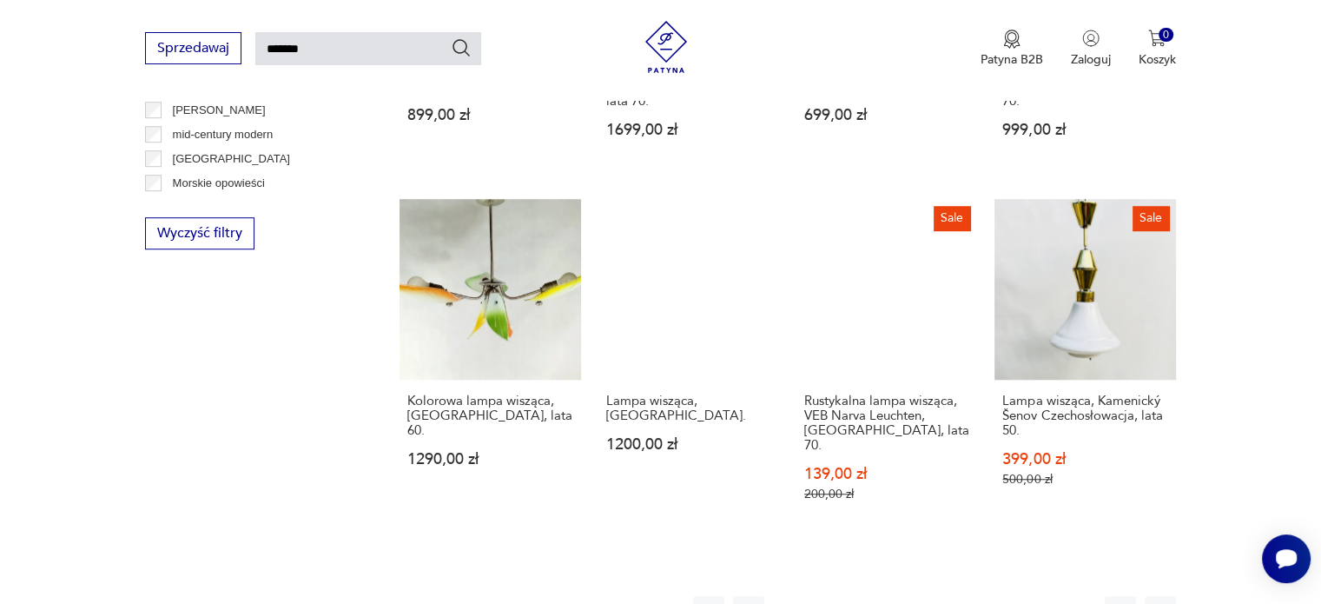
scroll to position [1365, 0]
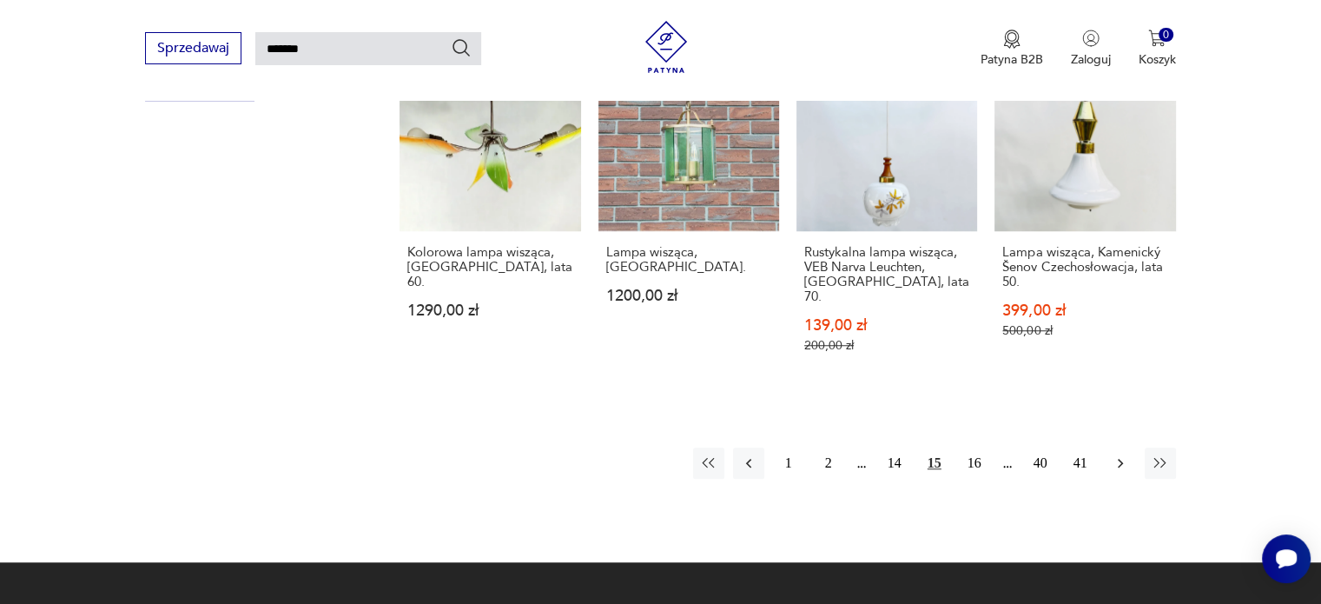
click at [1118, 454] on icon "button" at bounding box center [1120, 462] width 17 height 17
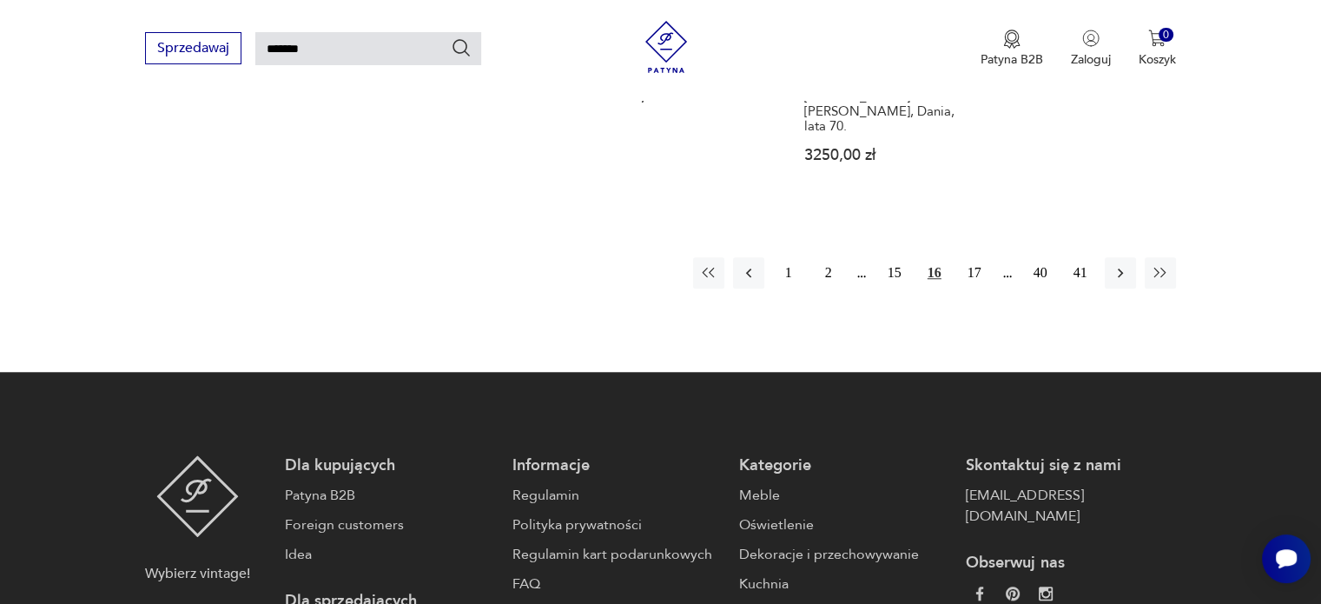
scroll to position [1539, 0]
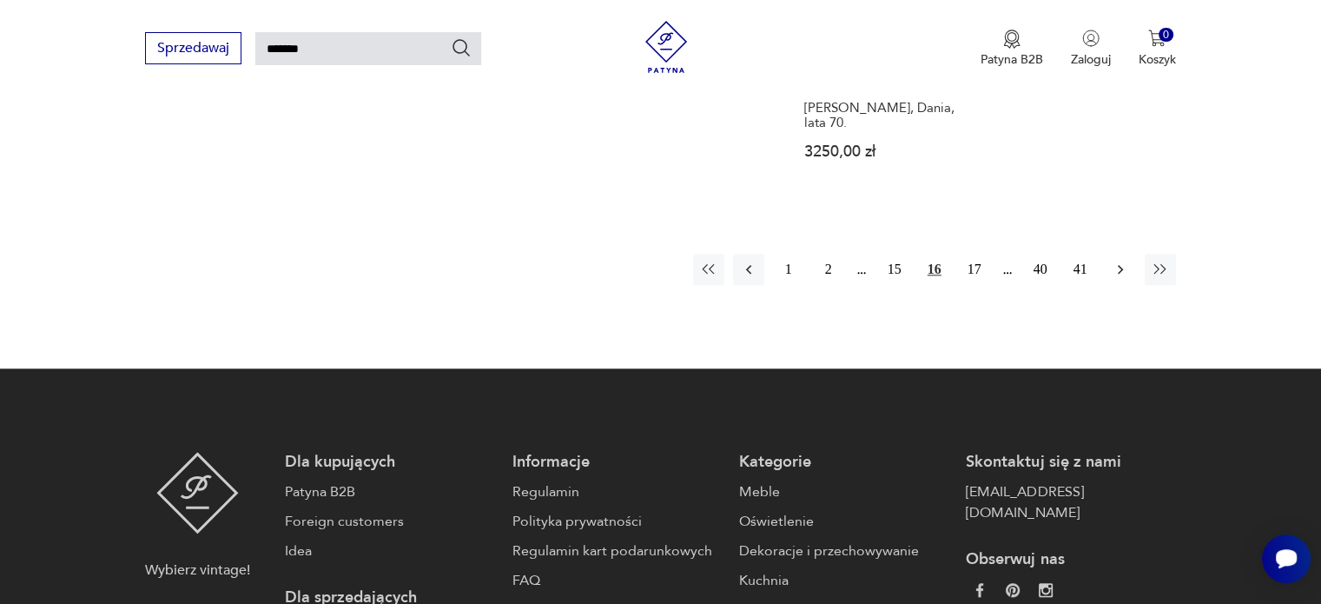
click at [1116, 261] on icon "button" at bounding box center [1120, 269] width 17 height 17
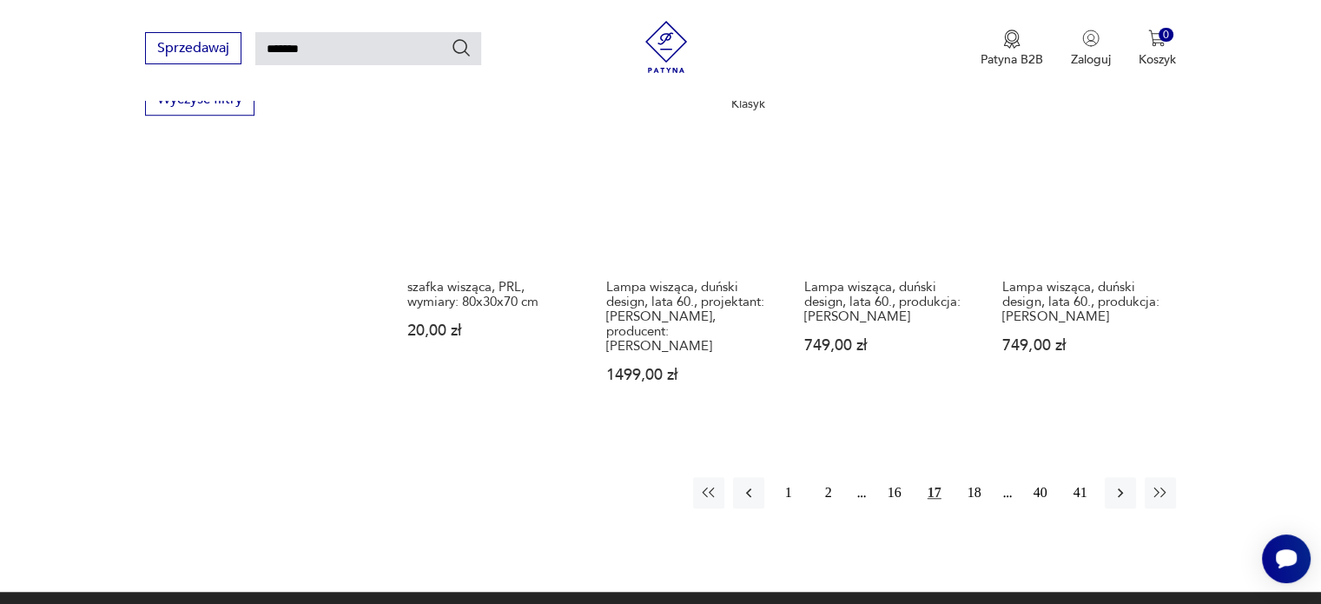
scroll to position [1452, 0]
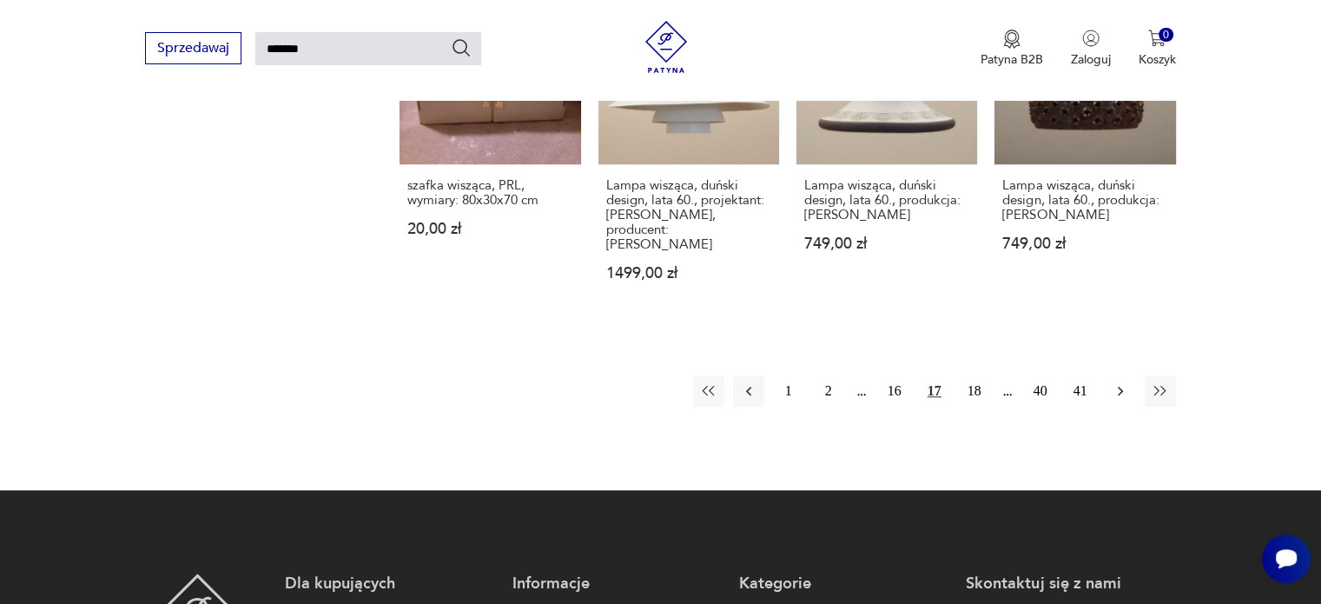
click at [1121, 382] on icon "button" at bounding box center [1120, 390] width 17 height 17
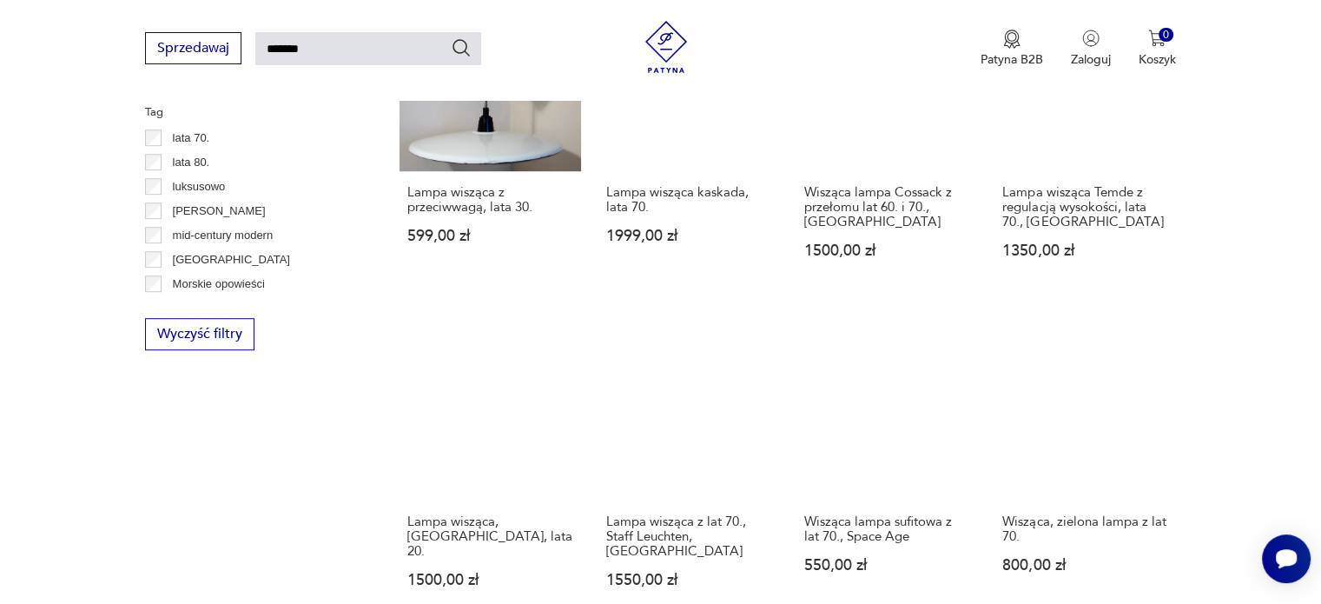
scroll to position [1376, 0]
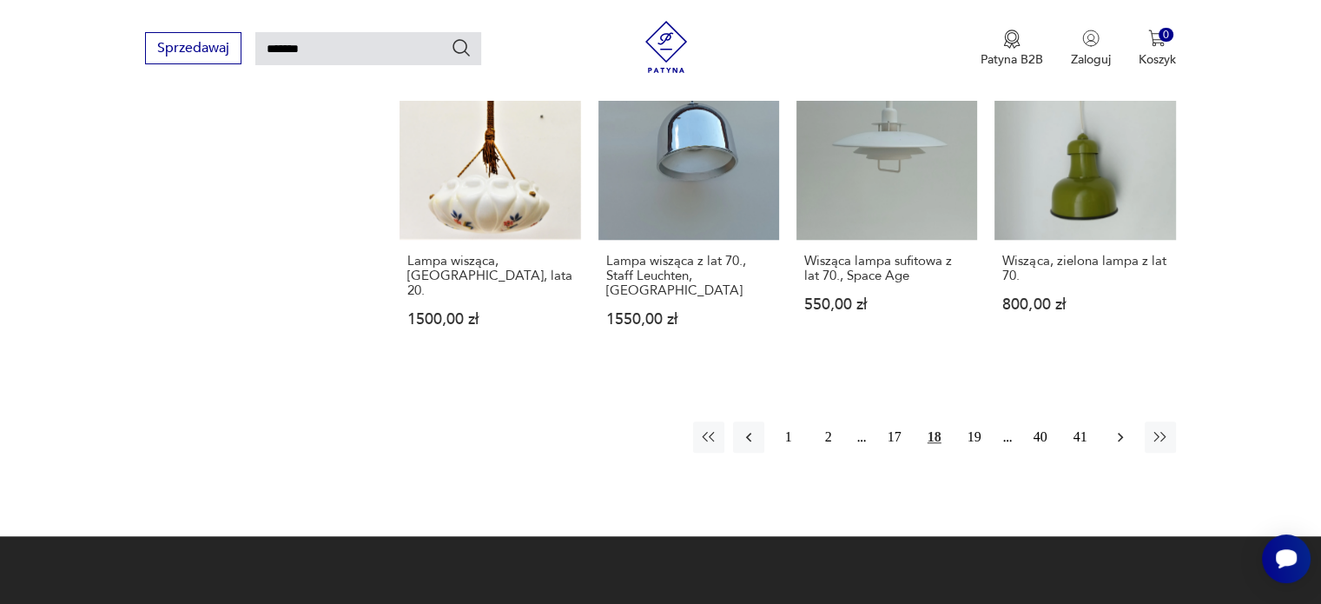
click at [1117, 428] on icon "button" at bounding box center [1120, 436] width 17 height 17
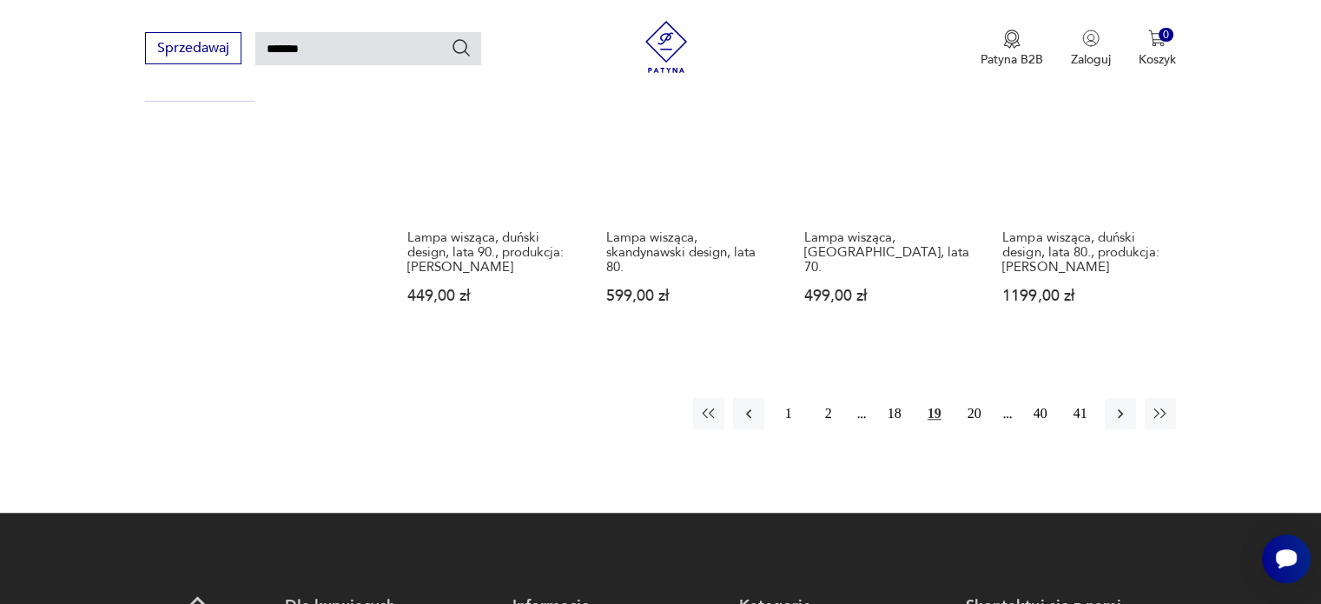
scroll to position [1278, 0]
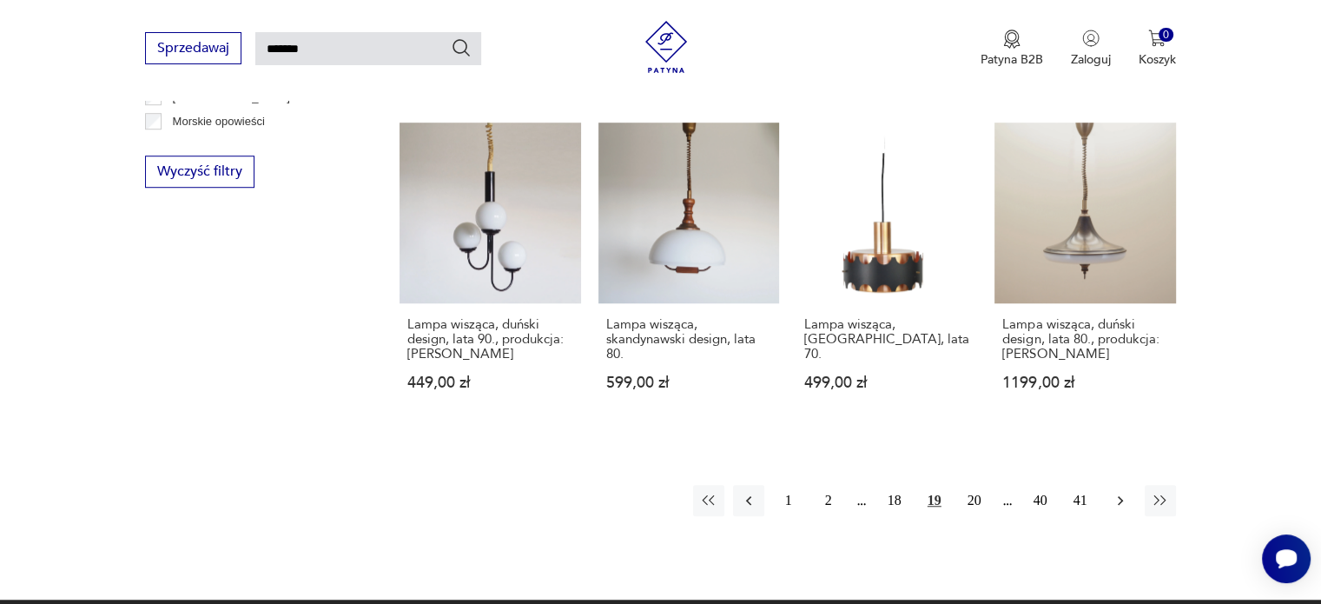
click at [1119, 496] on icon "button" at bounding box center [1120, 501] width 5 height 10
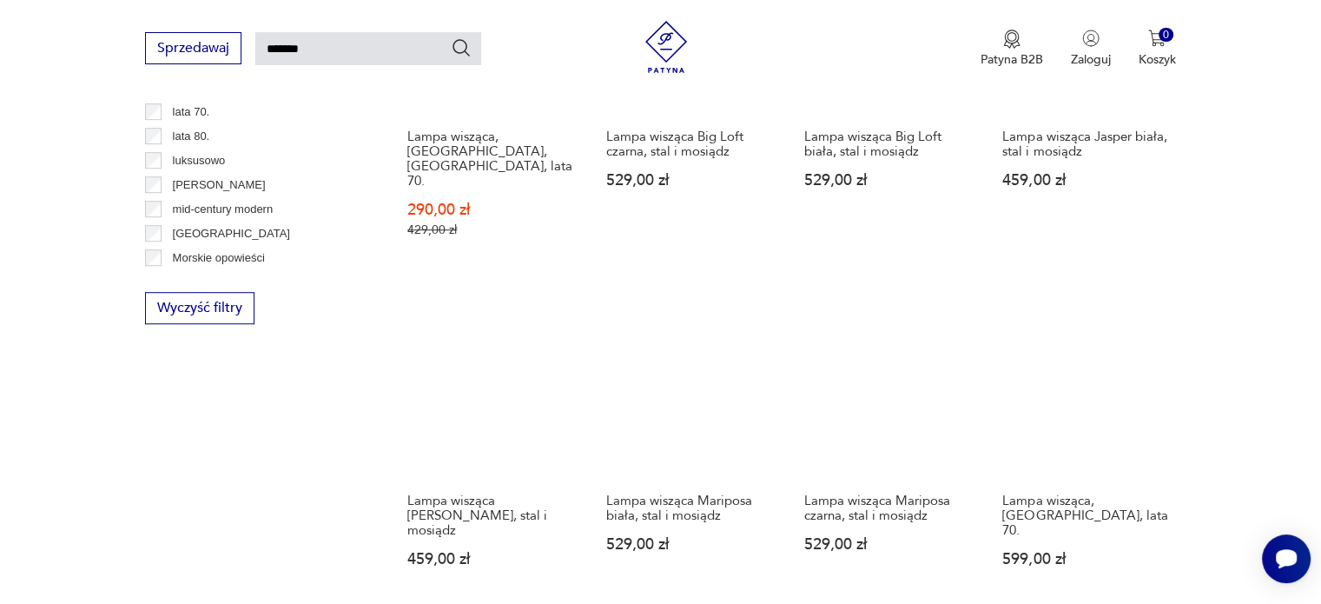
scroll to position [1365, 0]
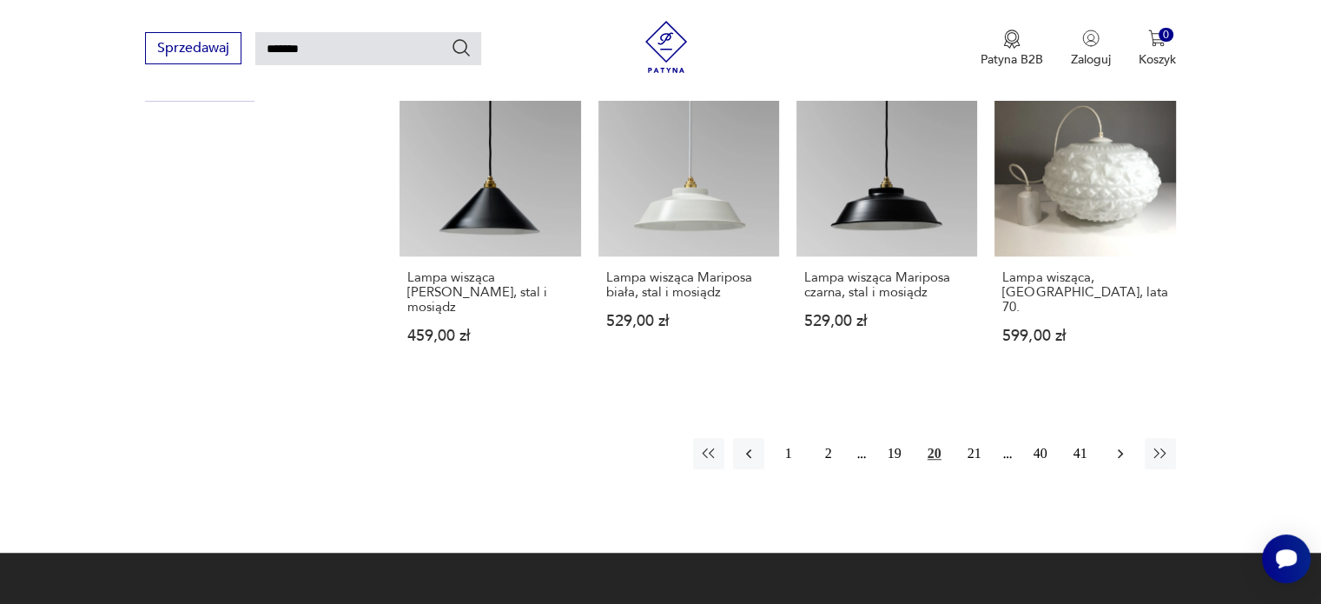
click at [1122, 445] on icon "button" at bounding box center [1120, 453] width 17 height 17
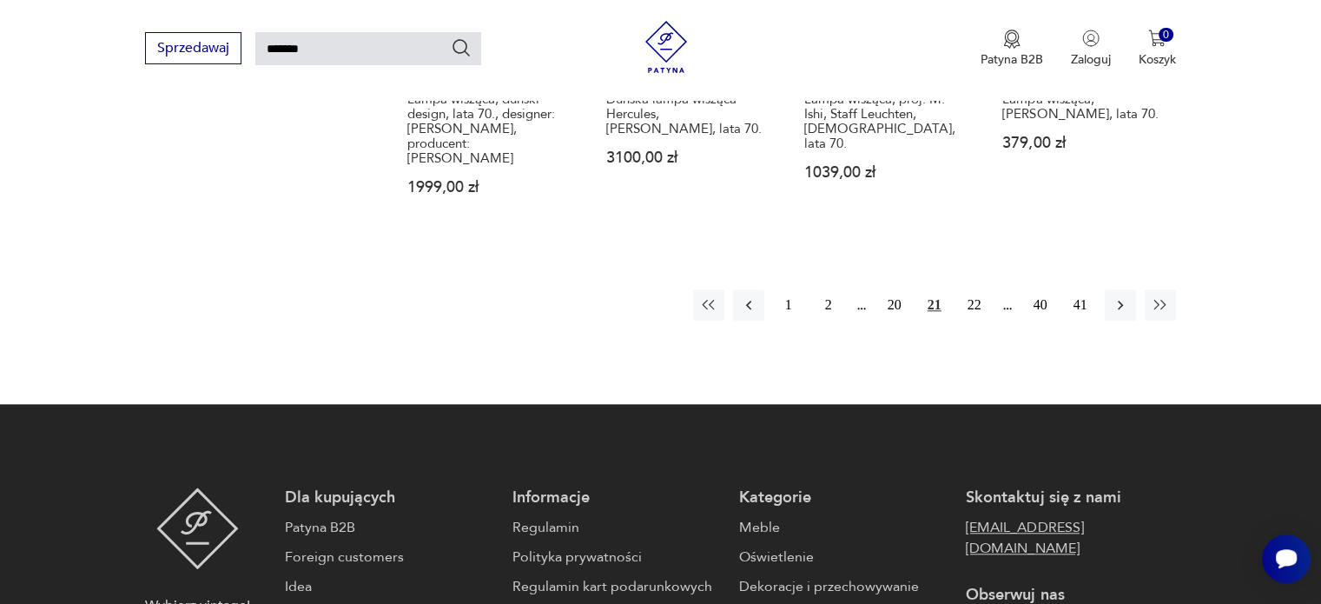
scroll to position [1452, 0]
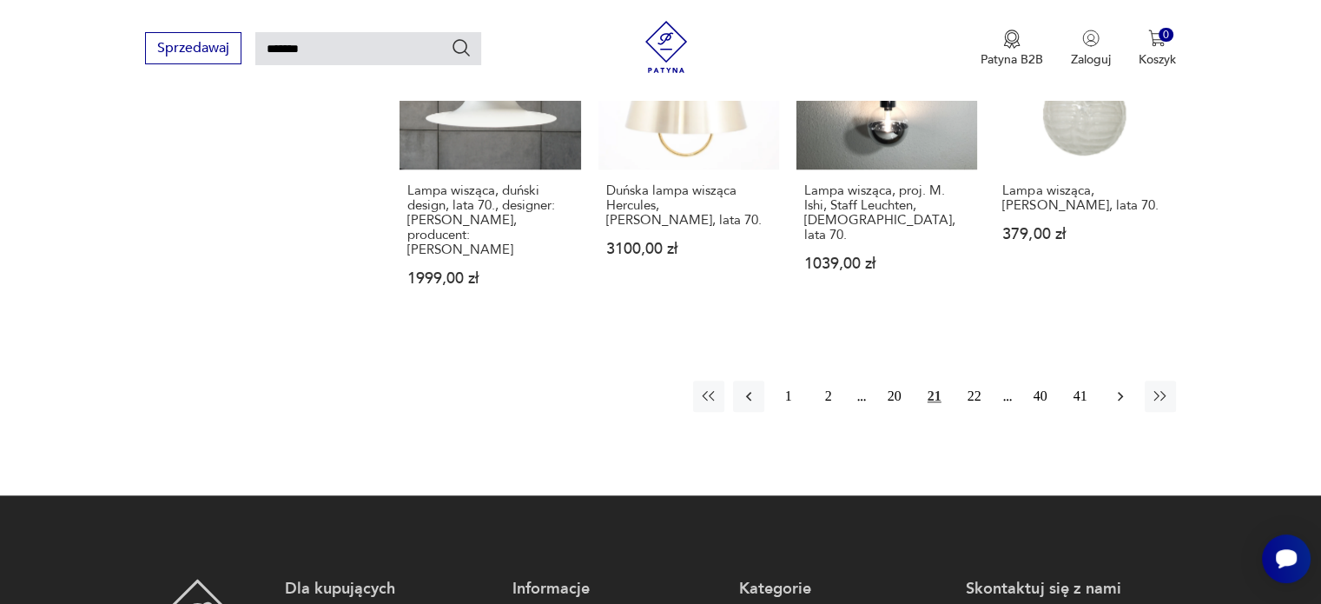
click at [1119, 392] on icon "button" at bounding box center [1120, 397] width 5 height 10
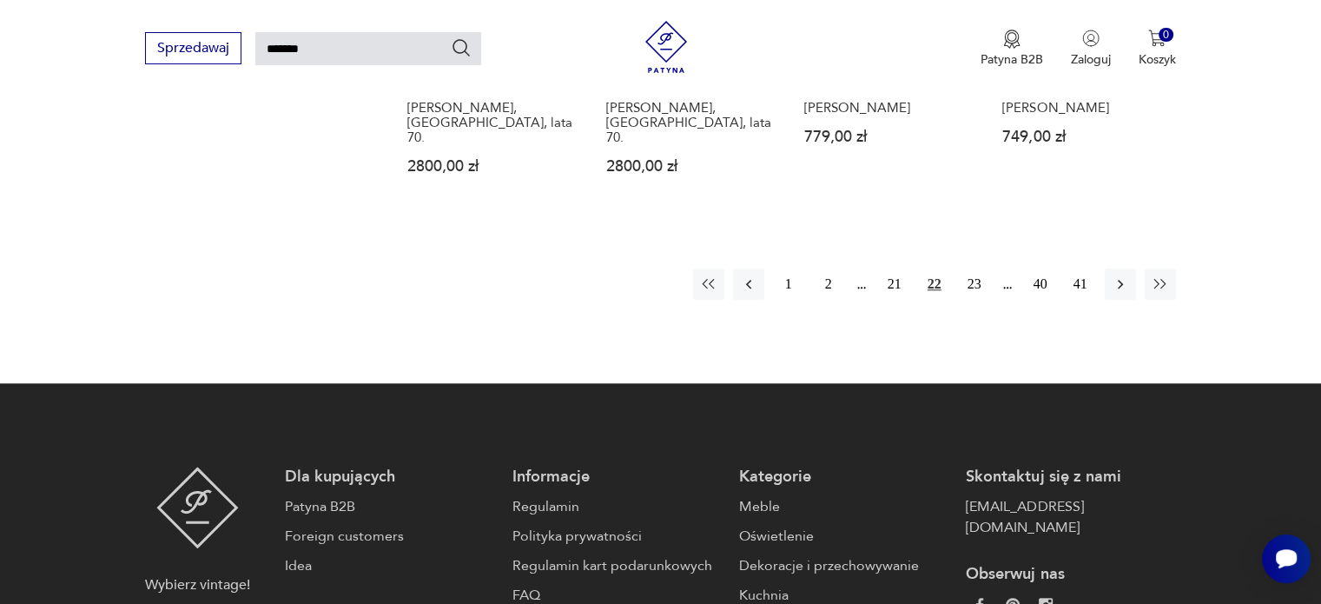
scroll to position [1452, 0]
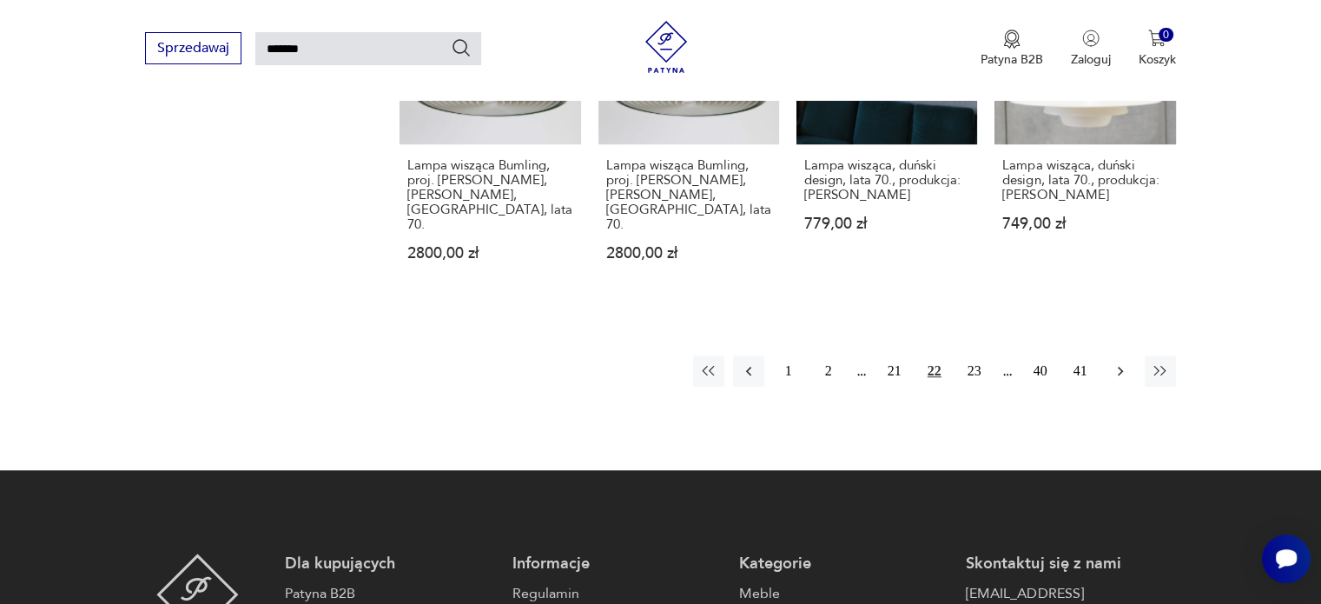
click at [1121, 362] on icon "button" at bounding box center [1120, 370] width 17 height 17
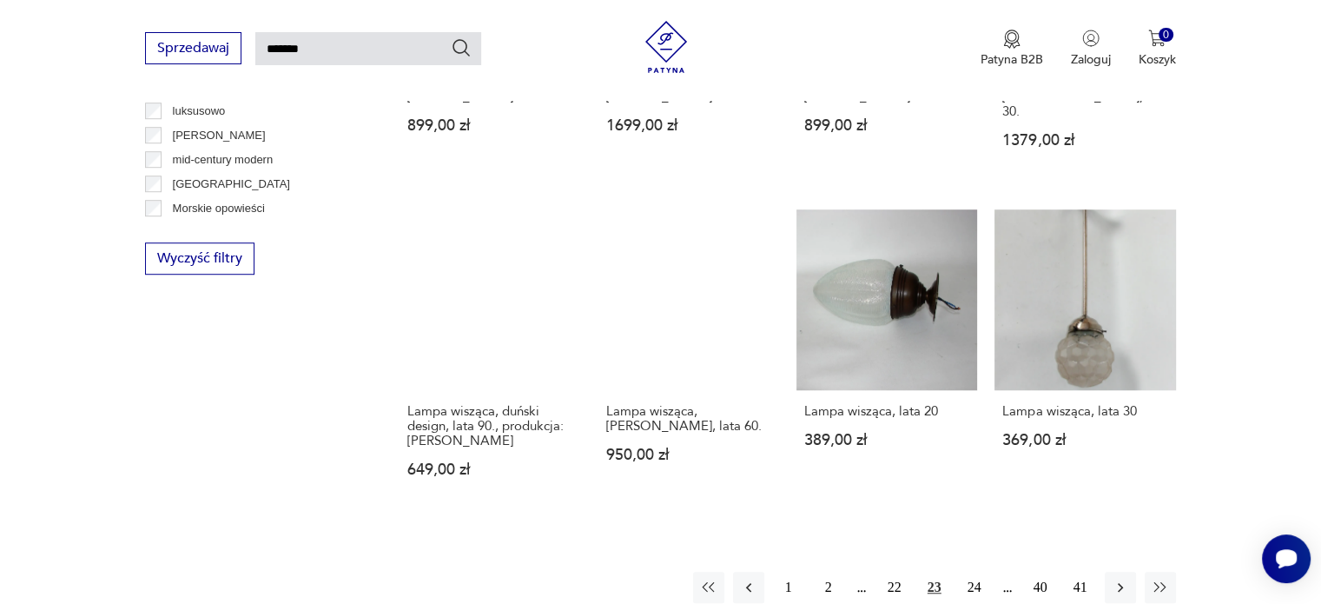
scroll to position [1278, 0]
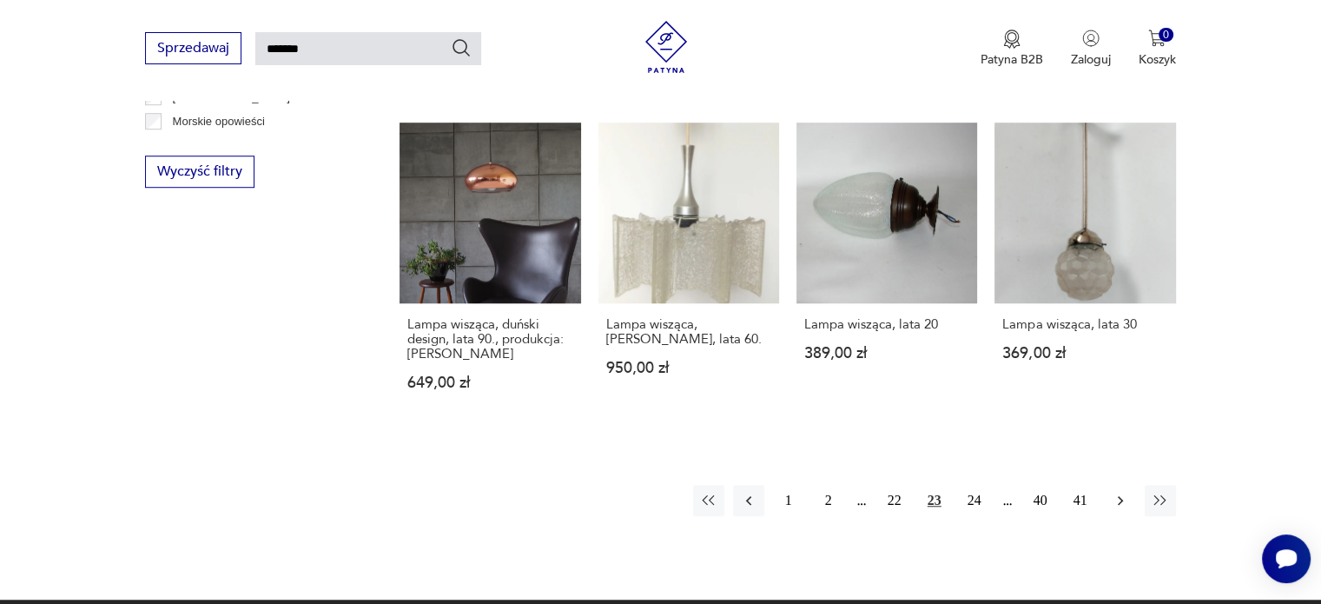
click at [1133, 486] on button "button" at bounding box center [1120, 500] width 31 height 31
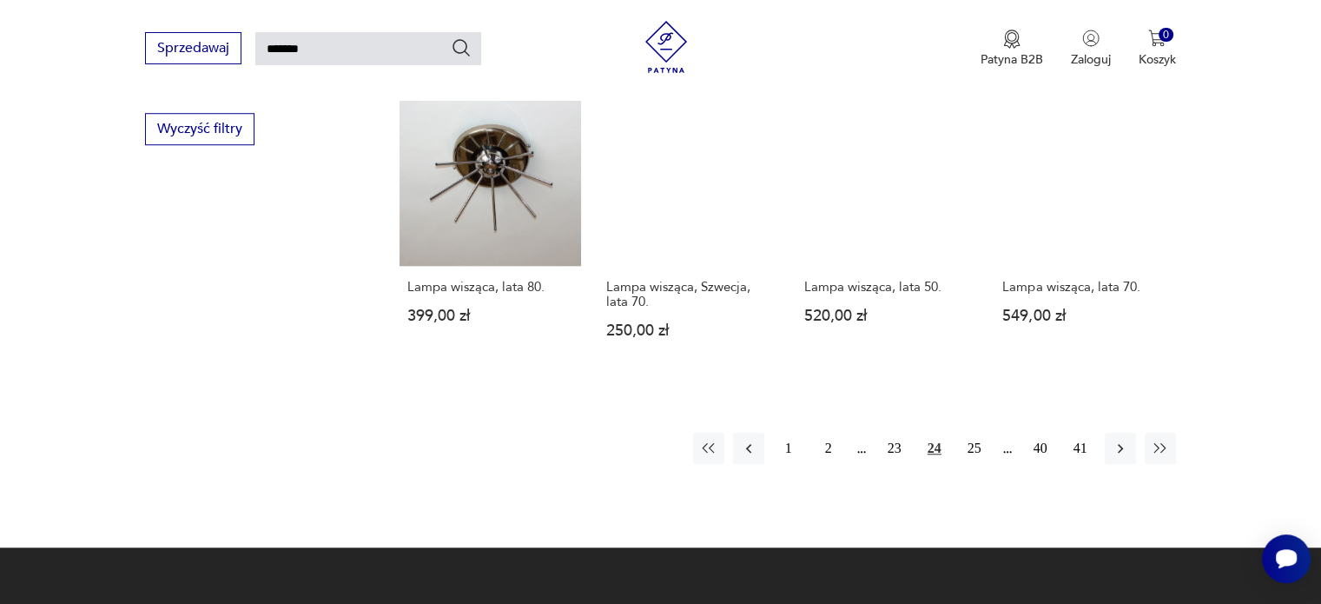
scroll to position [1452, 0]
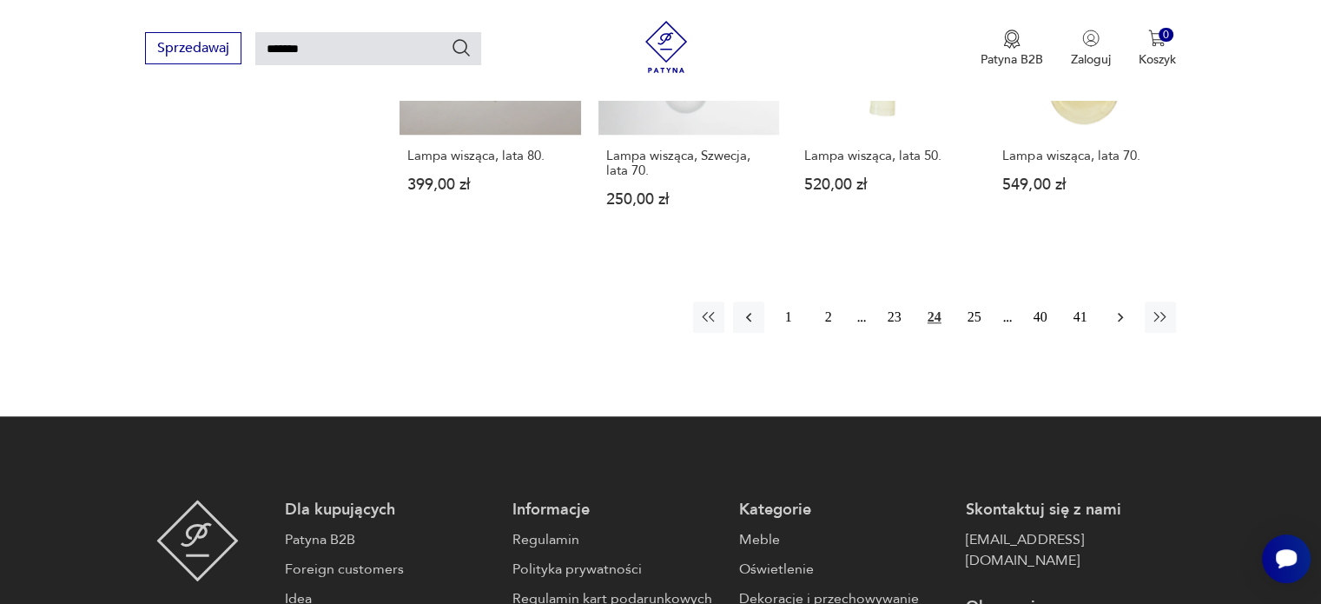
click at [1119, 313] on icon "button" at bounding box center [1120, 318] width 5 height 10
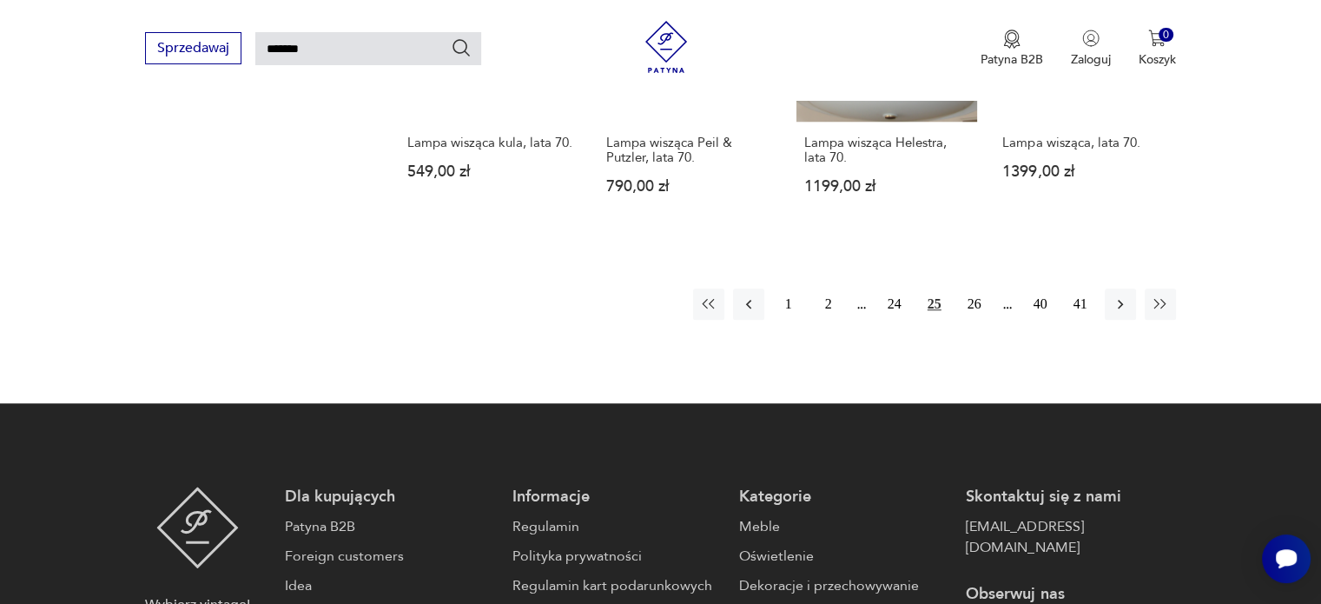
scroll to position [1452, 0]
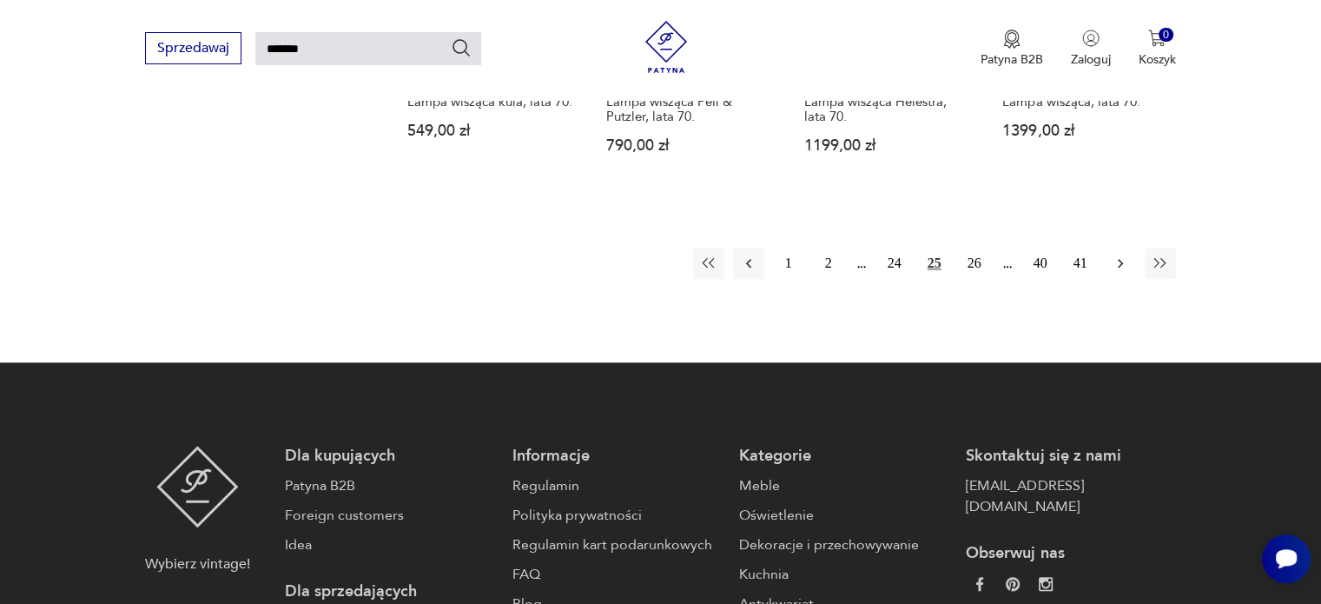
click at [1112, 255] on icon "button" at bounding box center [1120, 263] width 17 height 17
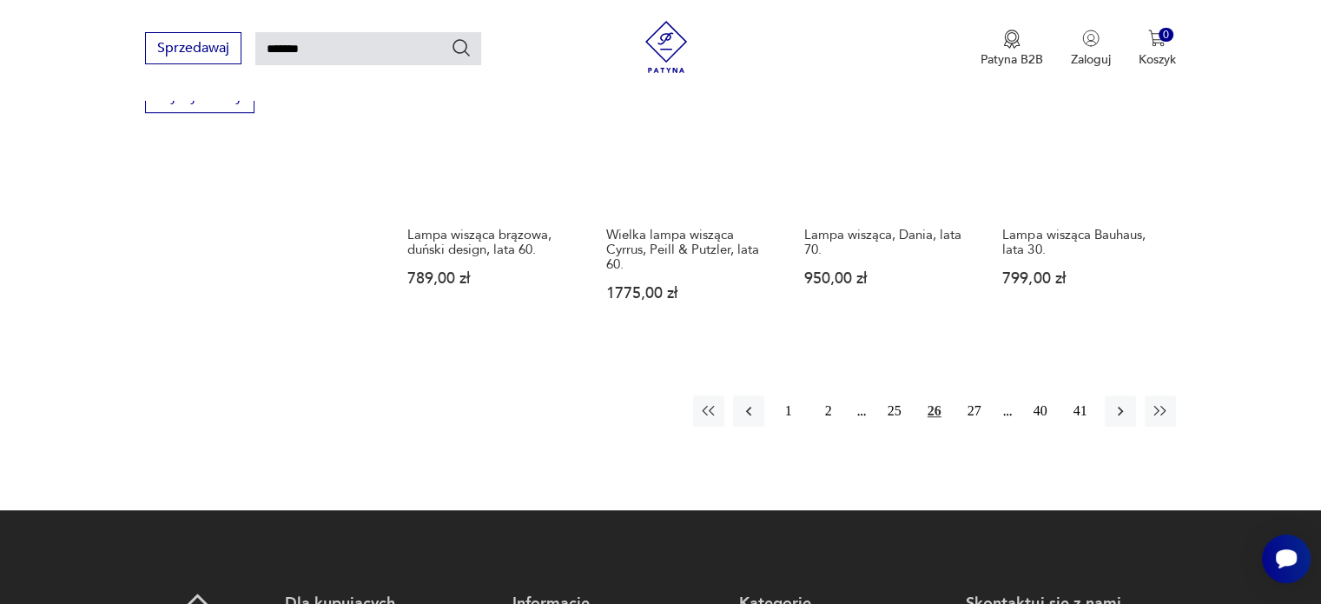
scroll to position [1452, 0]
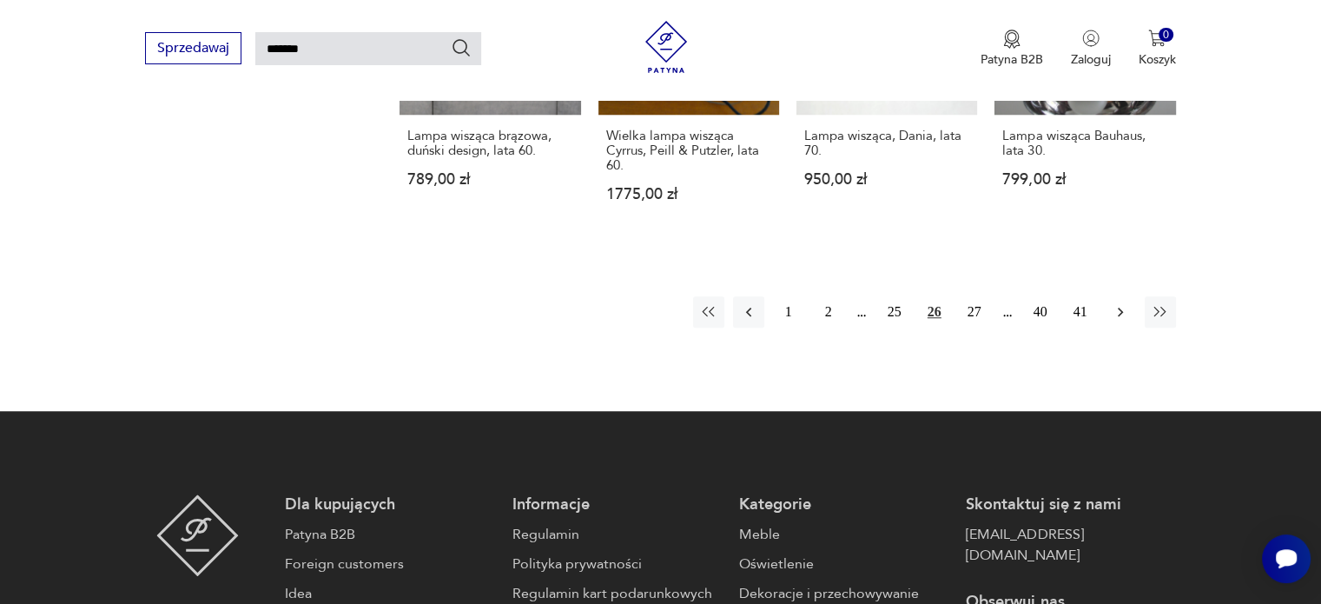
click at [1119, 303] on icon "button" at bounding box center [1120, 311] width 17 height 17
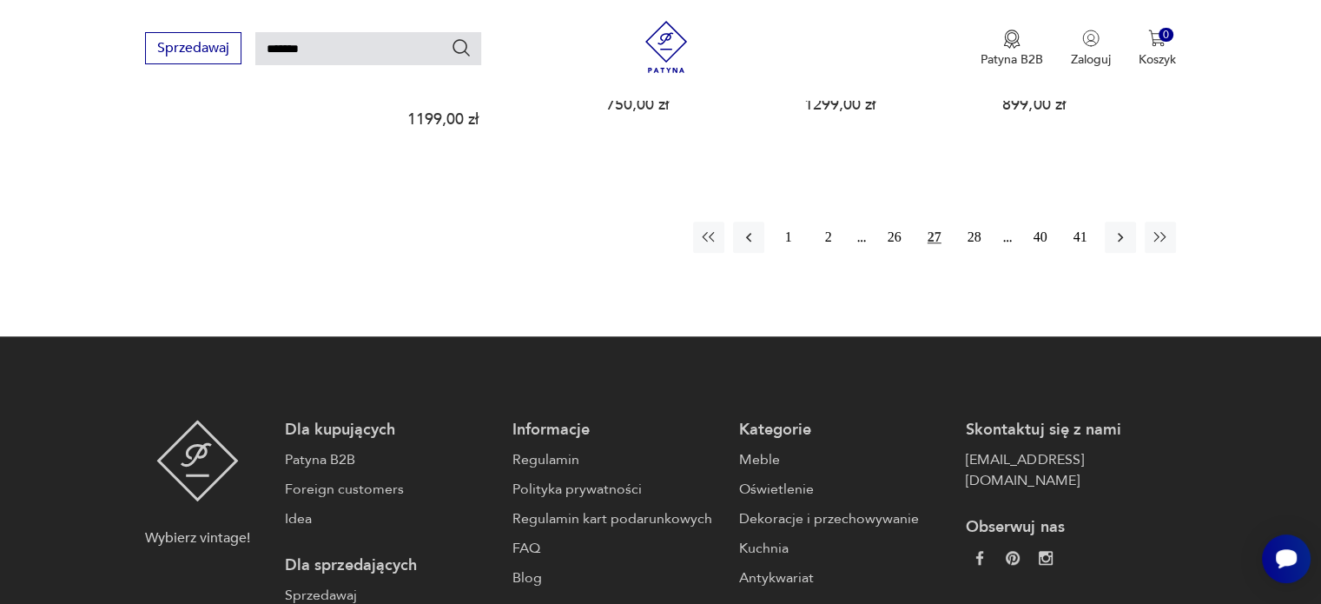
scroll to position [1452, 0]
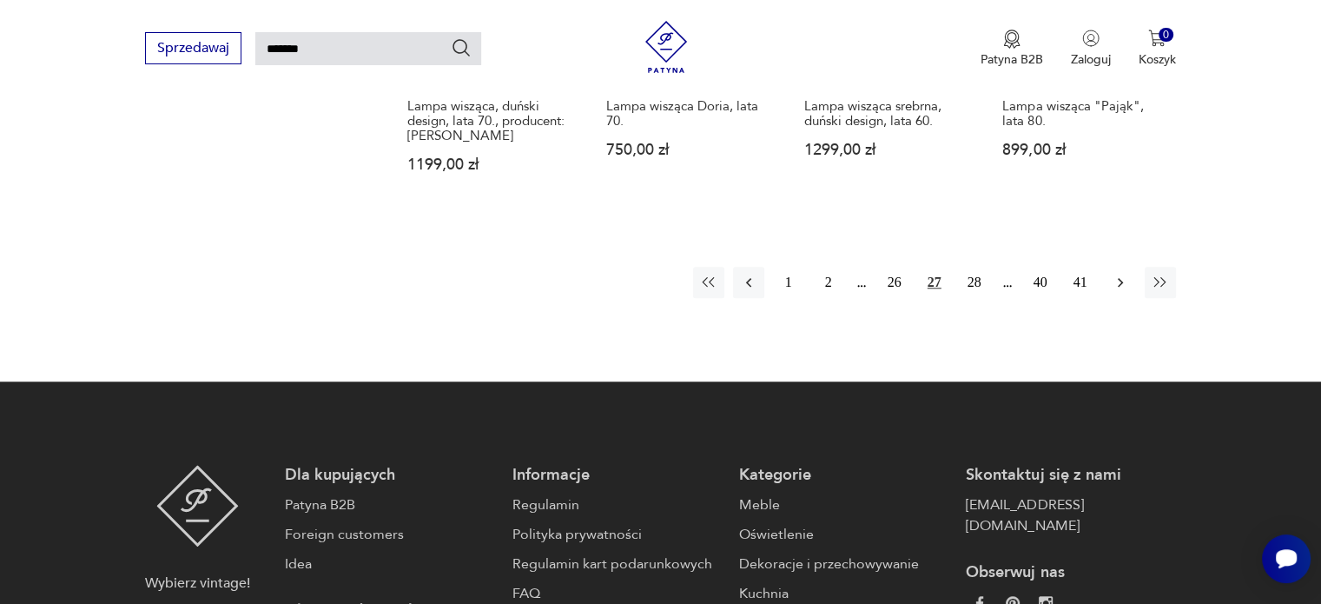
click at [1119, 283] on icon "button" at bounding box center [1120, 282] width 17 height 17
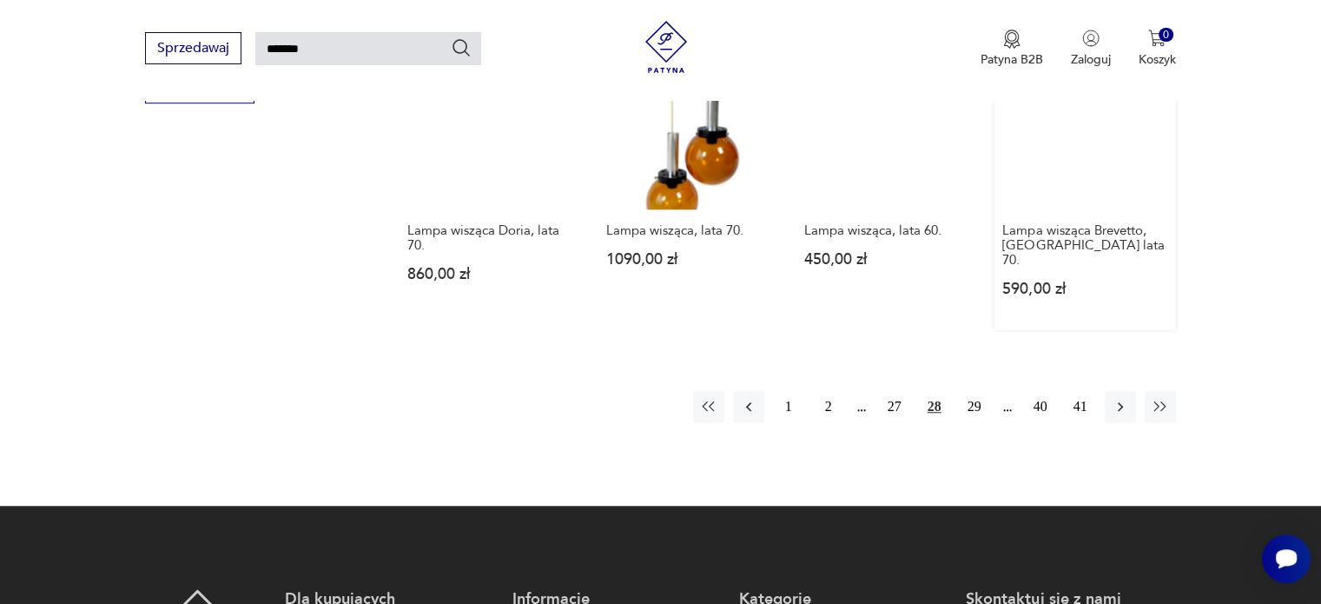
scroll to position [1365, 0]
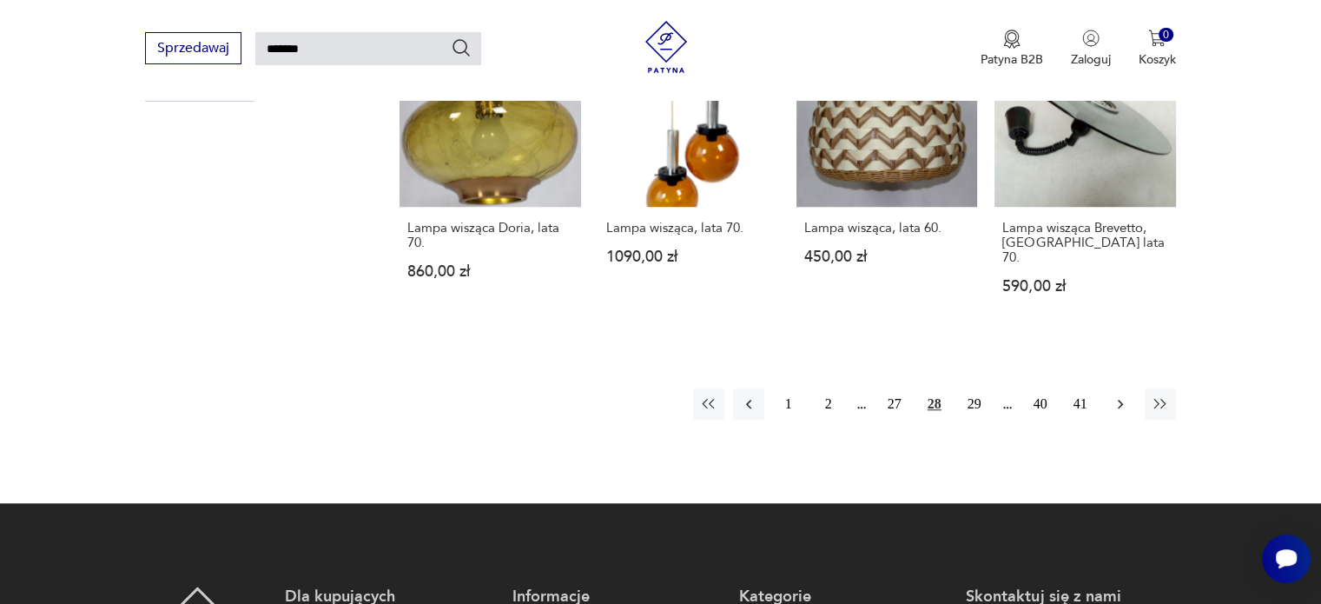
click at [1119, 400] on icon "button" at bounding box center [1120, 405] width 5 height 10
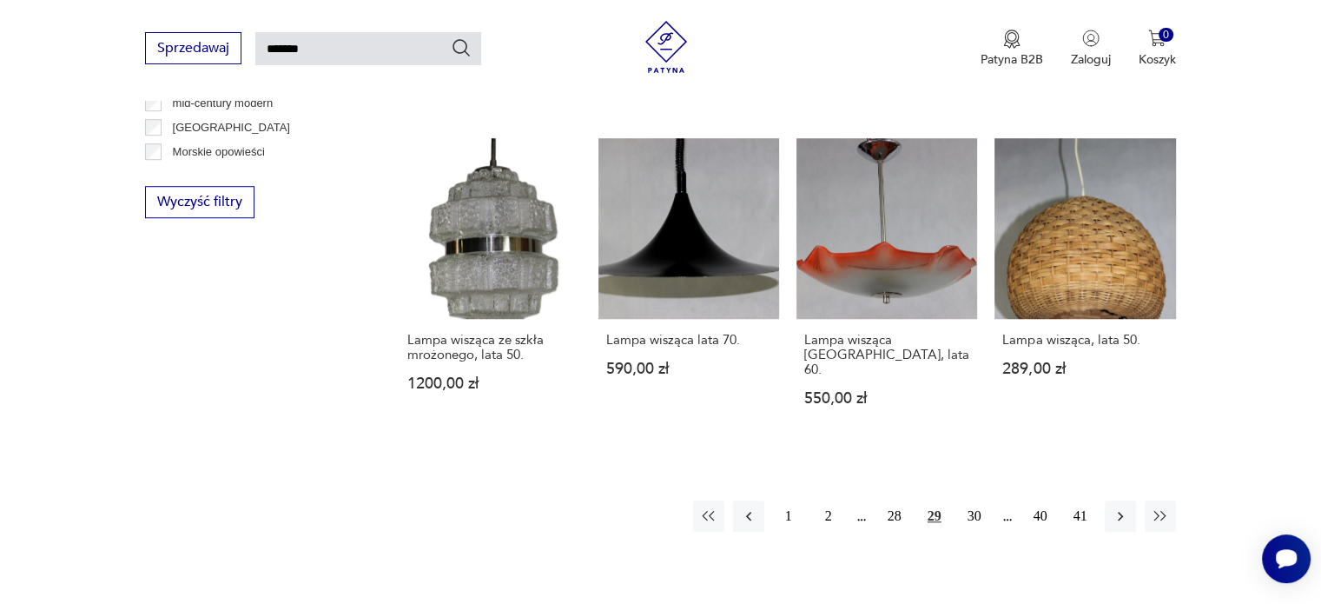
scroll to position [1278, 0]
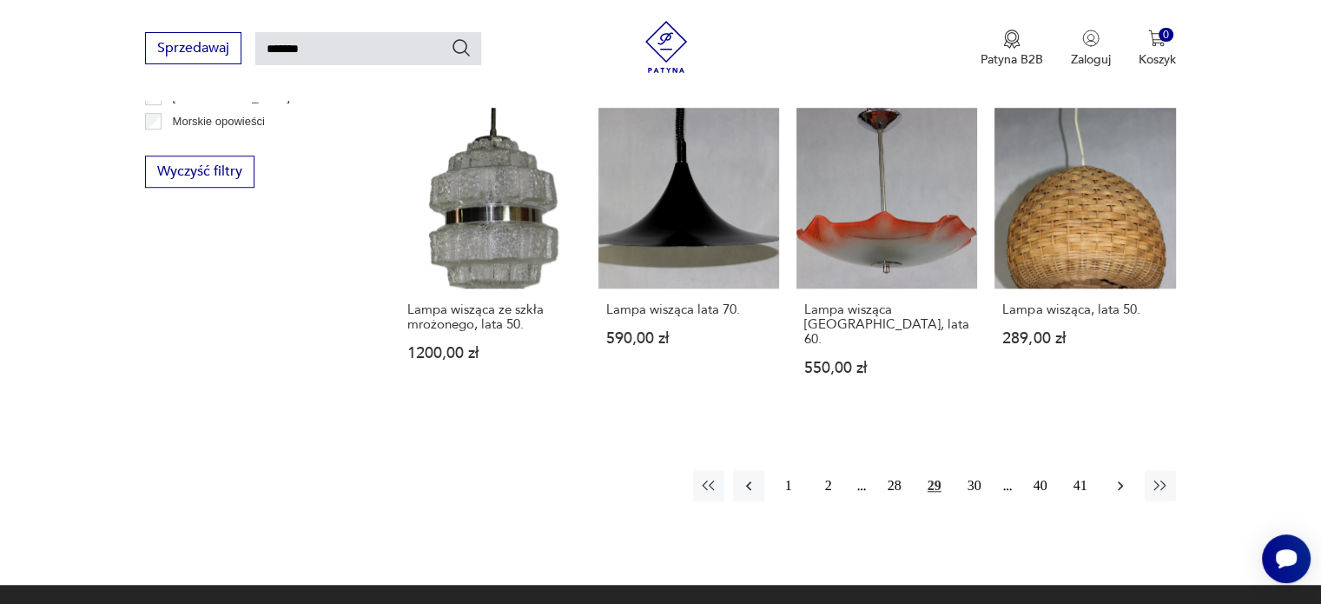
click at [1113, 477] on icon "button" at bounding box center [1120, 485] width 17 height 17
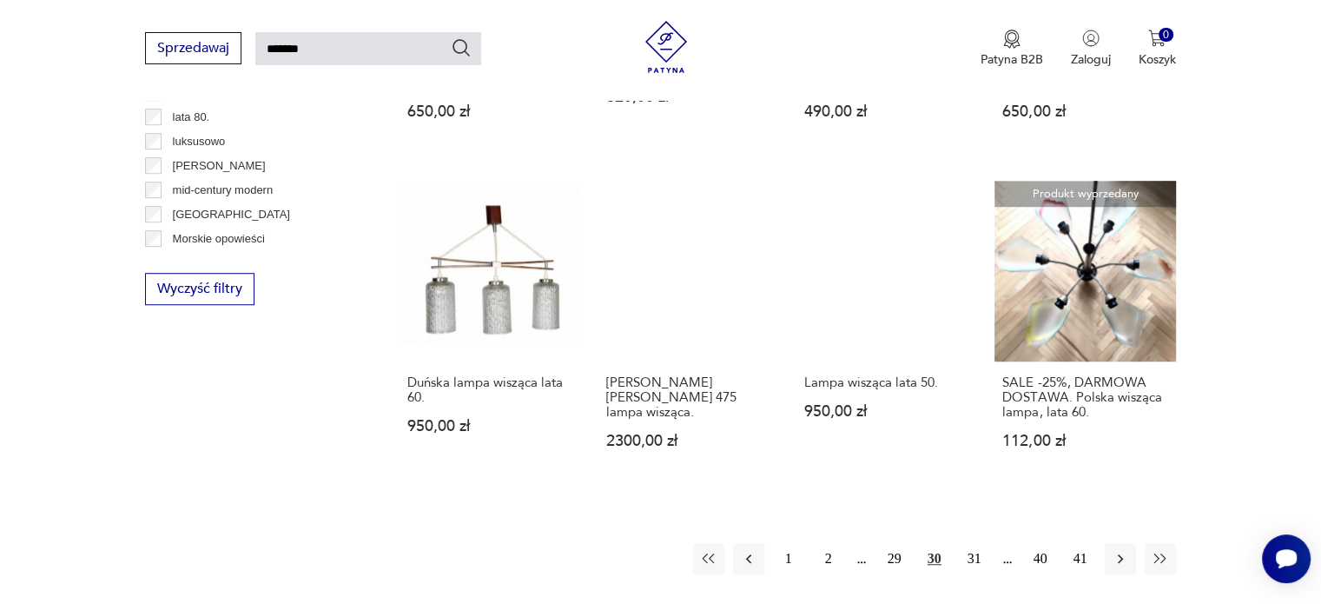
scroll to position [1191, 0]
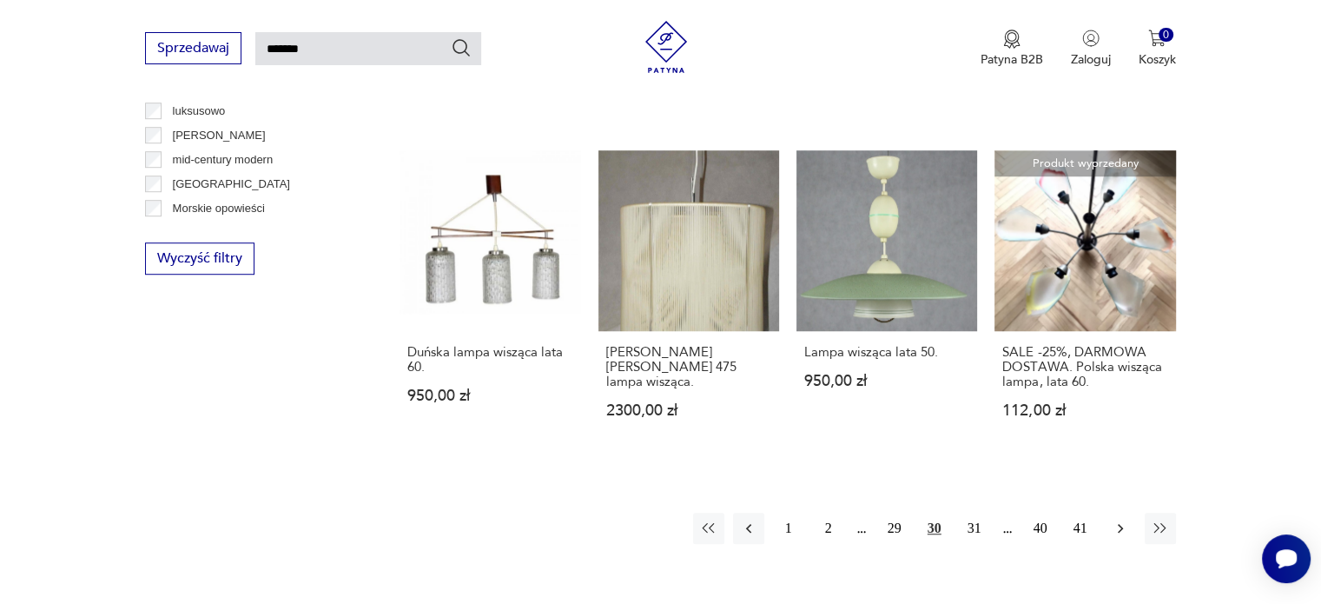
click at [1119, 520] on icon "button" at bounding box center [1120, 528] width 17 height 17
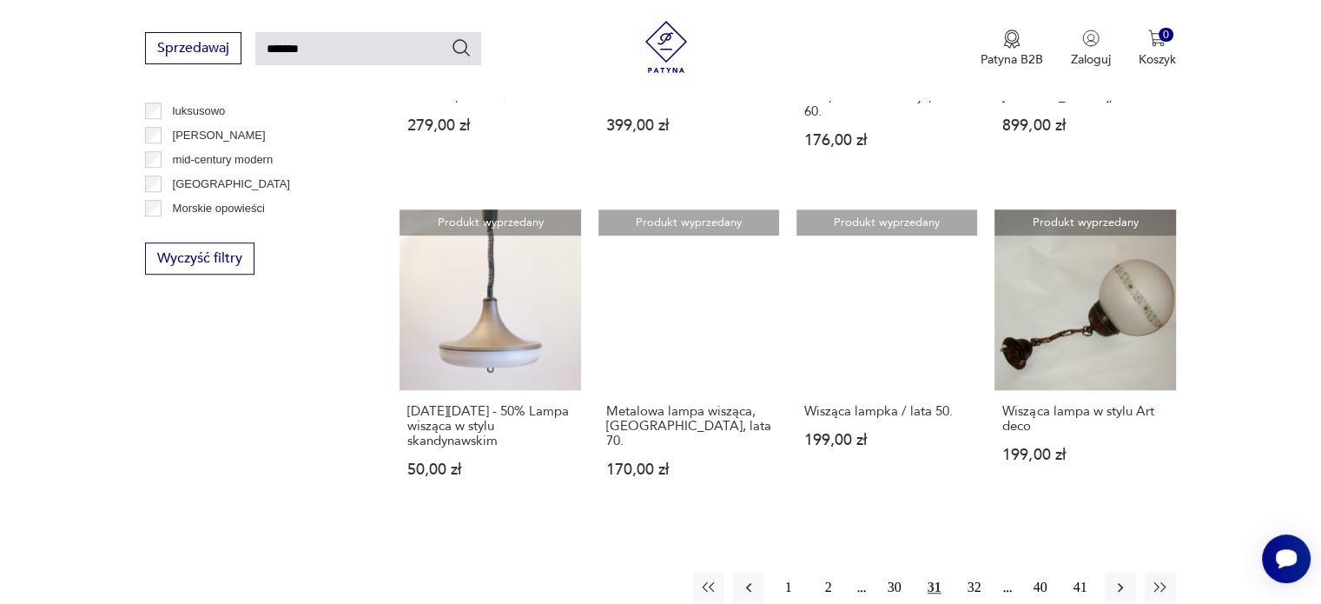
scroll to position [1452, 0]
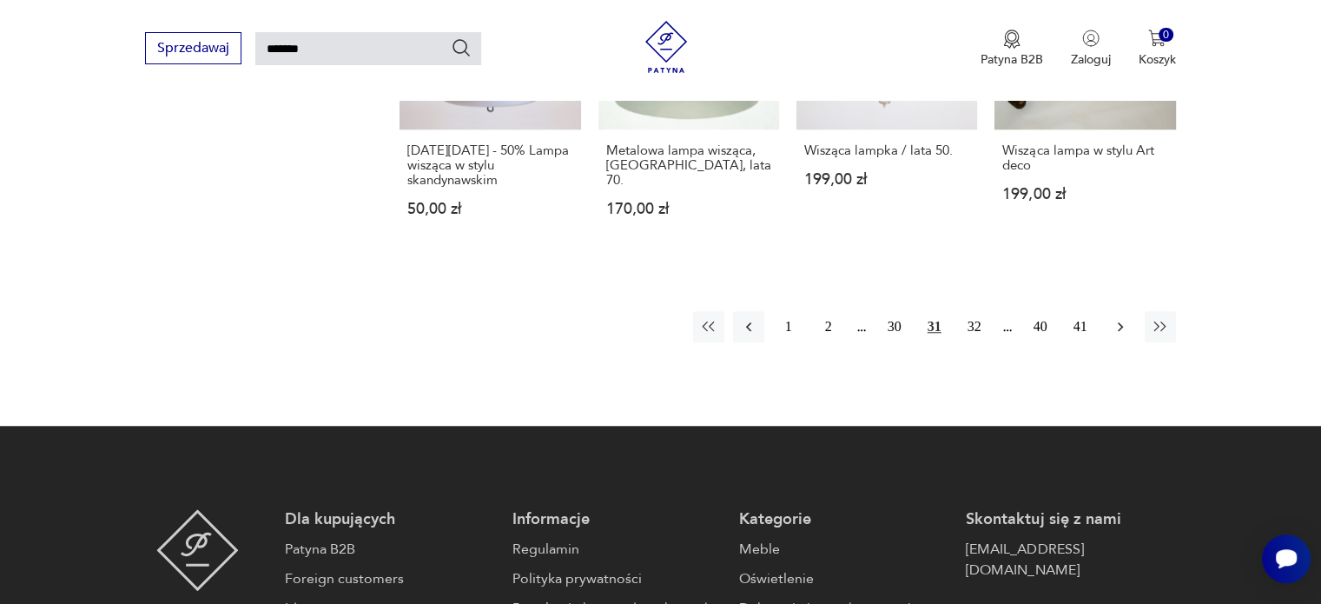
click at [1123, 311] on button "button" at bounding box center [1120, 326] width 31 height 31
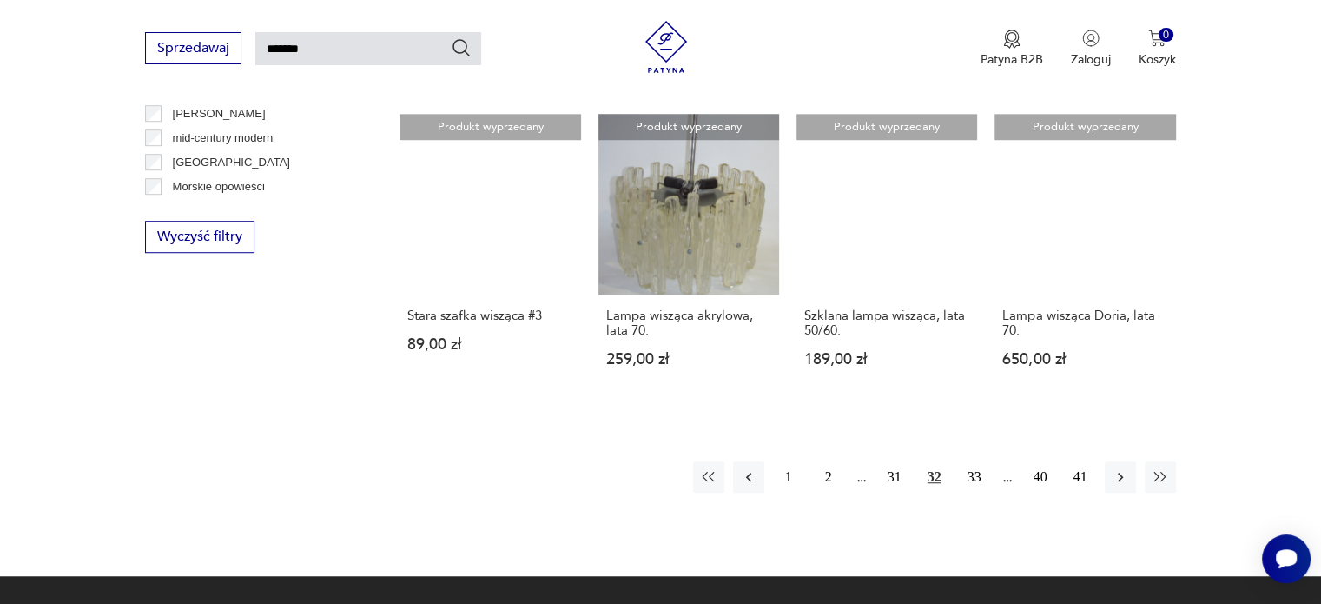
scroll to position [1278, 0]
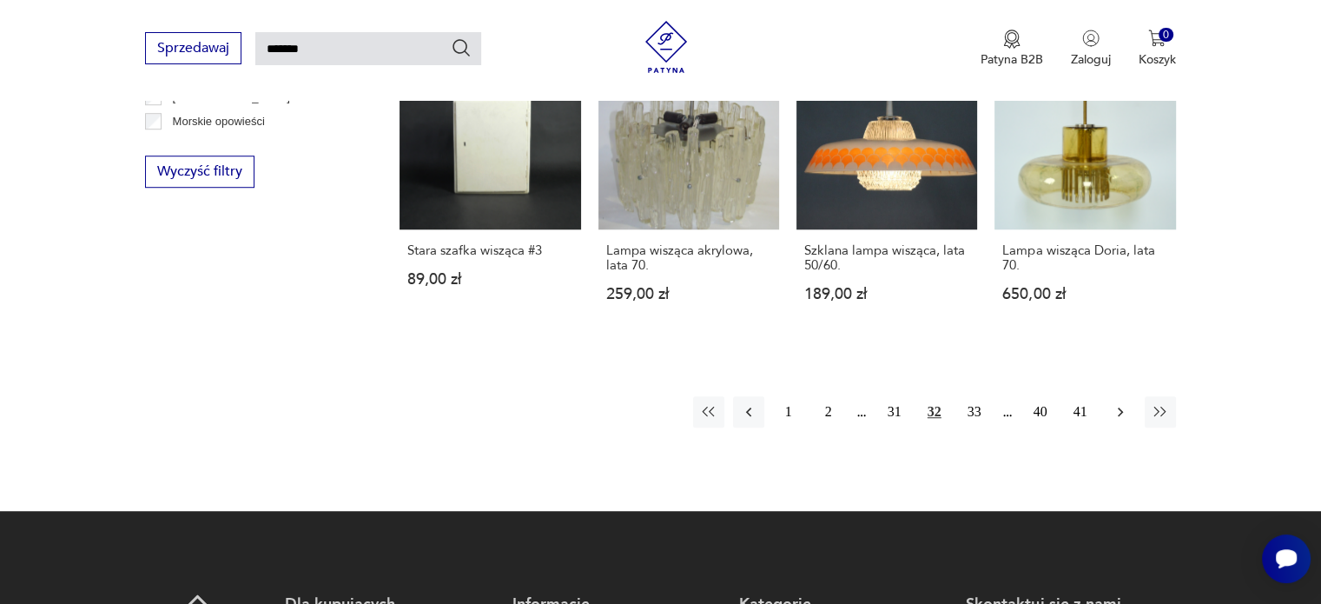
click at [1119, 414] on icon "button" at bounding box center [1120, 412] width 5 height 10
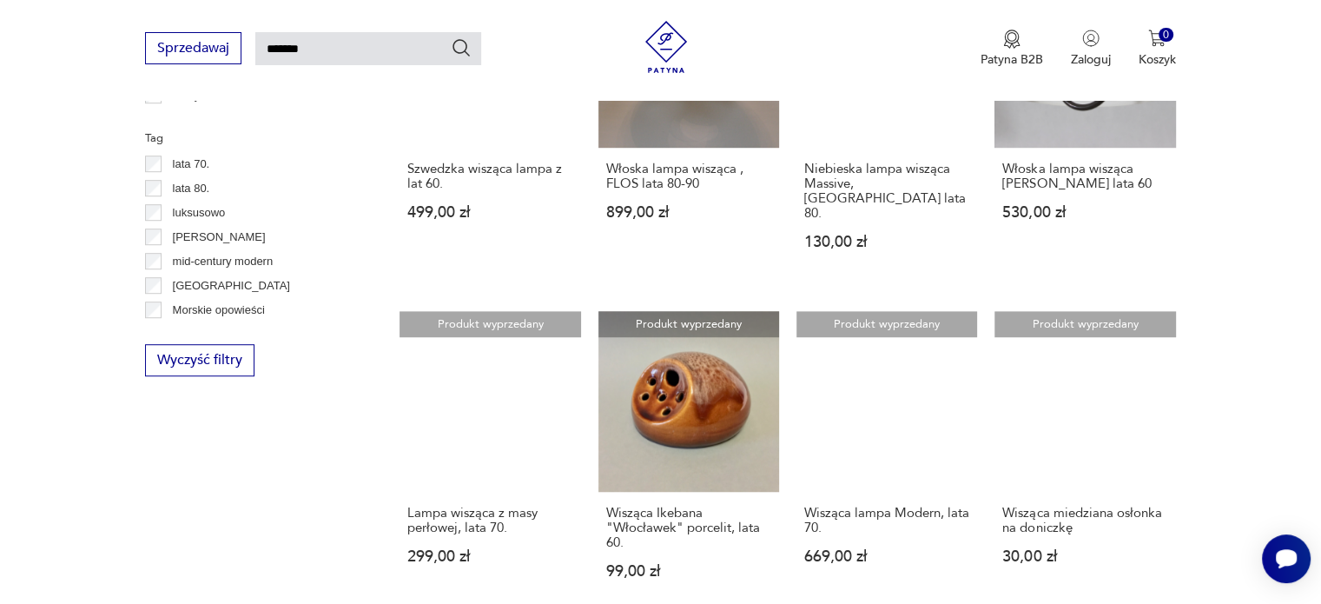
scroll to position [1191, 0]
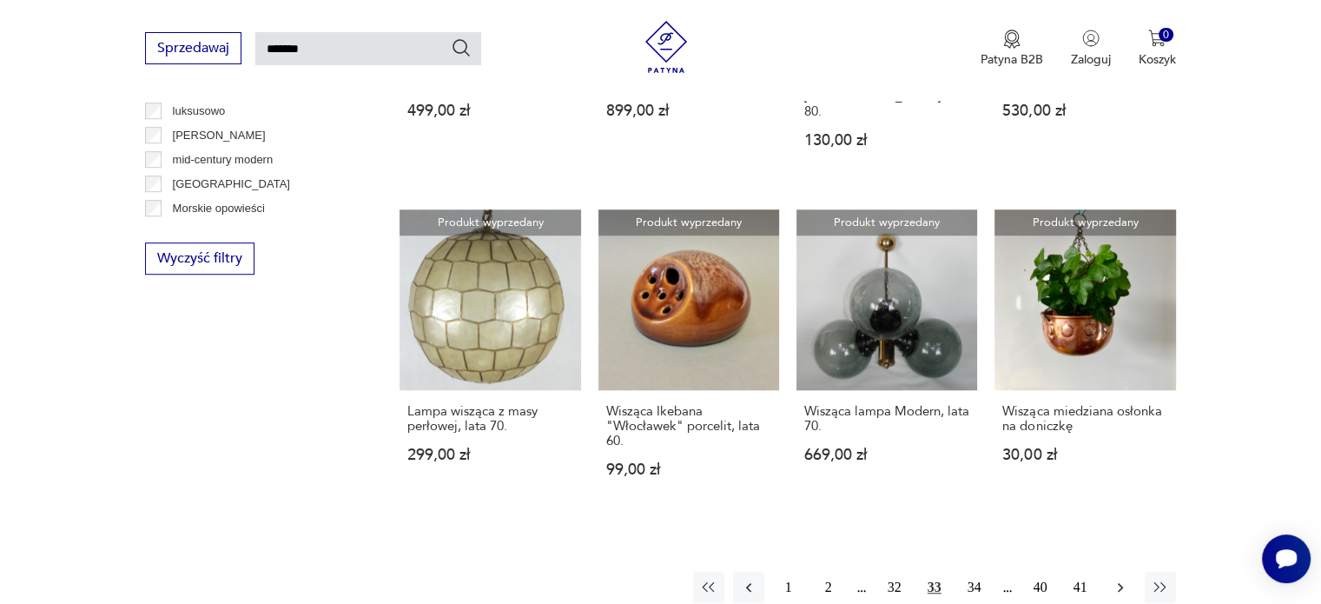
click at [1115, 579] on icon "button" at bounding box center [1120, 587] width 17 height 17
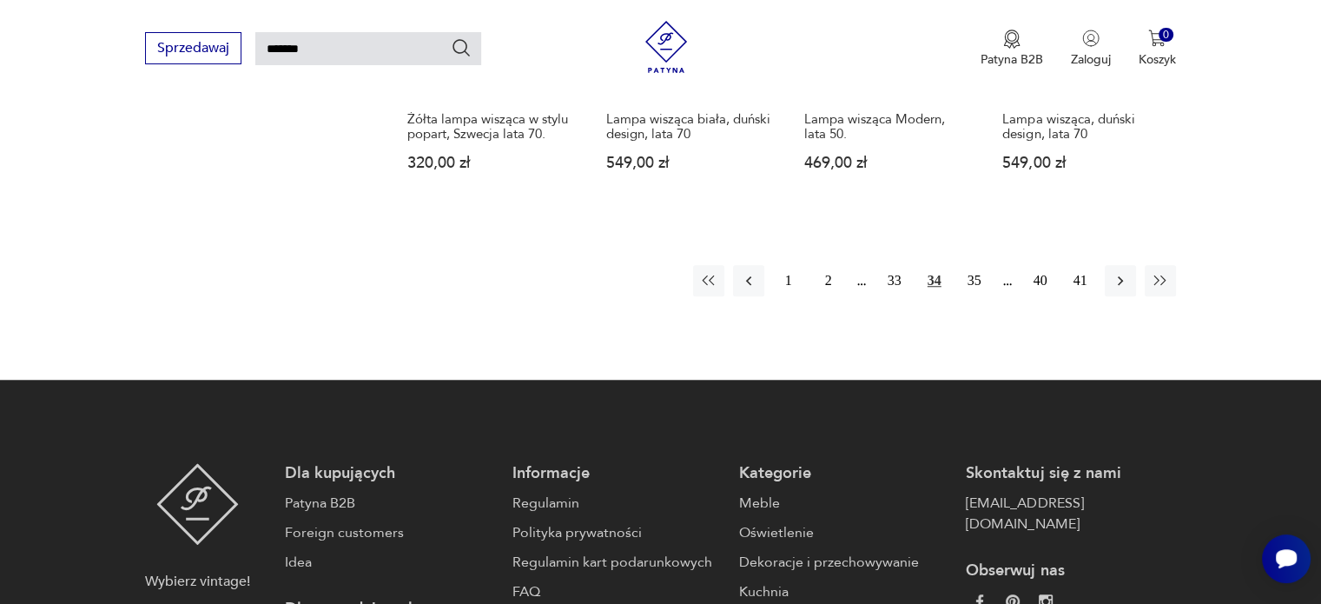
scroll to position [1365, 0]
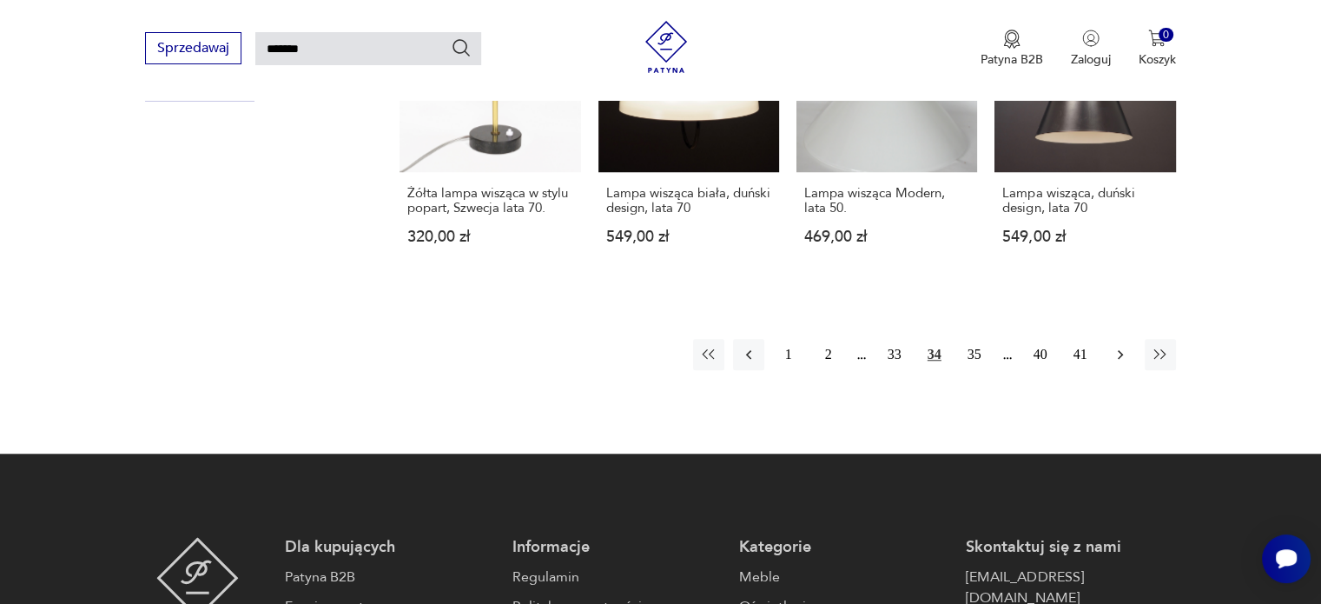
click at [1122, 346] on icon "button" at bounding box center [1120, 354] width 17 height 17
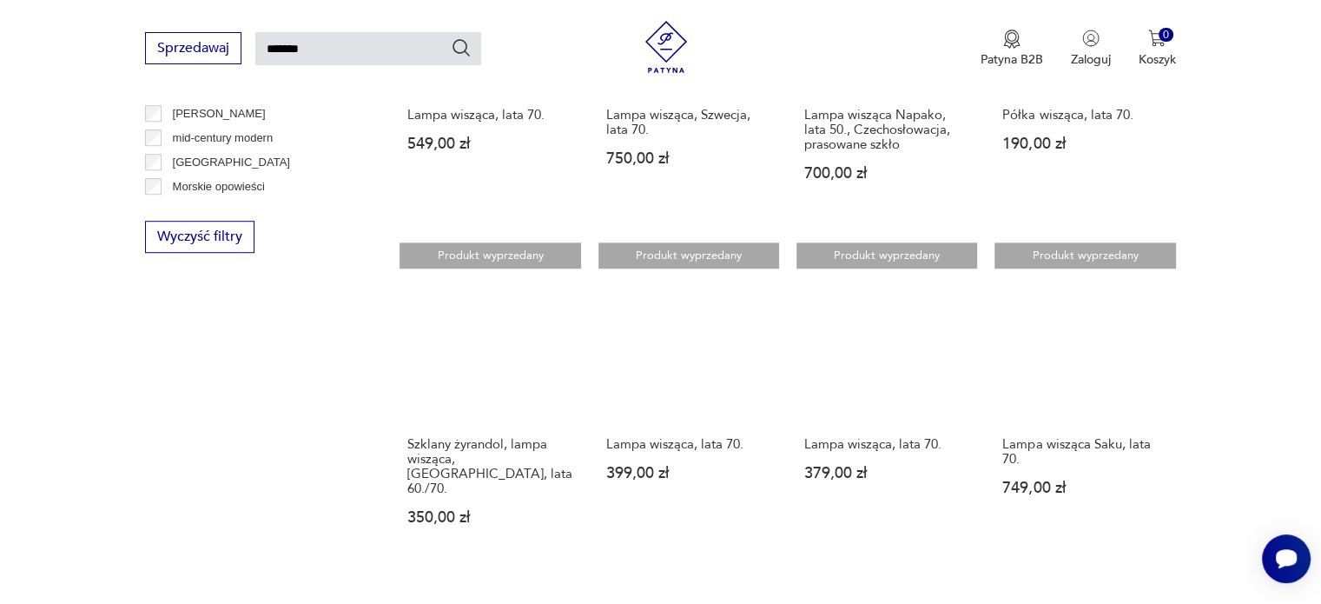
scroll to position [1365, 0]
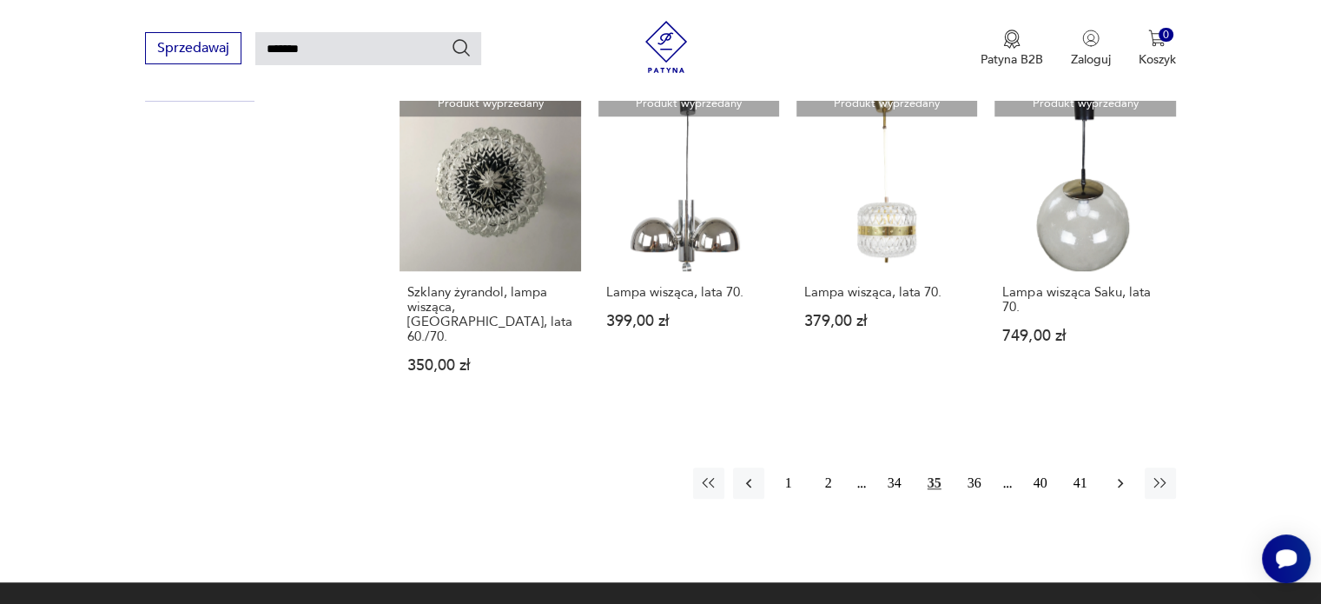
click at [1124, 467] on button "button" at bounding box center [1120, 482] width 31 height 31
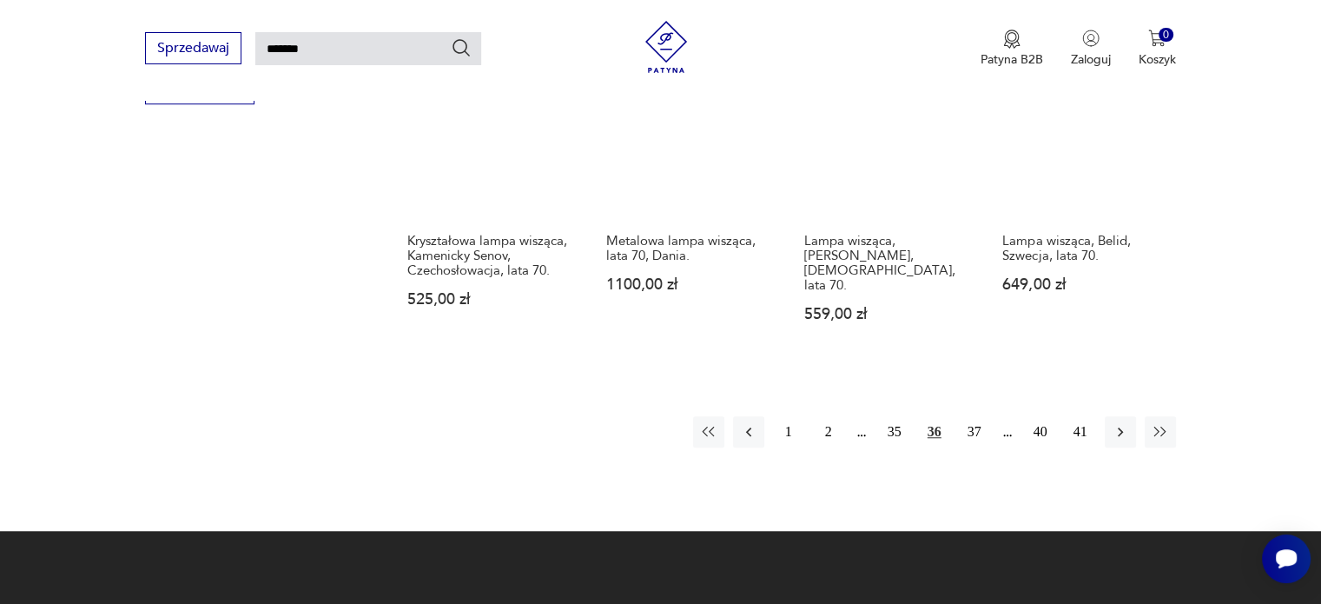
scroll to position [1365, 0]
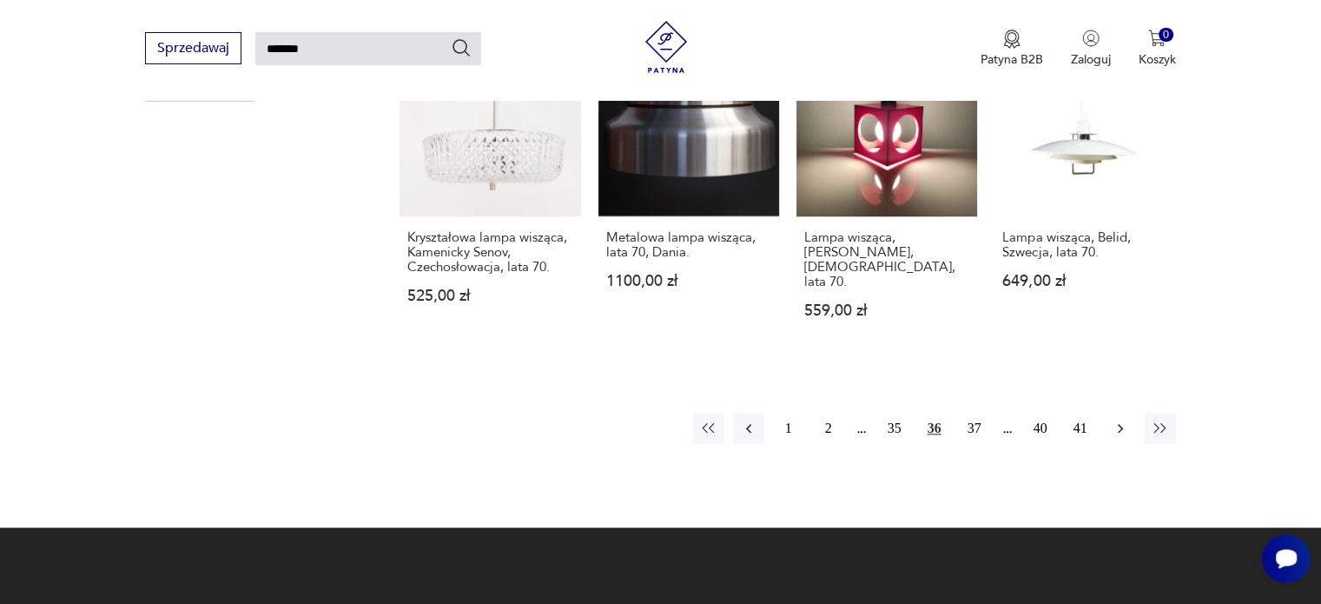
click at [1116, 420] on icon "button" at bounding box center [1120, 428] width 17 height 17
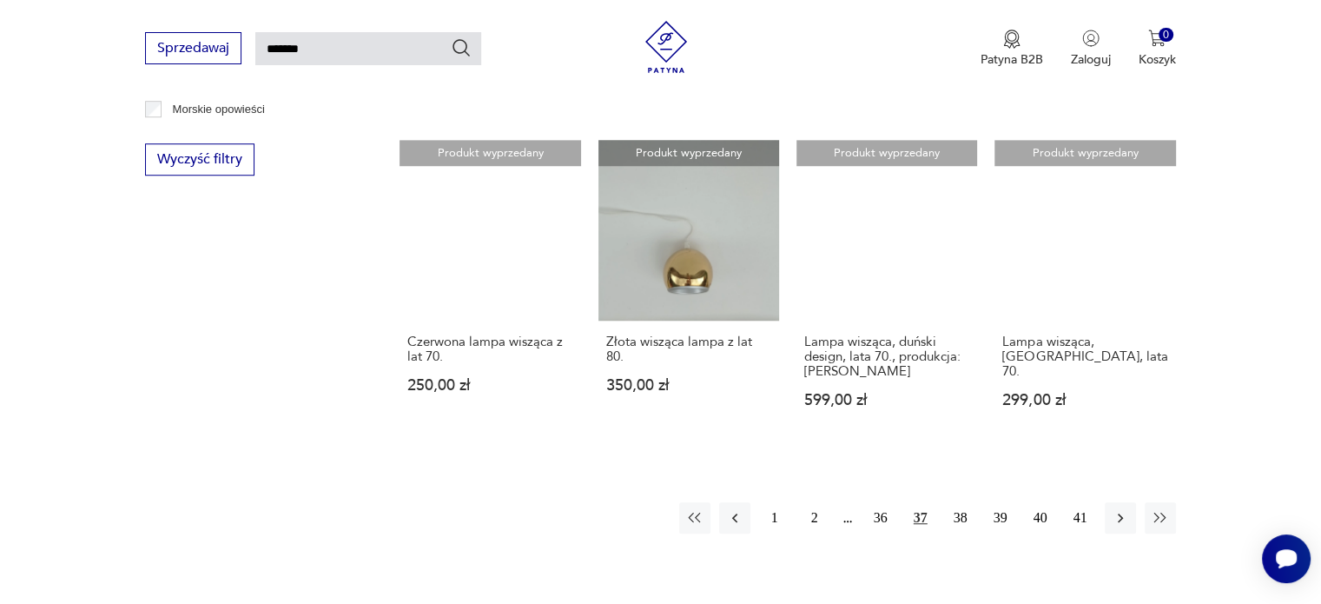
scroll to position [1365, 0]
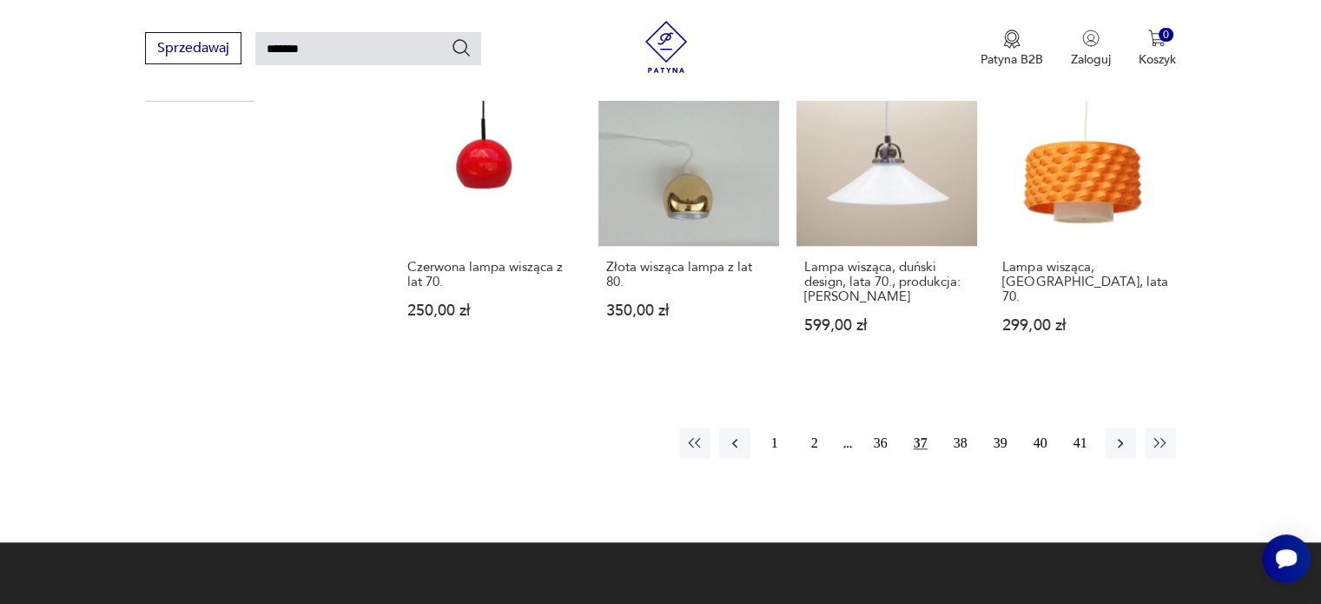
click at [1116, 434] on icon "button" at bounding box center [1120, 442] width 17 height 17
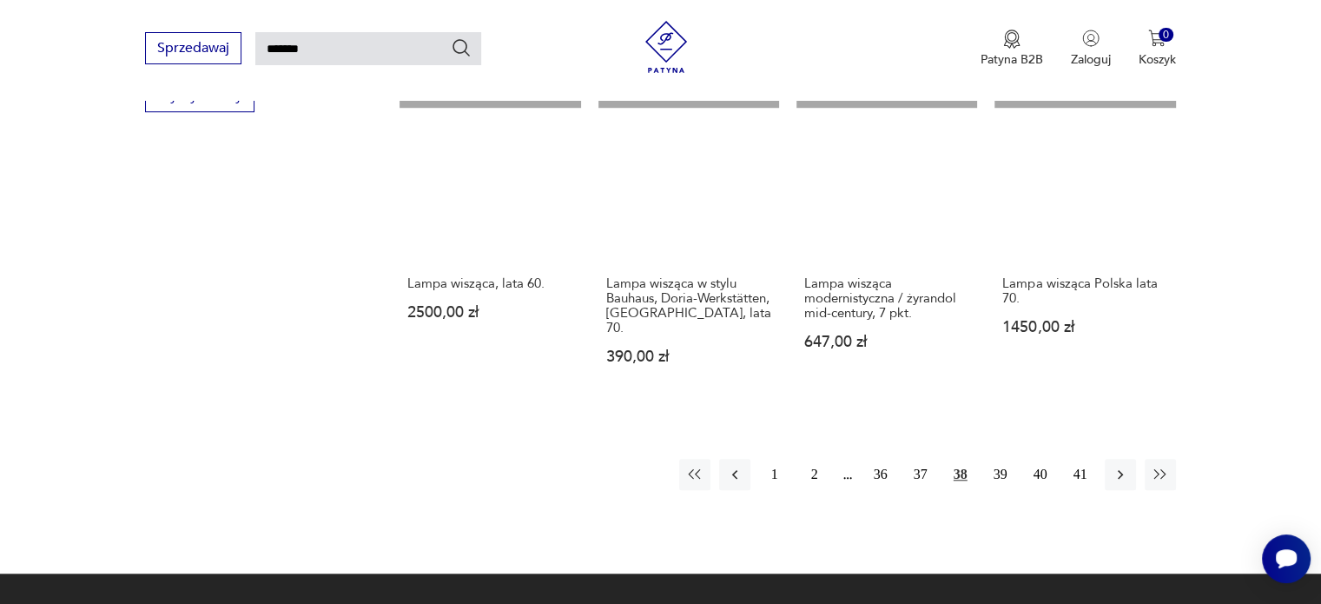
scroll to position [1278, 0]
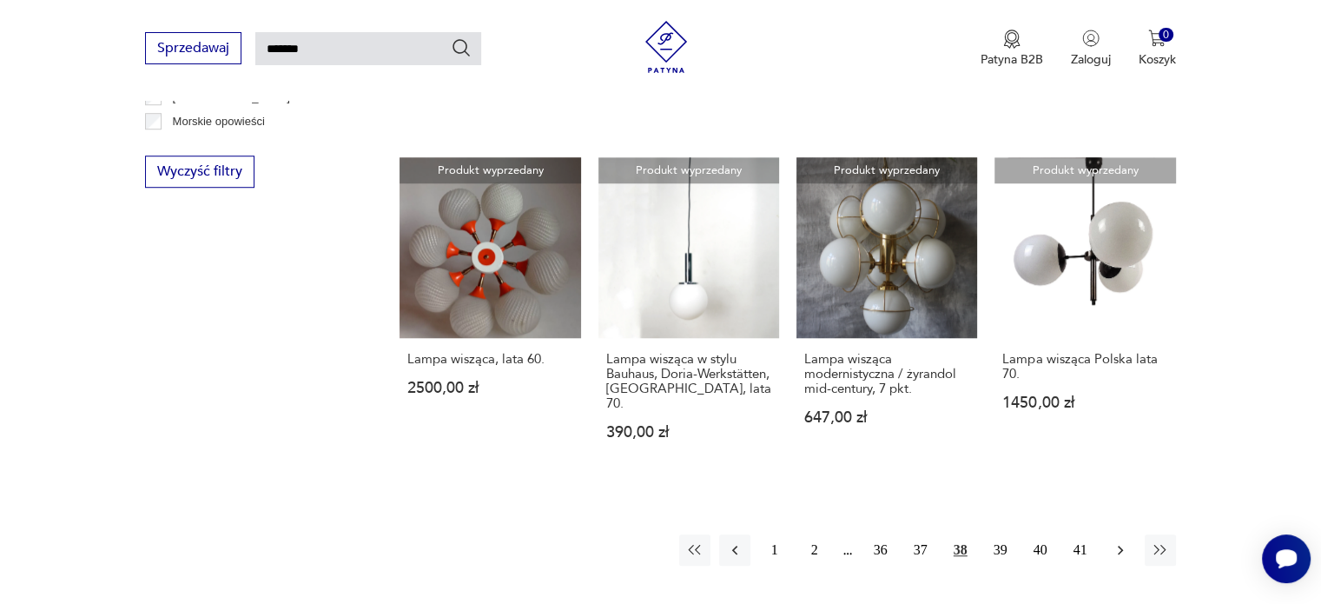
click at [1112, 541] on icon "button" at bounding box center [1120, 549] width 17 height 17
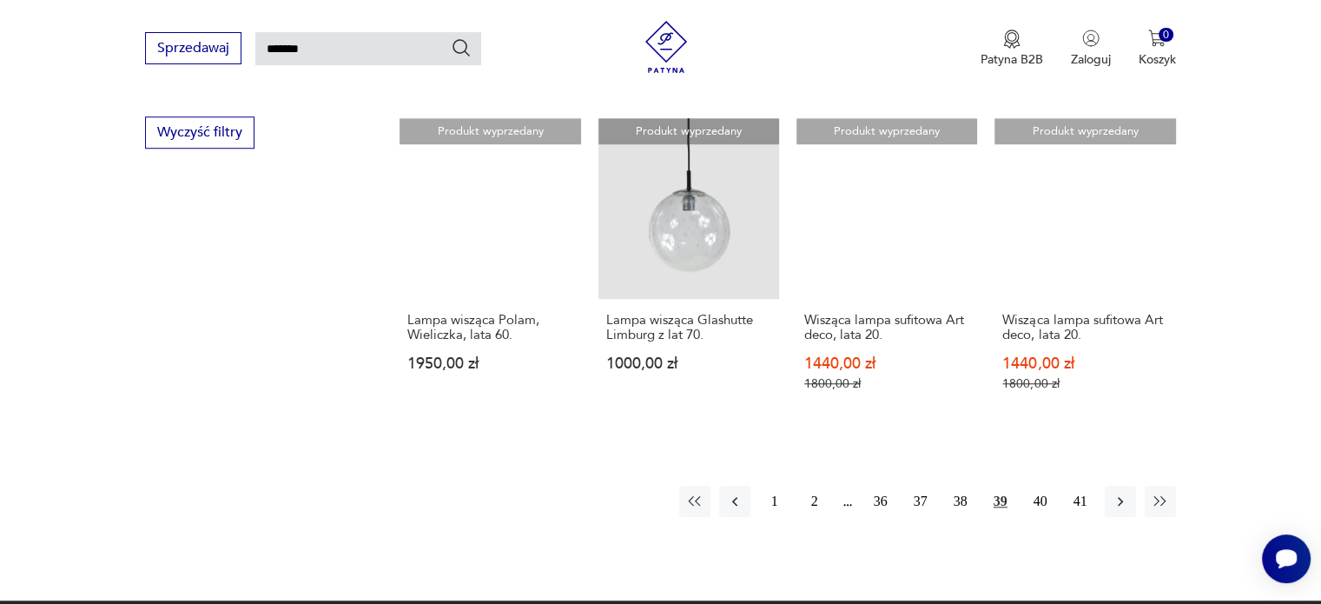
scroll to position [1452, 0]
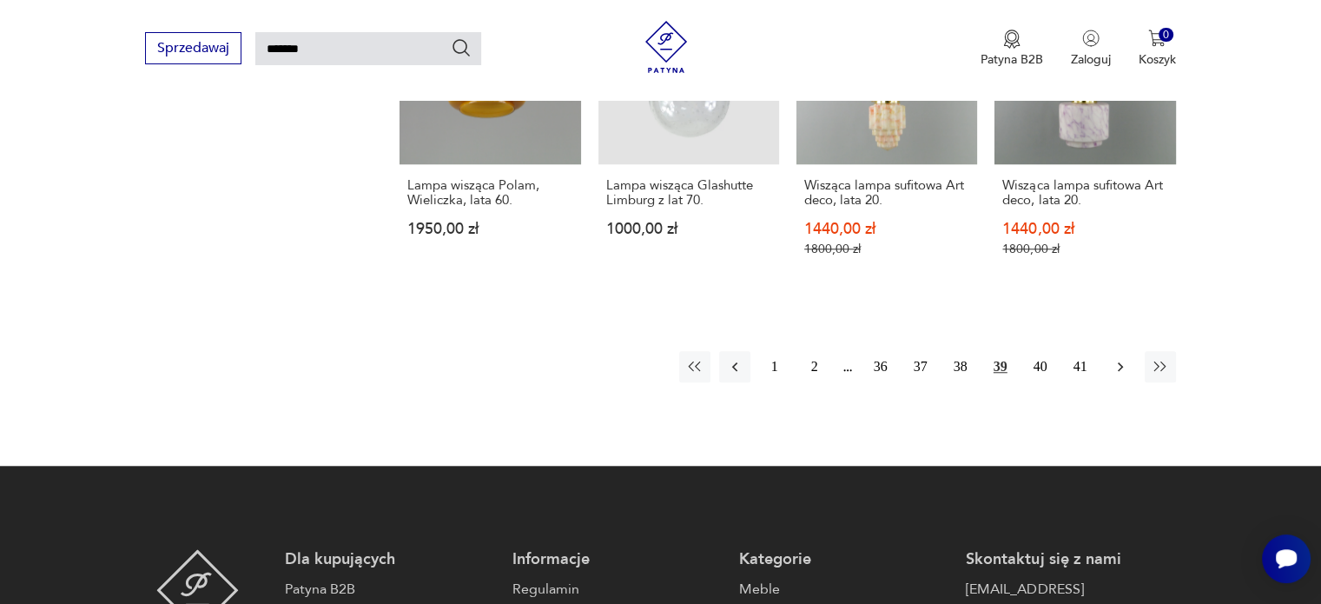
click at [1114, 358] on icon "button" at bounding box center [1120, 366] width 17 height 17
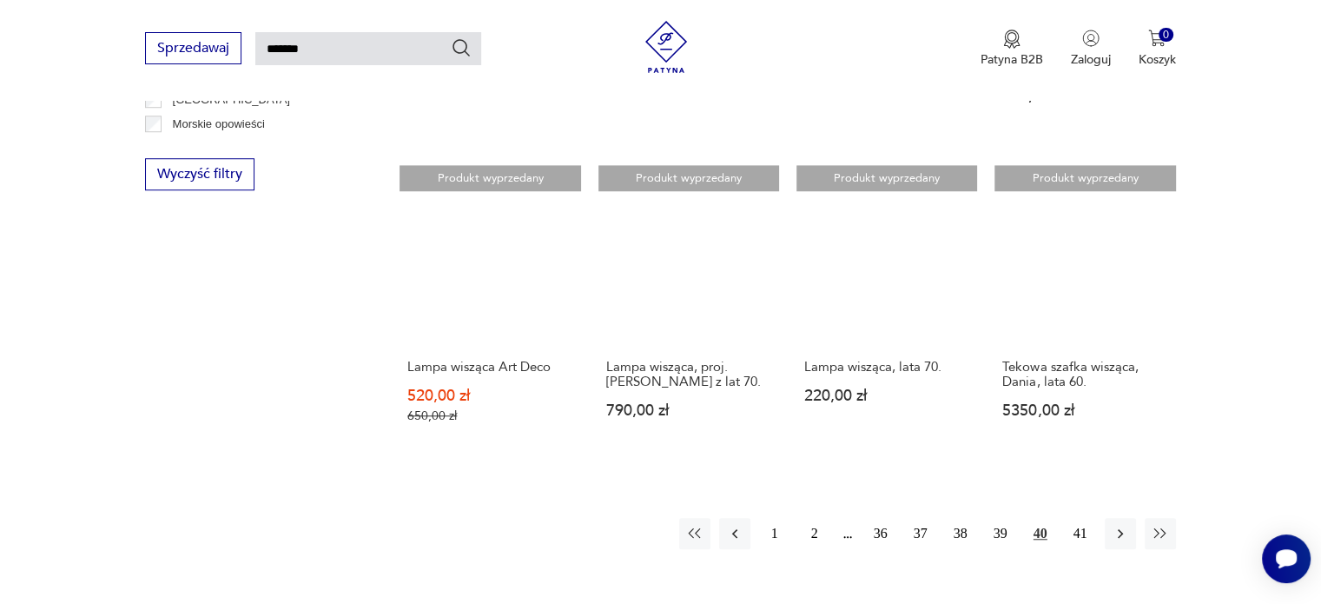
scroll to position [1278, 0]
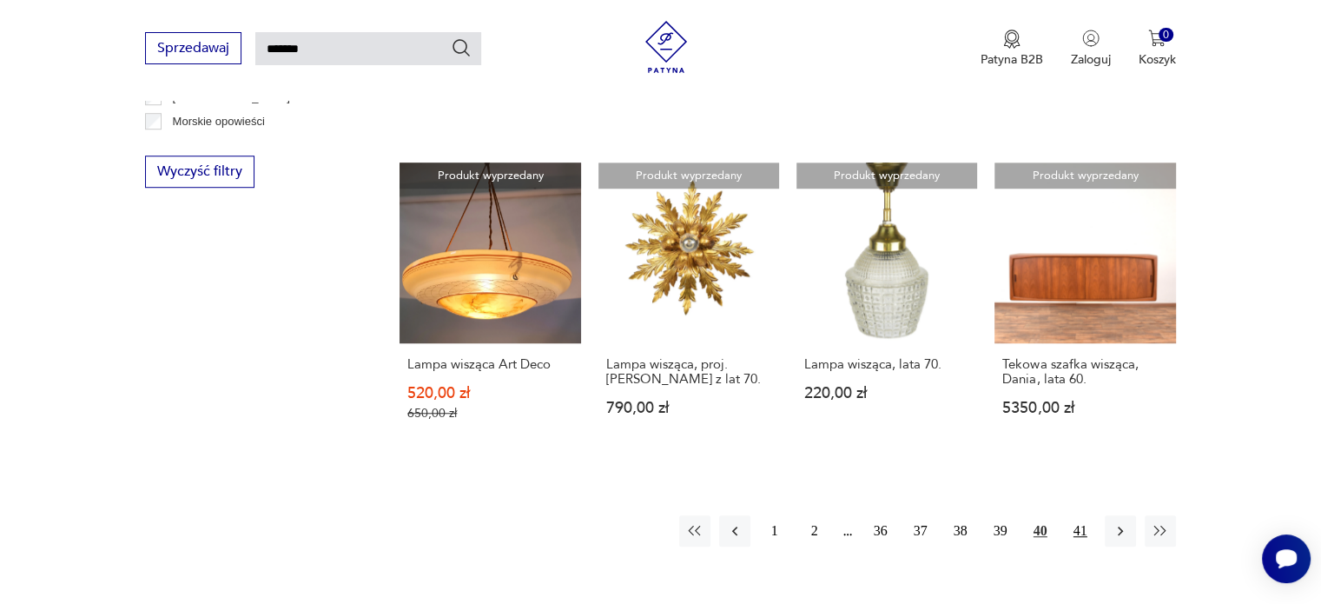
click at [1078, 515] on button "41" at bounding box center [1080, 530] width 31 height 31
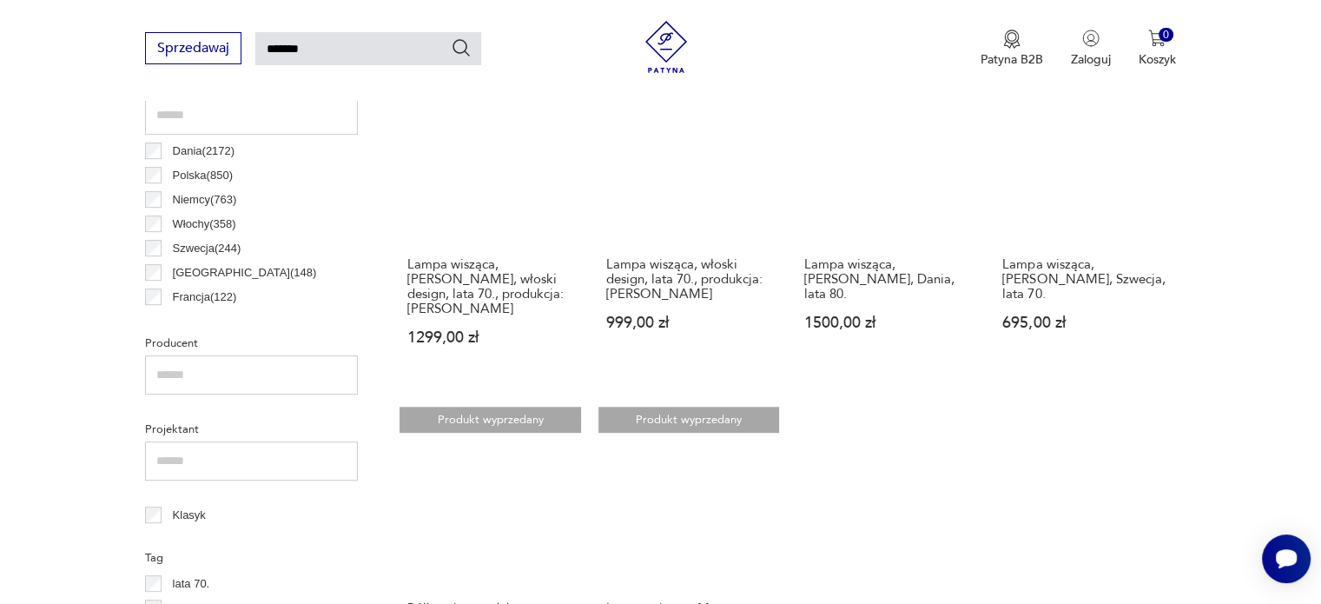
scroll to position [757, 0]
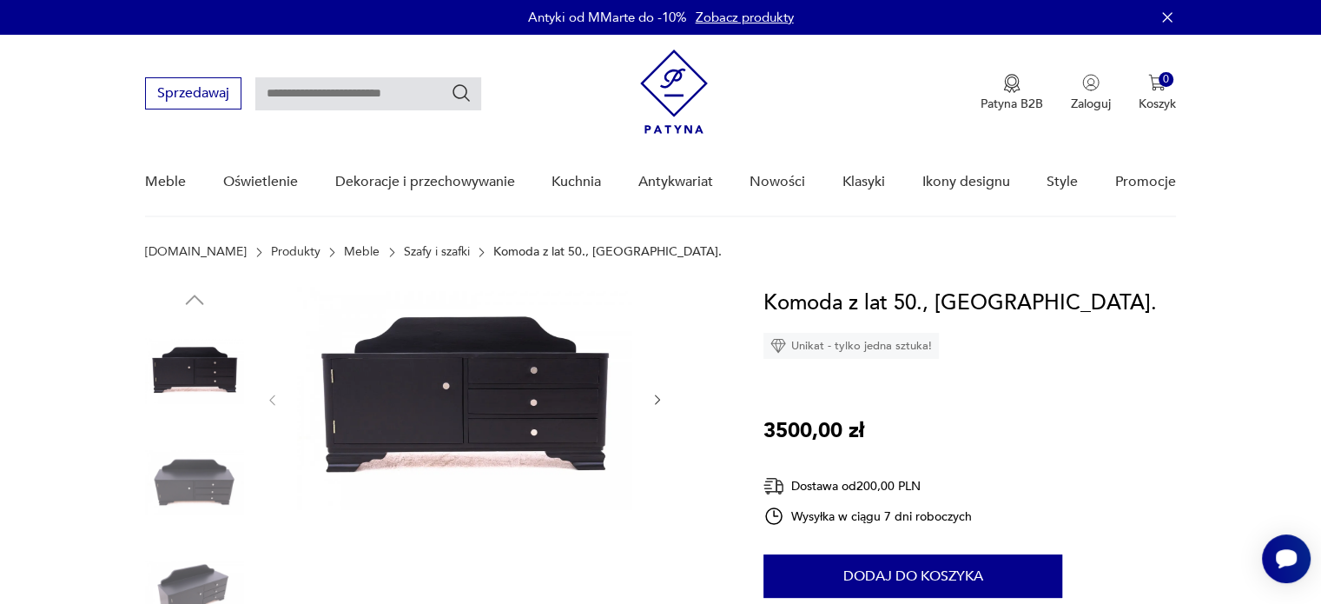
click at [243, 473] on img at bounding box center [194, 482] width 99 height 99
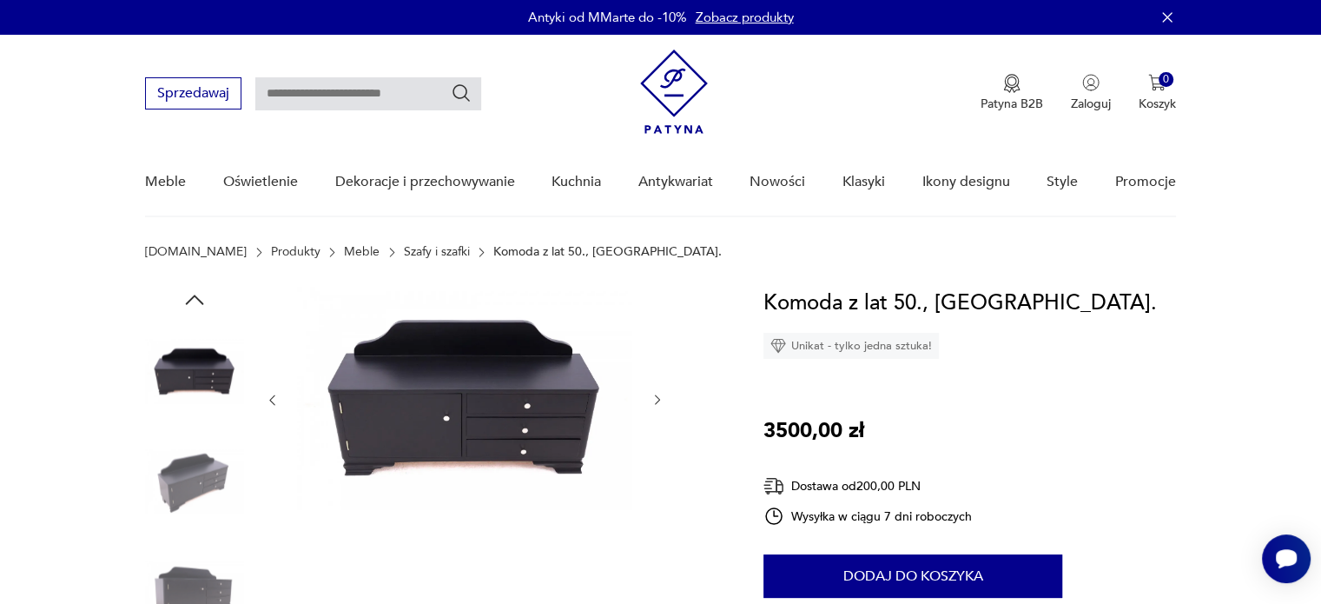
click at [222, 534] on div at bounding box center [194, 428] width 99 height 434
click at [195, 601] on img at bounding box center [194, 592] width 99 height 99
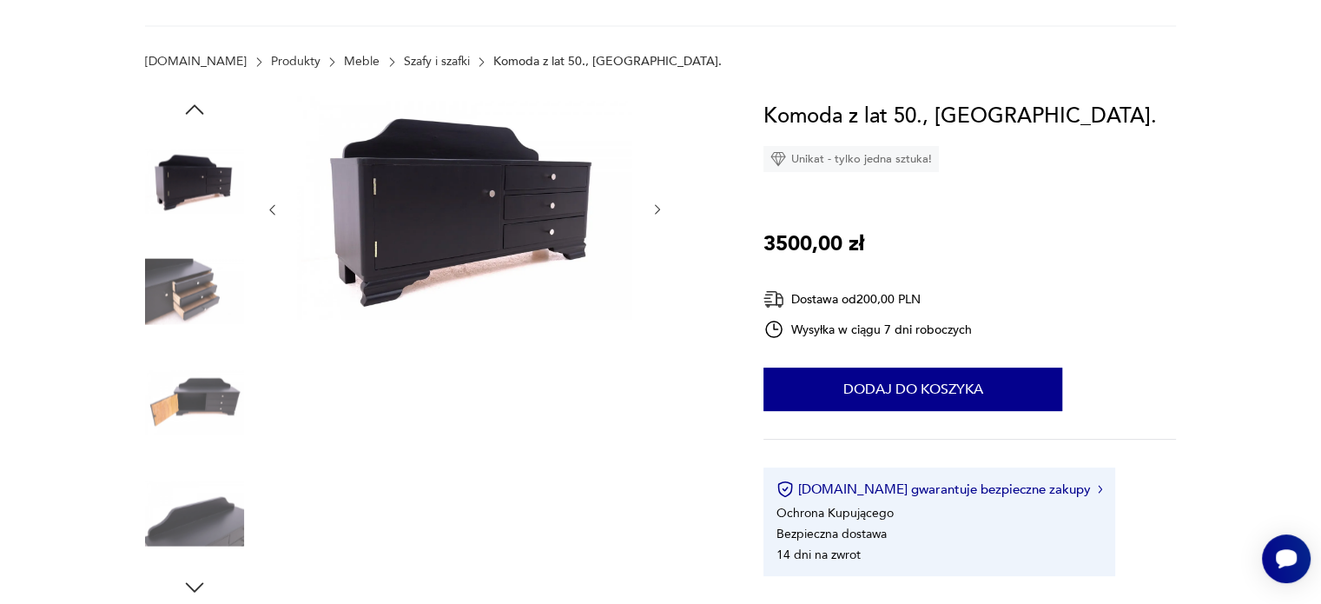
scroll to position [87, 0]
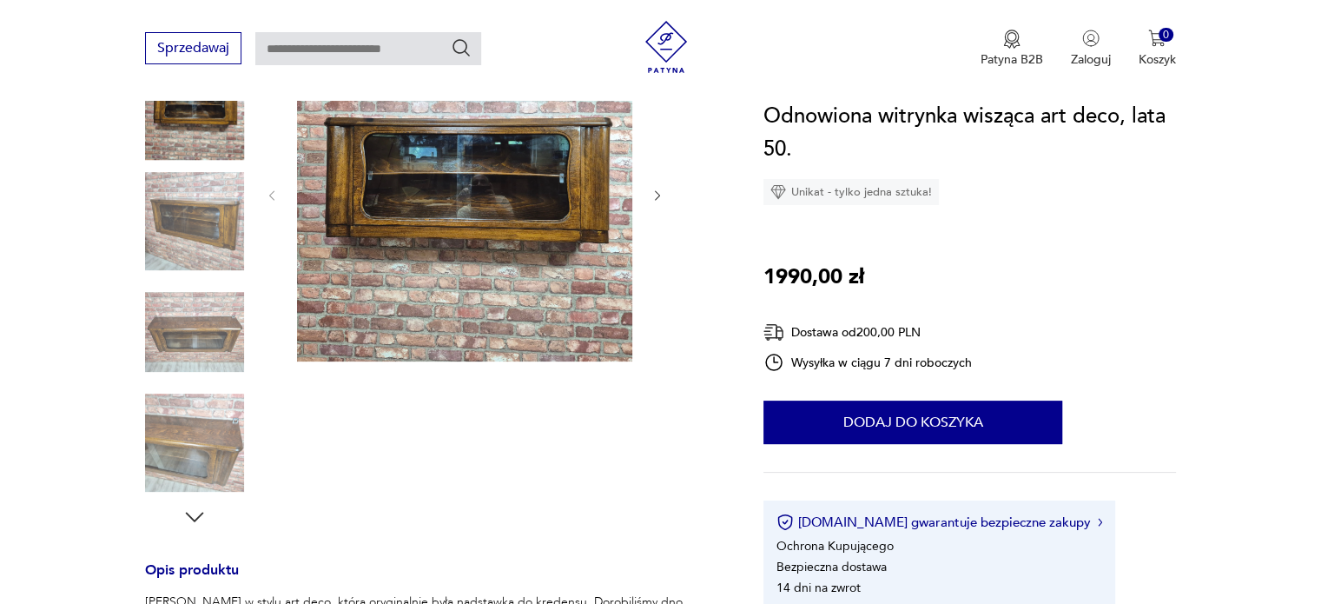
scroll to position [261, 0]
click at [156, 334] on img at bounding box center [194, 331] width 99 height 99
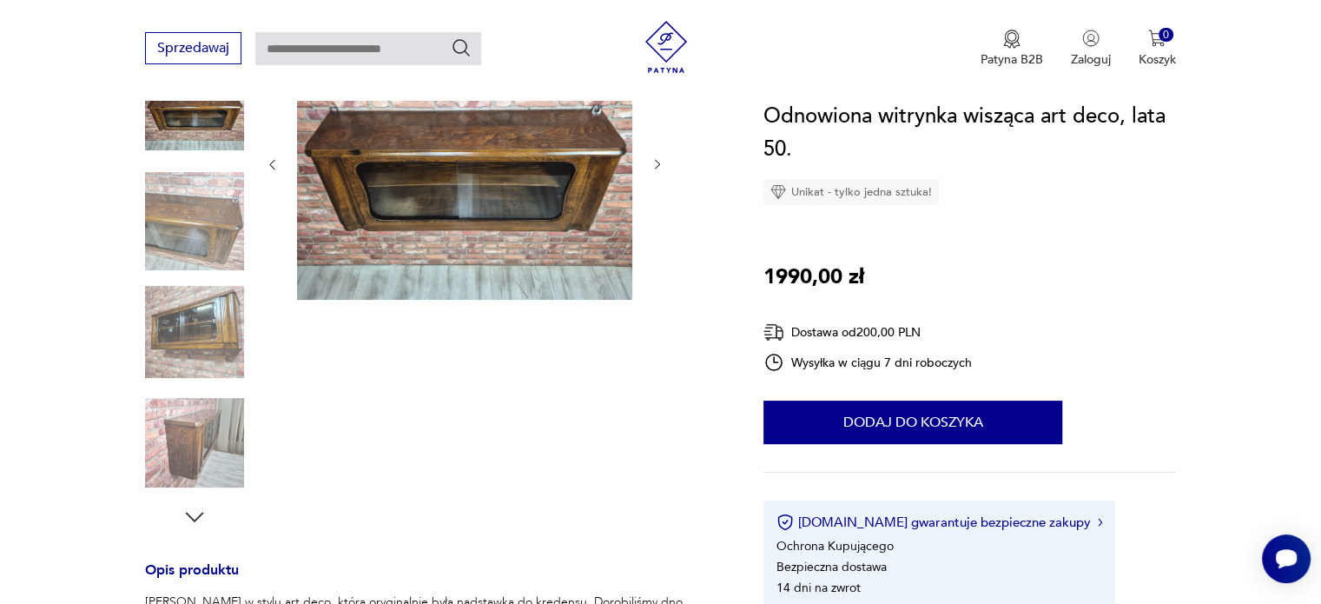
scroll to position [0, 0]
click at [149, 385] on div at bounding box center [194, 278] width 99 height 434
click at [160, 454] on img at bounding box center [194, 443] width 99 height 99
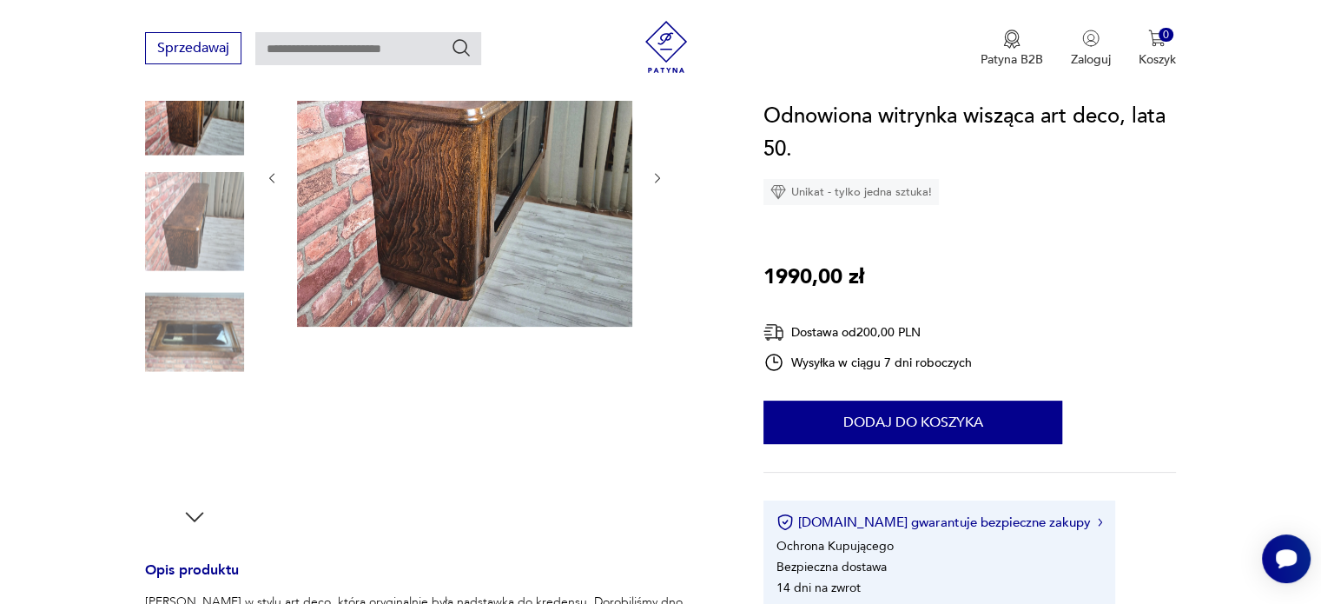
click at [169, 341] on img at bounding box center [194, 331] width 99 height 99
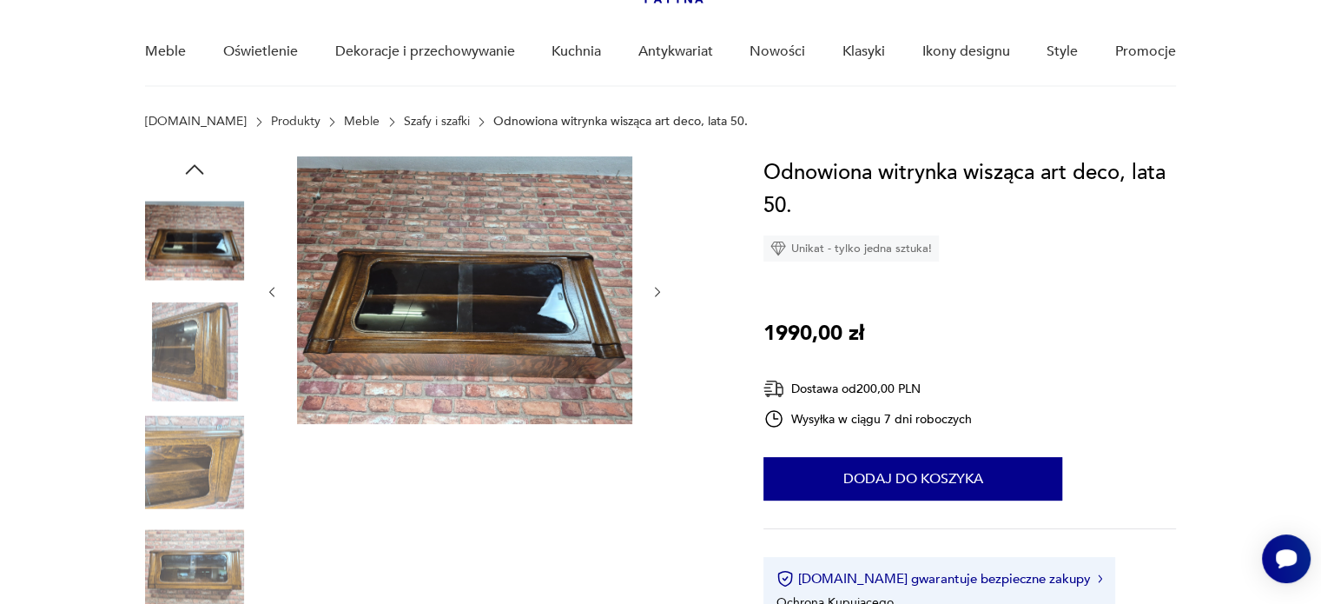
scroll to position [87, 0]
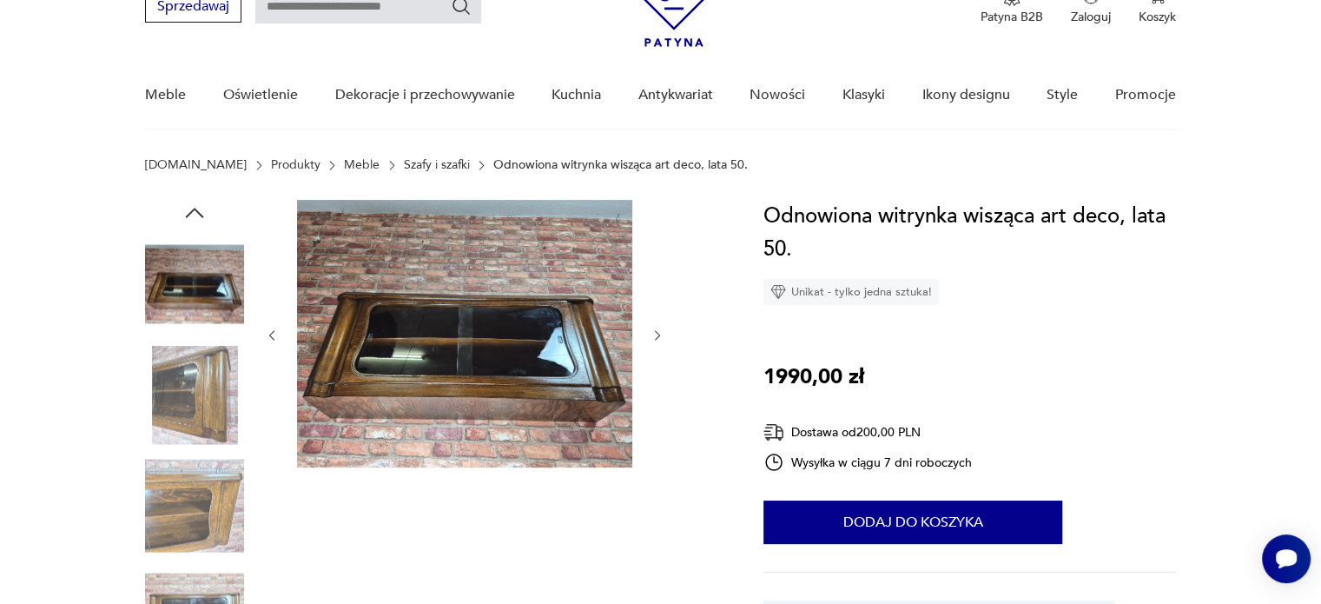
click at [193, 265] on img at bounding box center [194, 284] width 99 height 99
click at [171, 347] on img at bounding box center [194, 395] width 99 height 99
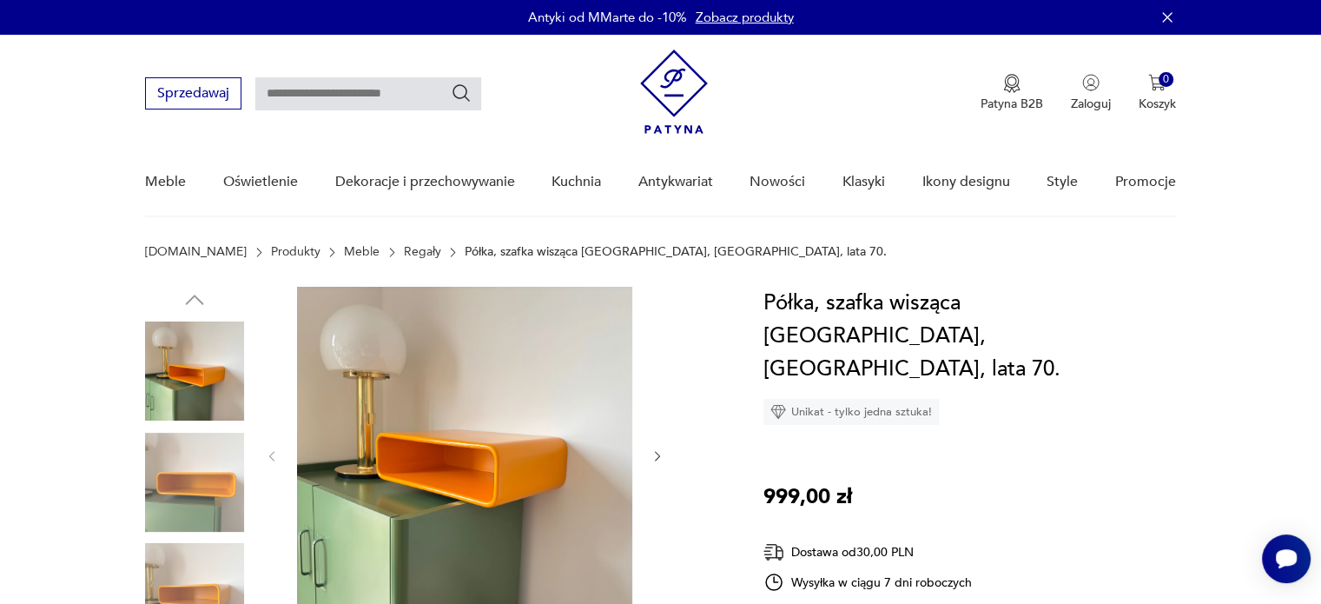
click at [201, 474] on img at bounding box center [194, 482] width 99 height 99
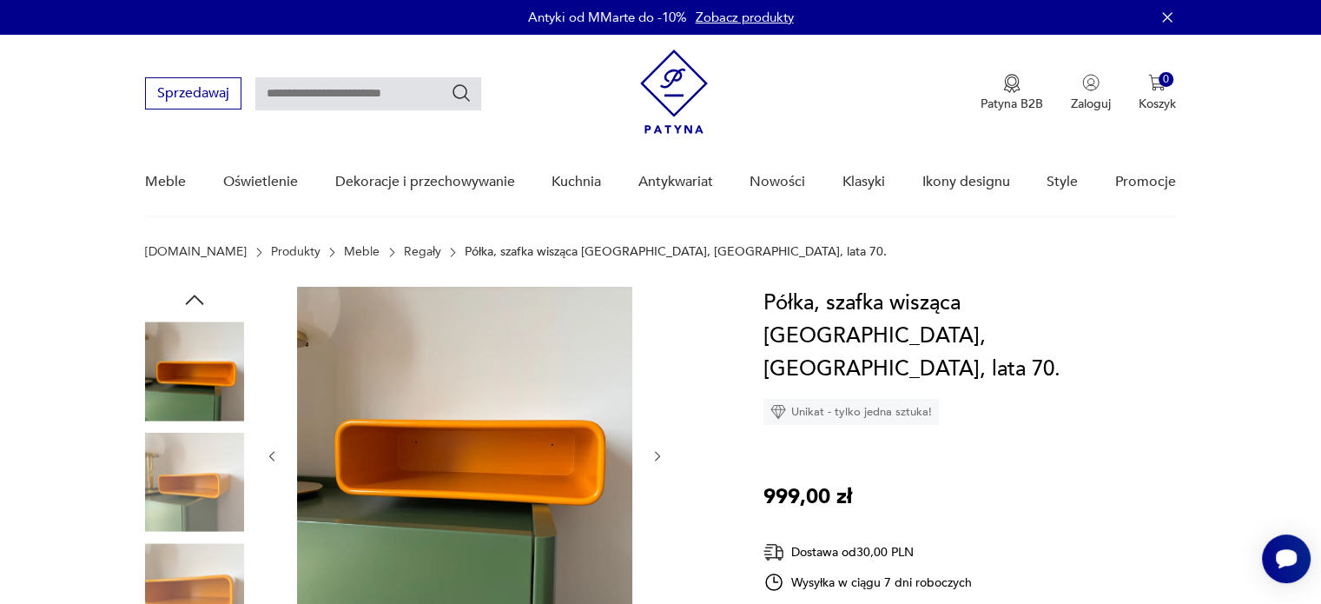
click at [219, 573] on img at bounding box center [194, 592] width 99 height 99
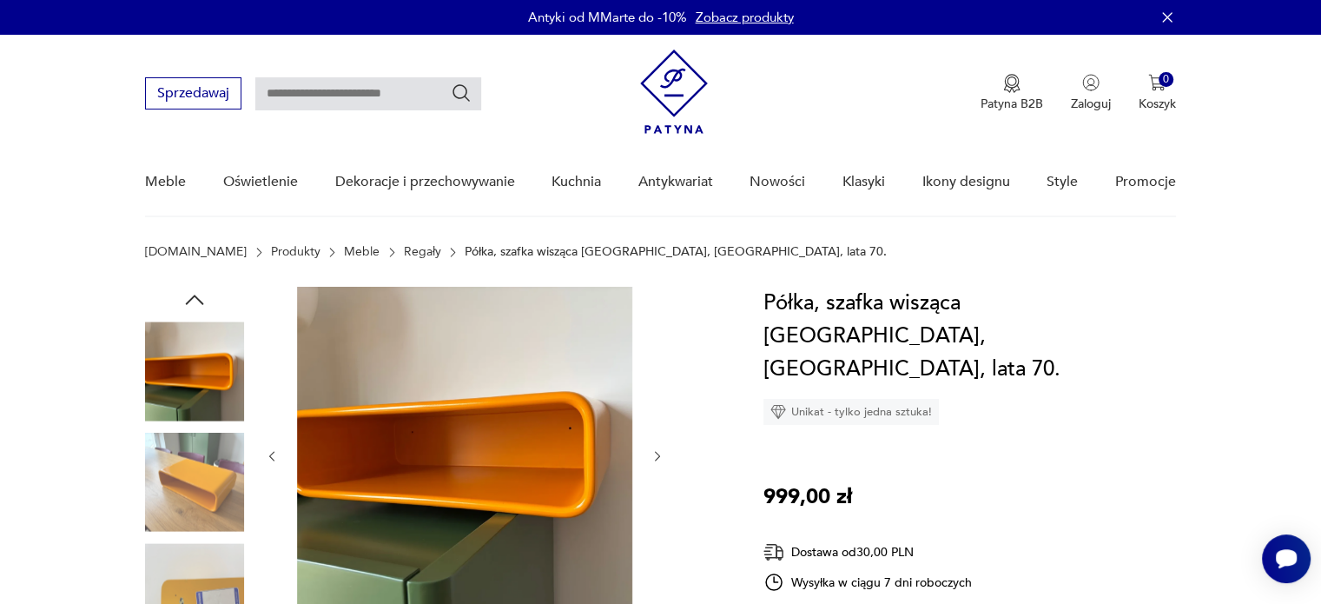
scroll to position [174, 0]
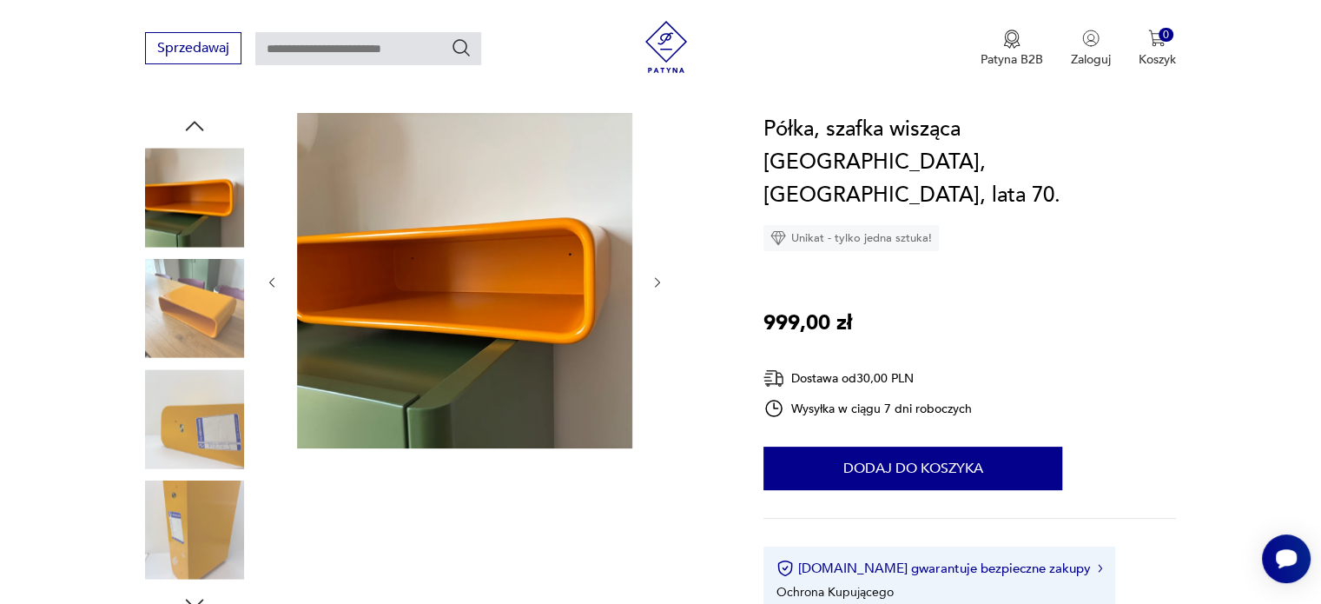
click at [228, 527] on img at bounding box center [194, 529] width 99 height 99
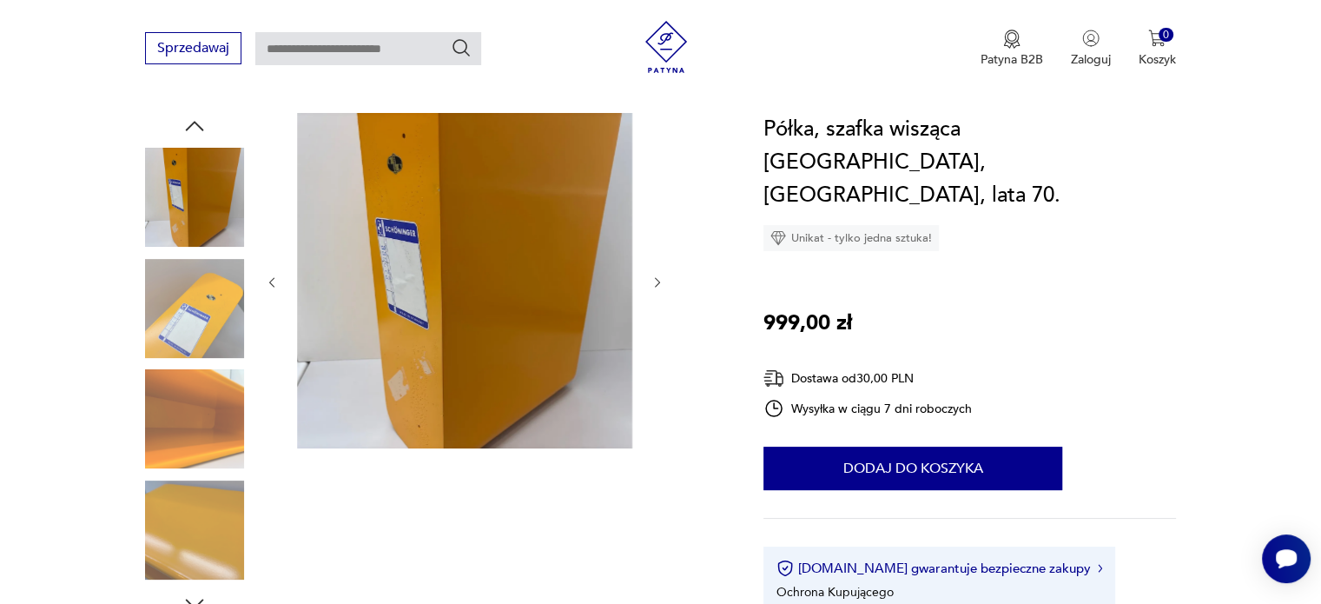
click at [211, 344] on img at bounding box center [194, 308] width 99 height 99
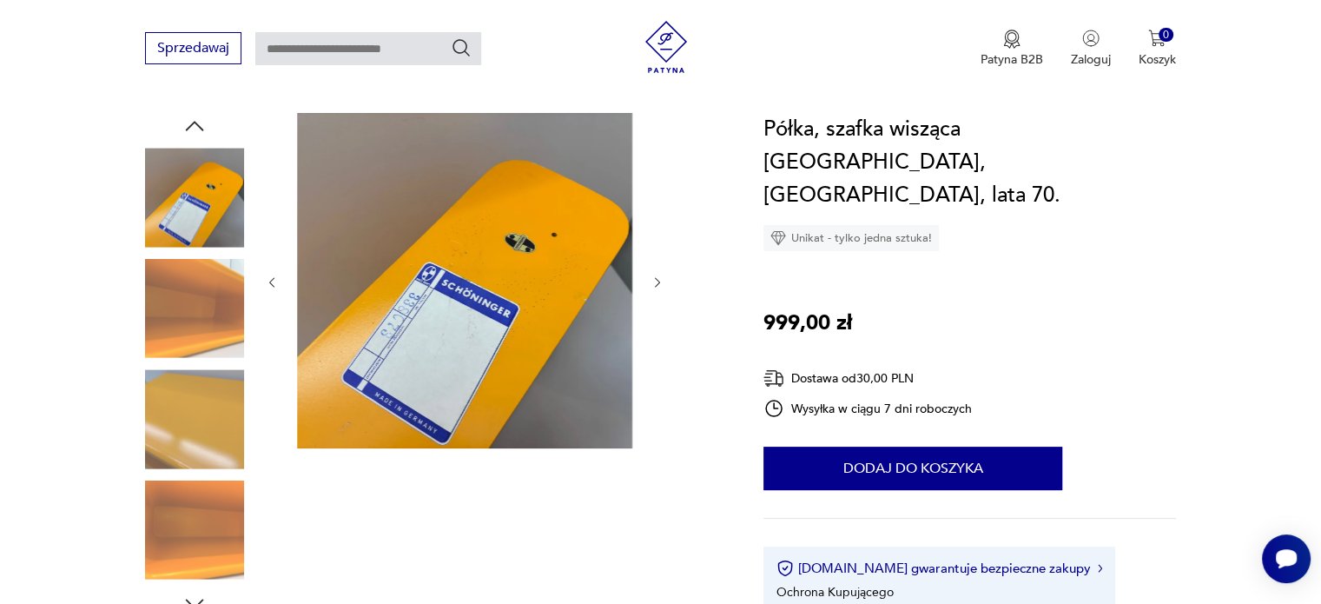
click at [206, 283] on img at bounding box center [194, 308] width 99 height 99
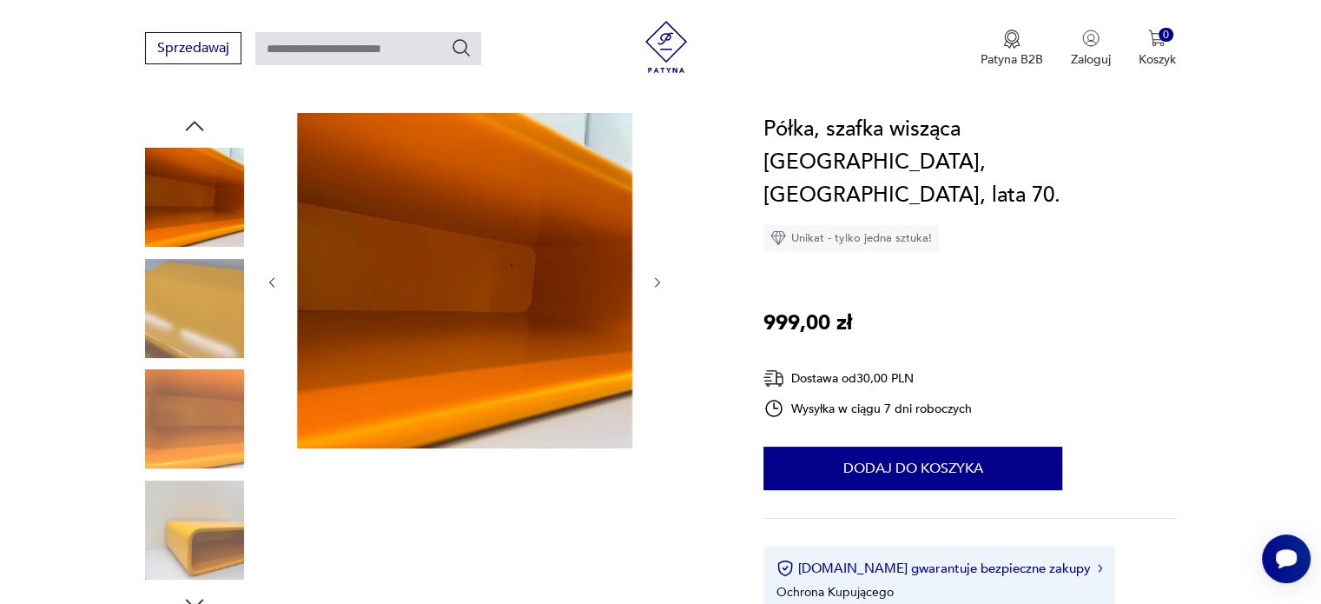
click at [205, 534] on img at bounding box center [194, 529] width 99 height 99
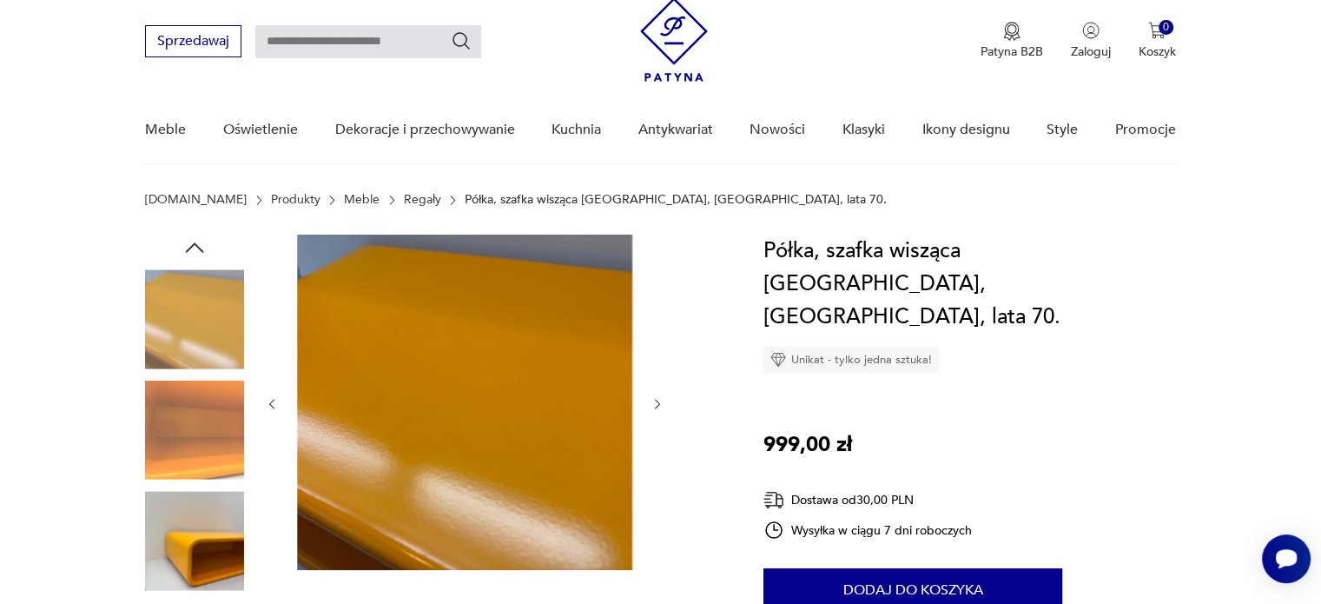
scroll to position [0, 0]
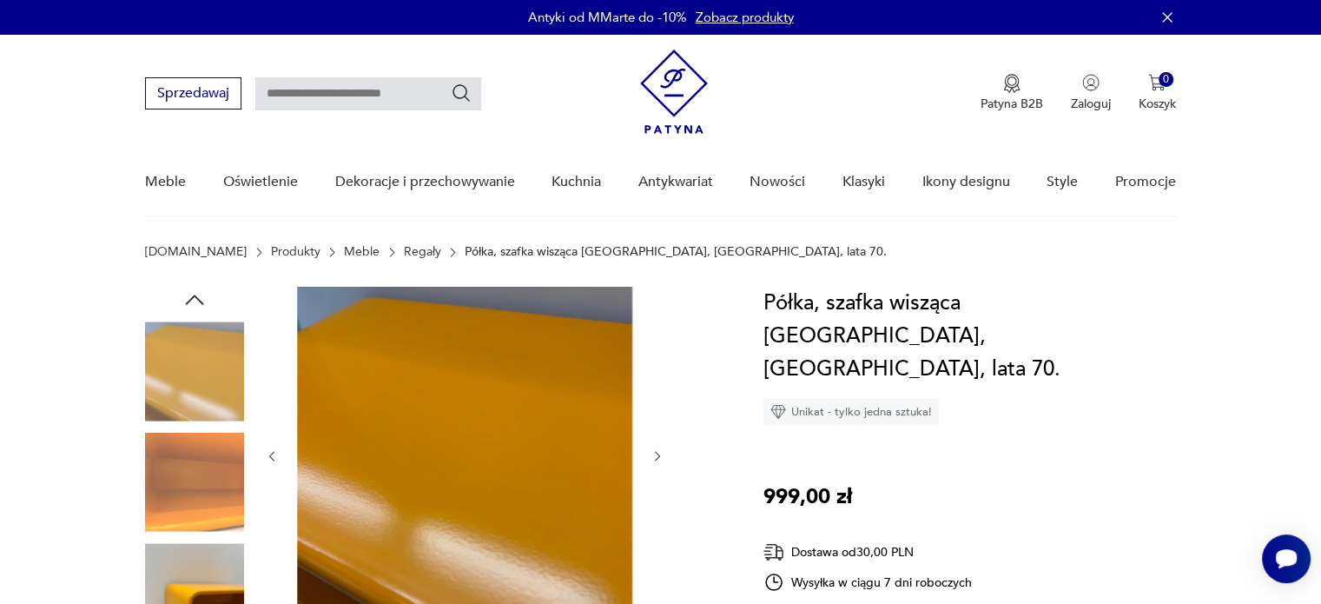
click at [211, 357] on img at bounding box center [194, 370] width 99 height 99
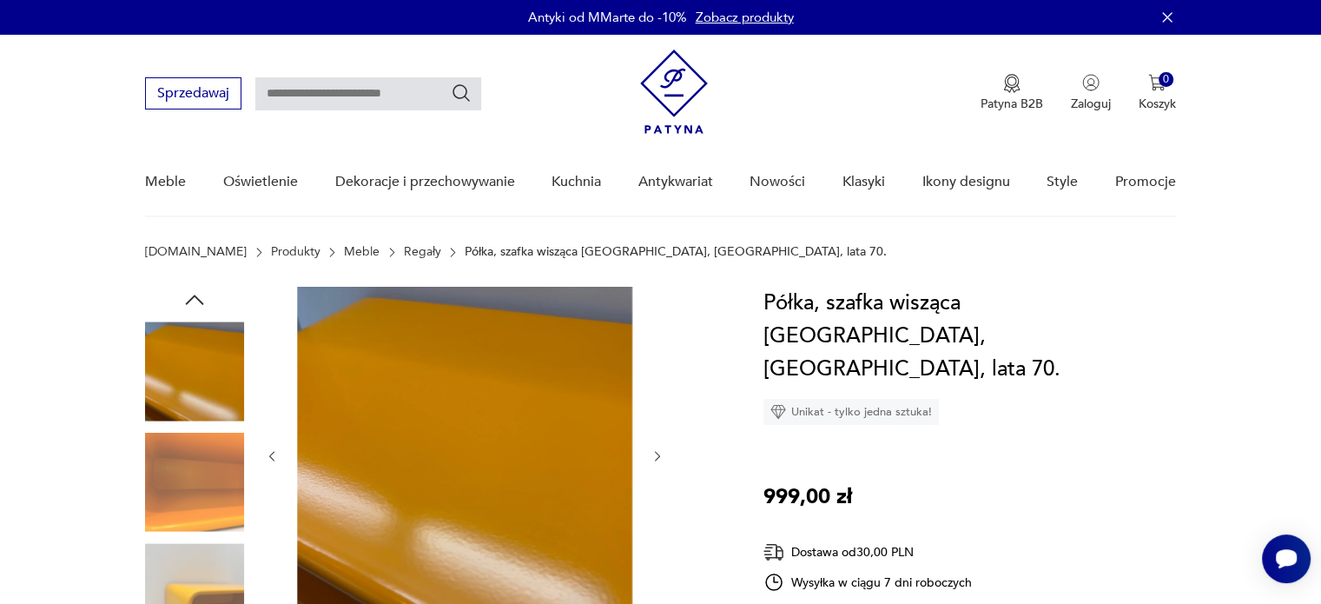
click at [198, 293] on icon "button" at bounding box center [195, 300] width 26 height 26
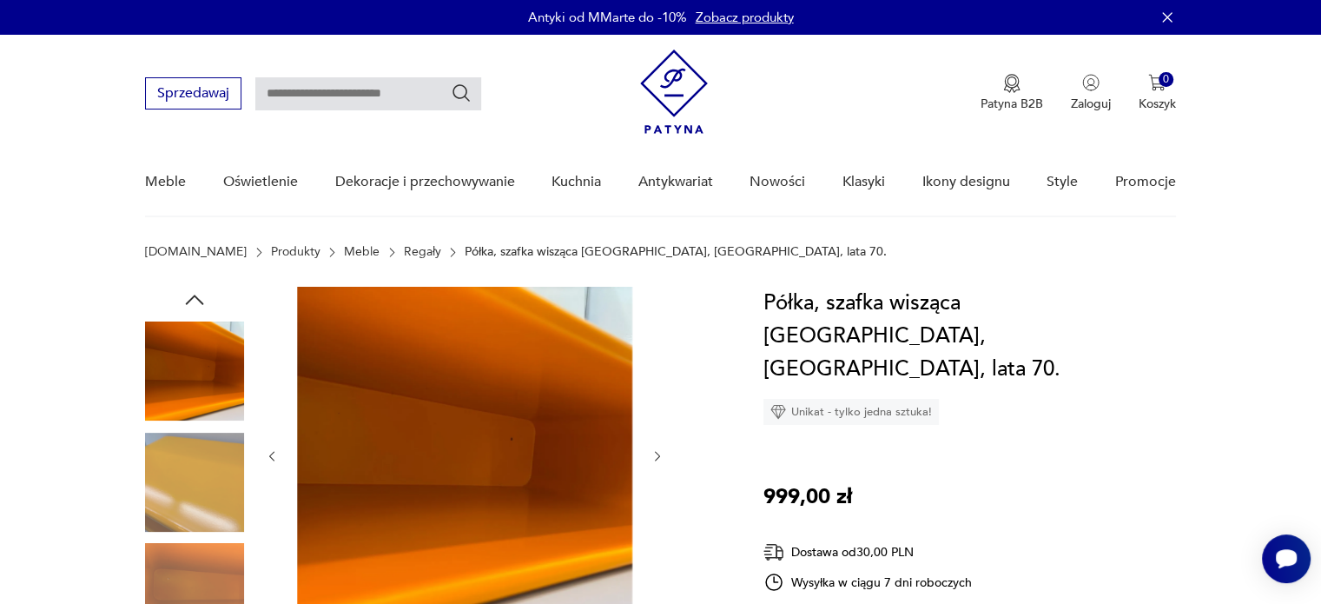
click at [198, 293] on icon "button" at bounding box center [195, 300] width 26 height 26
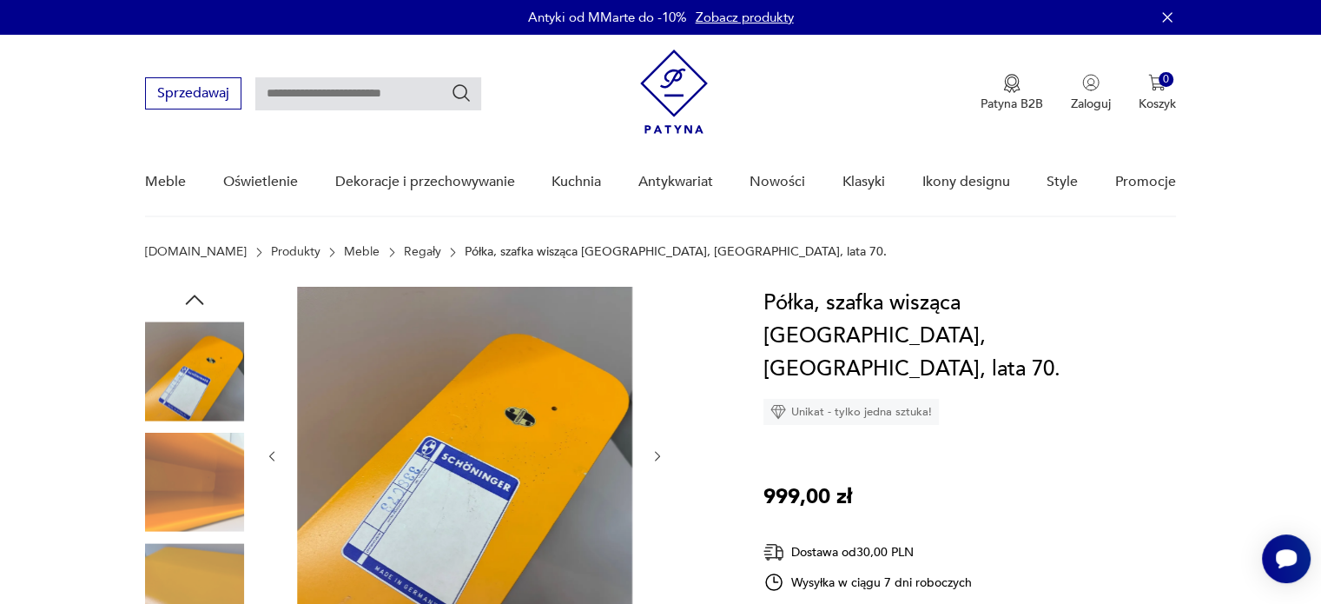
click at [198, 293] on icon "button" at bounding box center [195, 300] width 26 height 26
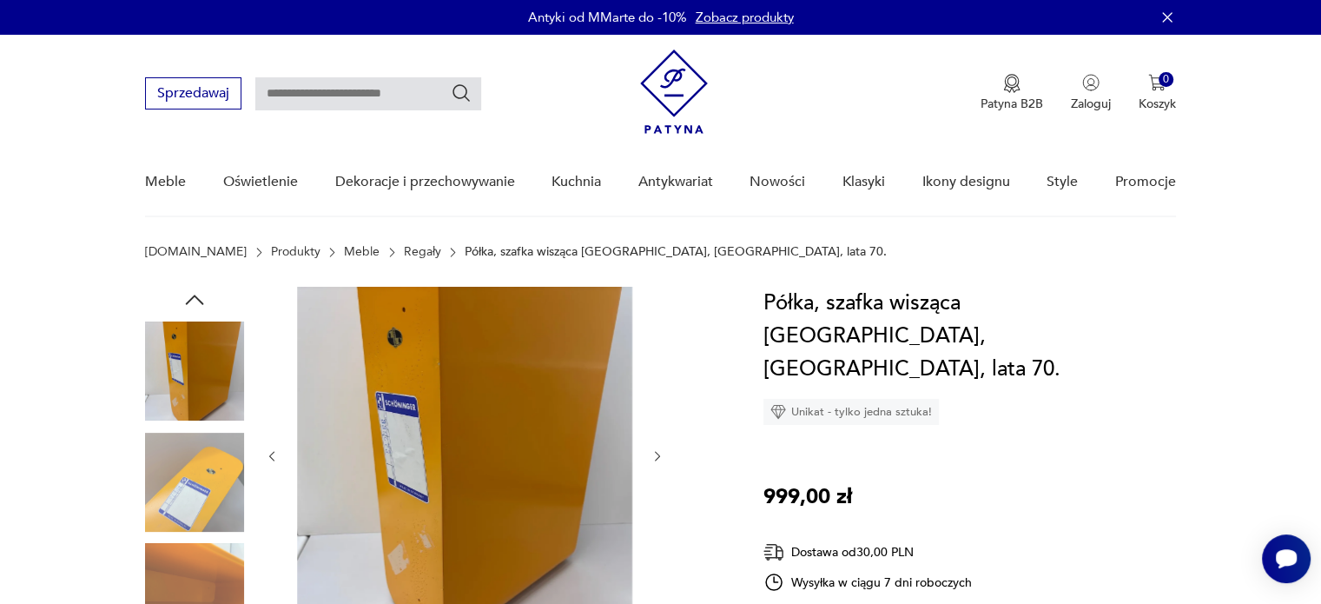
click at [198, 293] on icon "button" at bounding box center [195, 300] width 26 height 26
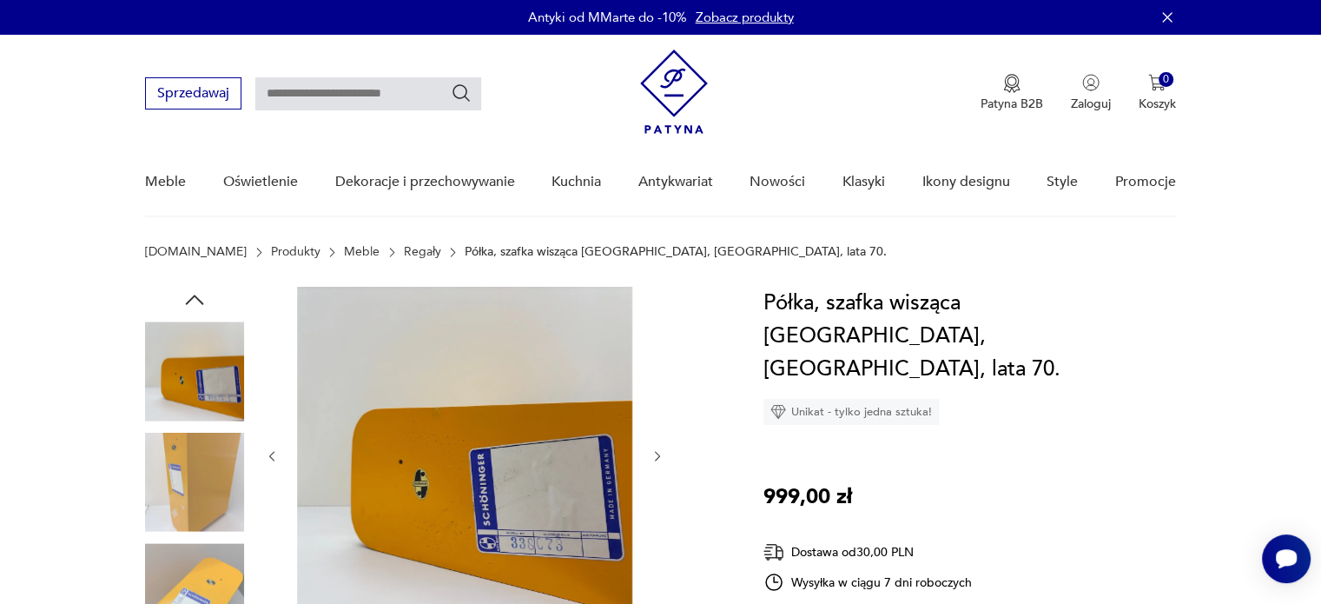
click at [198, 293] on icon "button" at bounding box center [195, 300] width 26 height 26
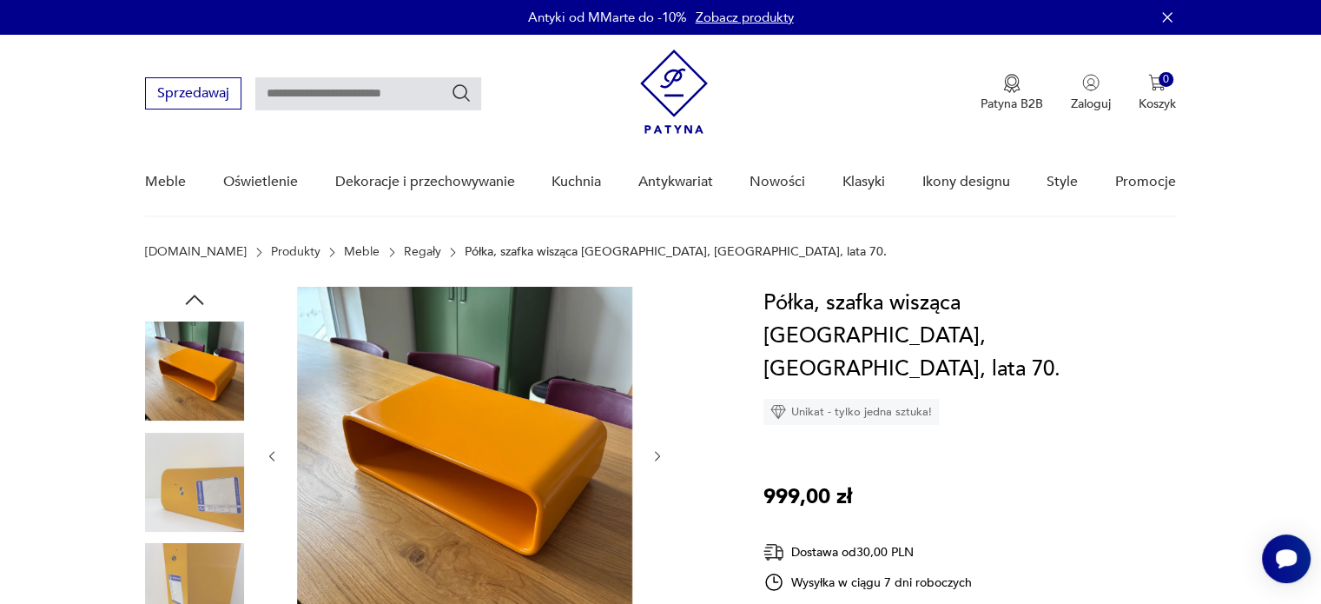
click at [198, 293] on icon "button" at bounding box center [195, 300] width 26 height 26
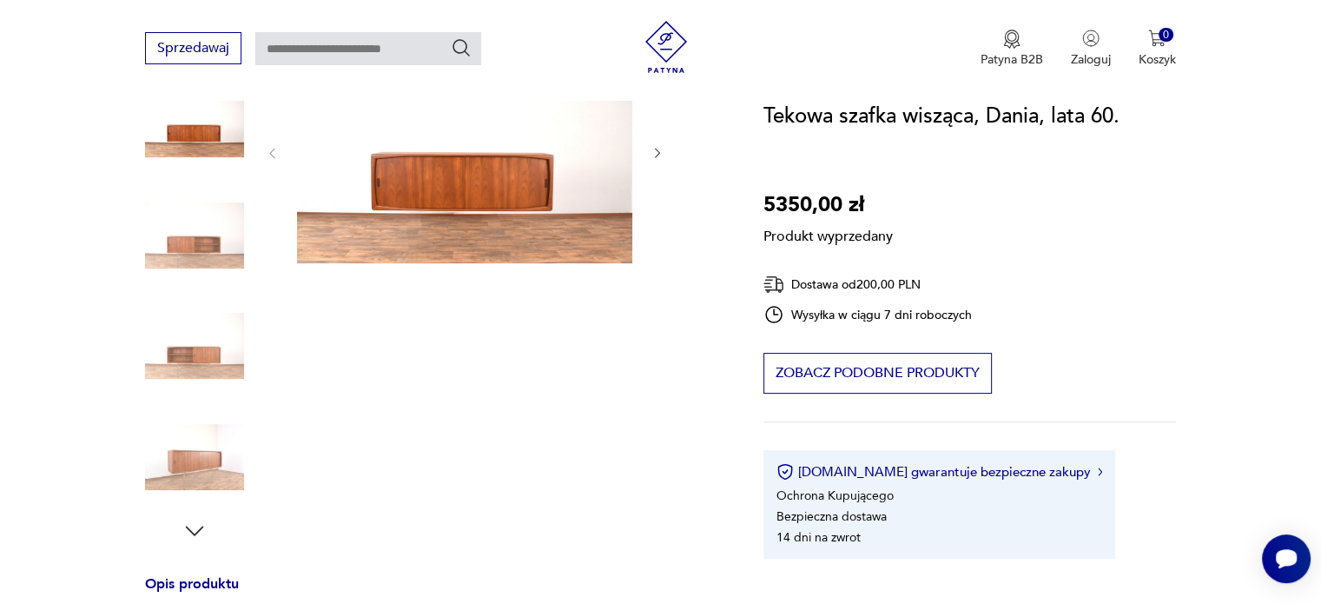
scroll to position [261, 0]
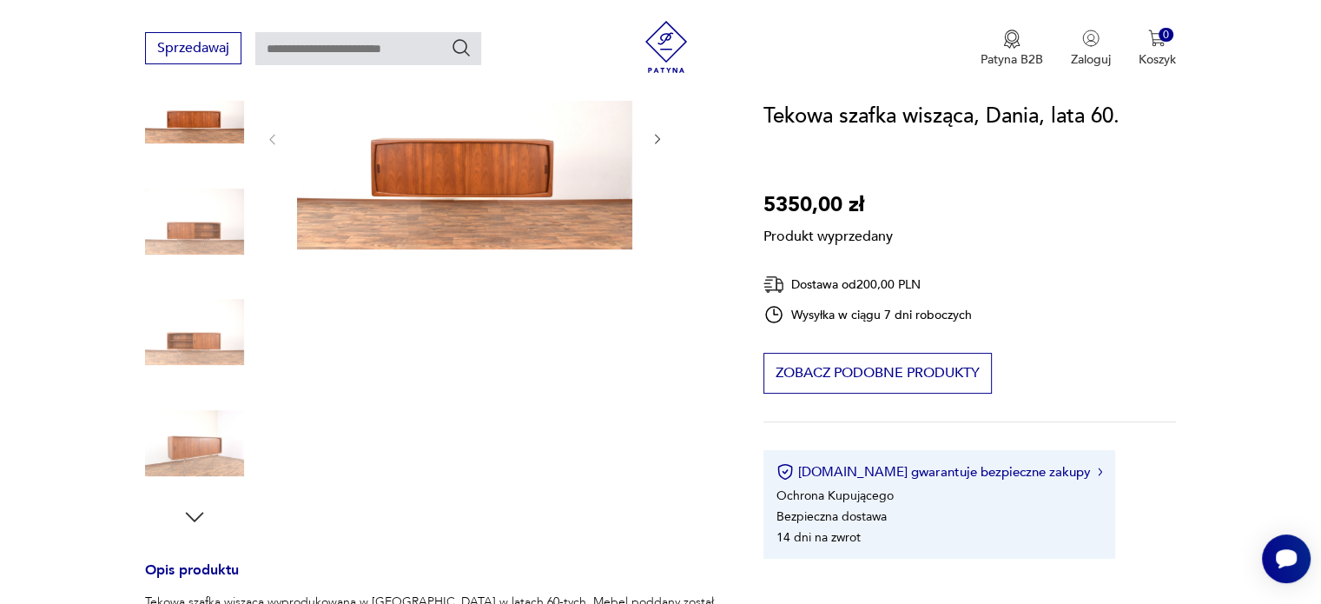
click at [200, 352] on div "Produkt wyprzedany Opis produktu Tekowa szafka wisząca wyprodukowana w Danii w …" at bounding box center [433, 585] width 577 height 1118
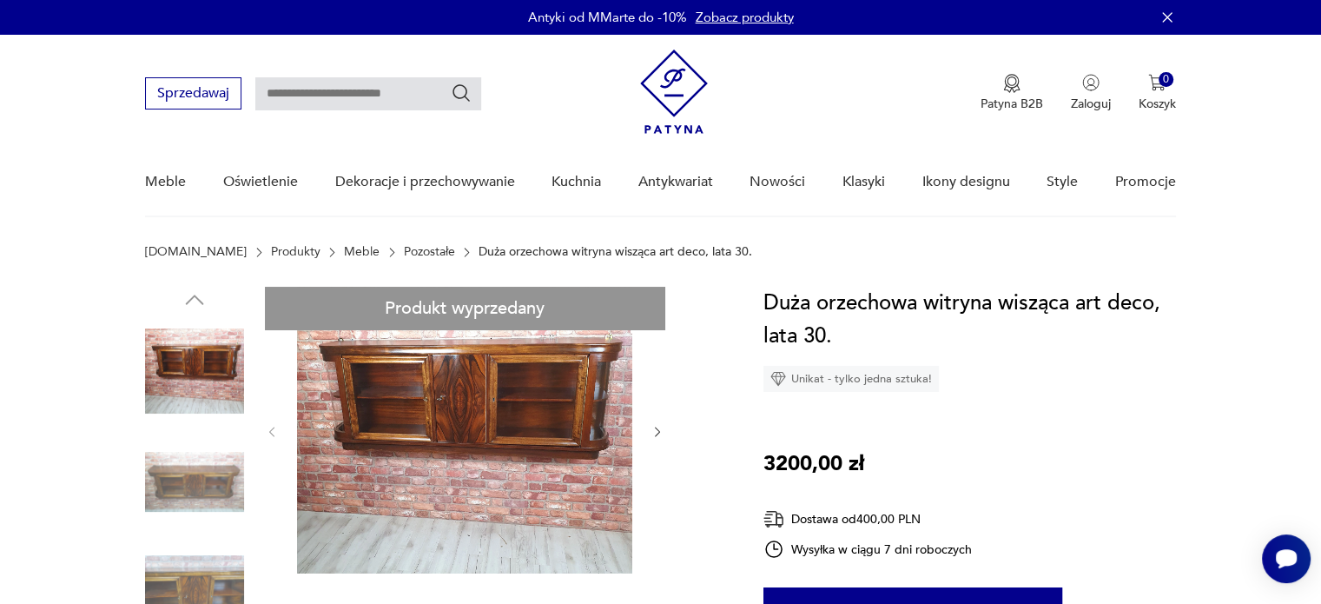
click at [321, 89] on input "text" at bounding box center [368, 93] width 226 height 33
type input "*******"
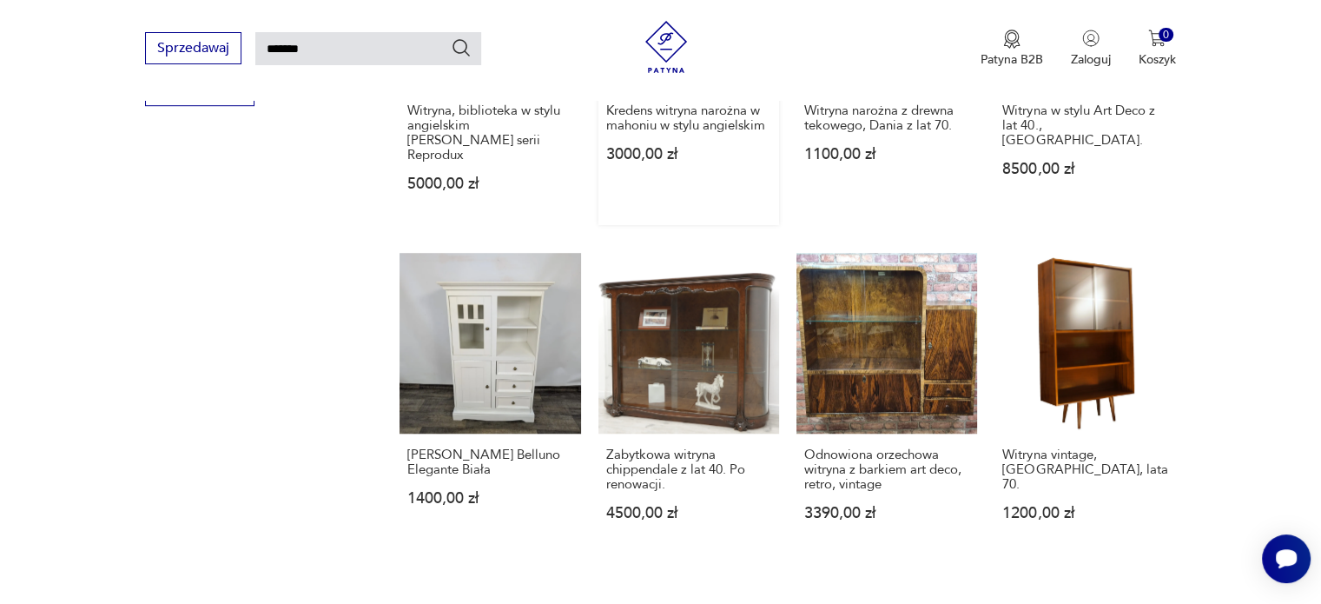
scroll to position [1278, 0]
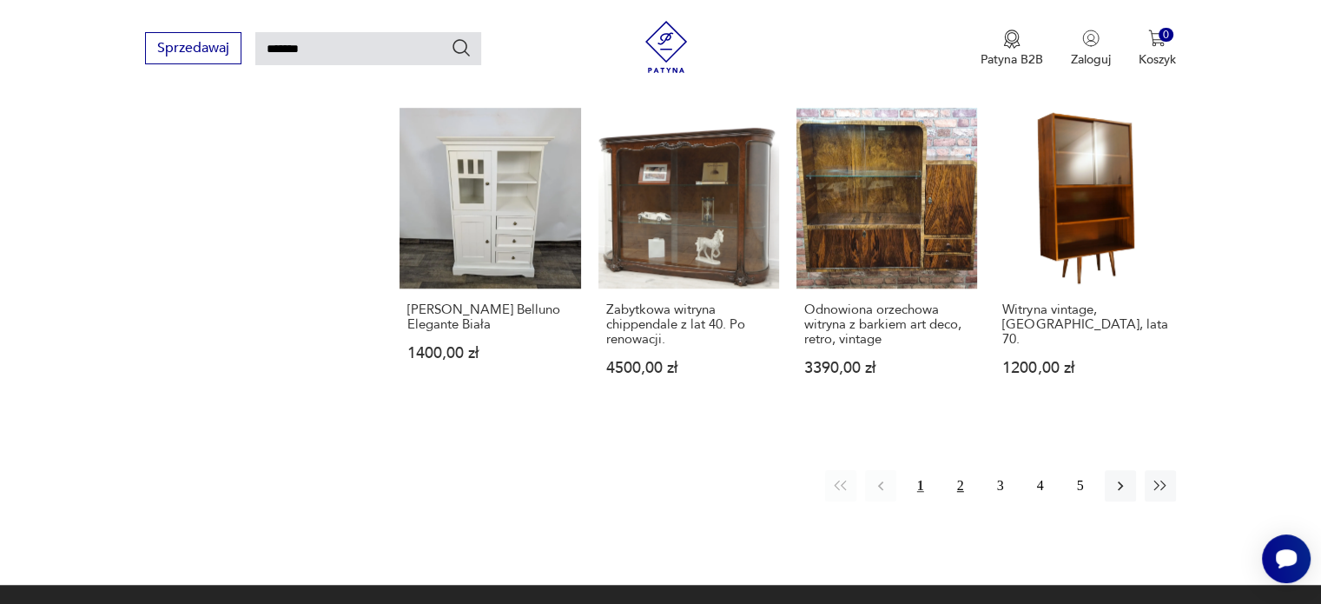
click at [964, 470] on button "2" at bounding box center [960, 485] width 31 height 31
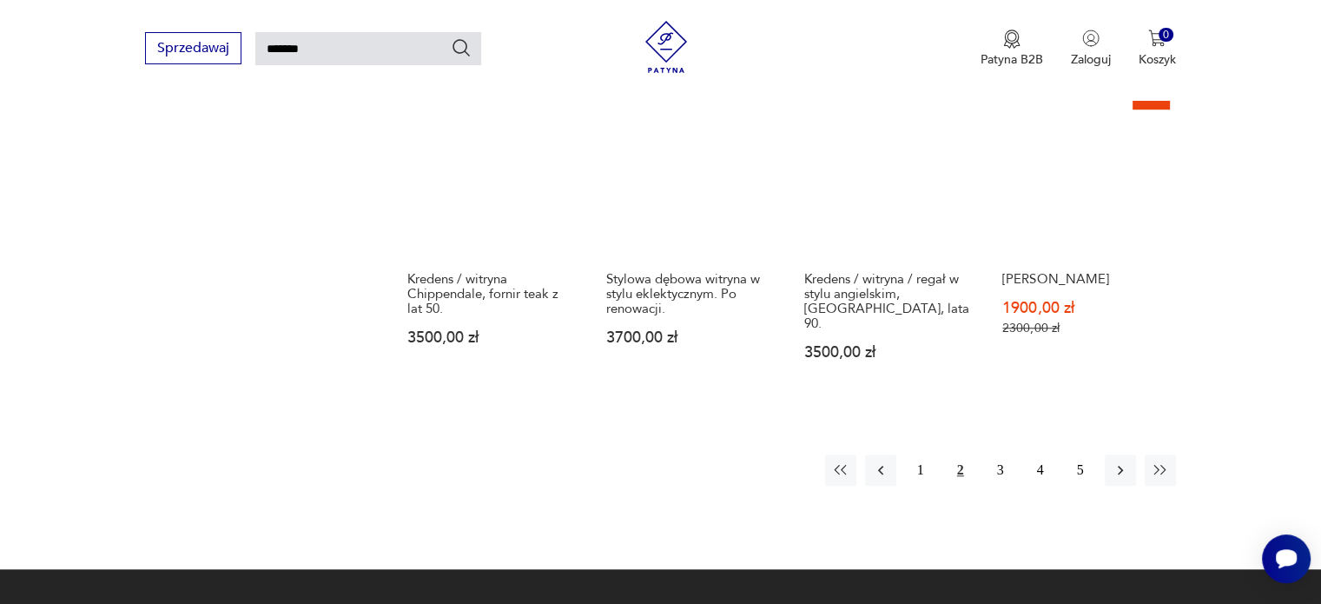
scroll to position [1539, 0]
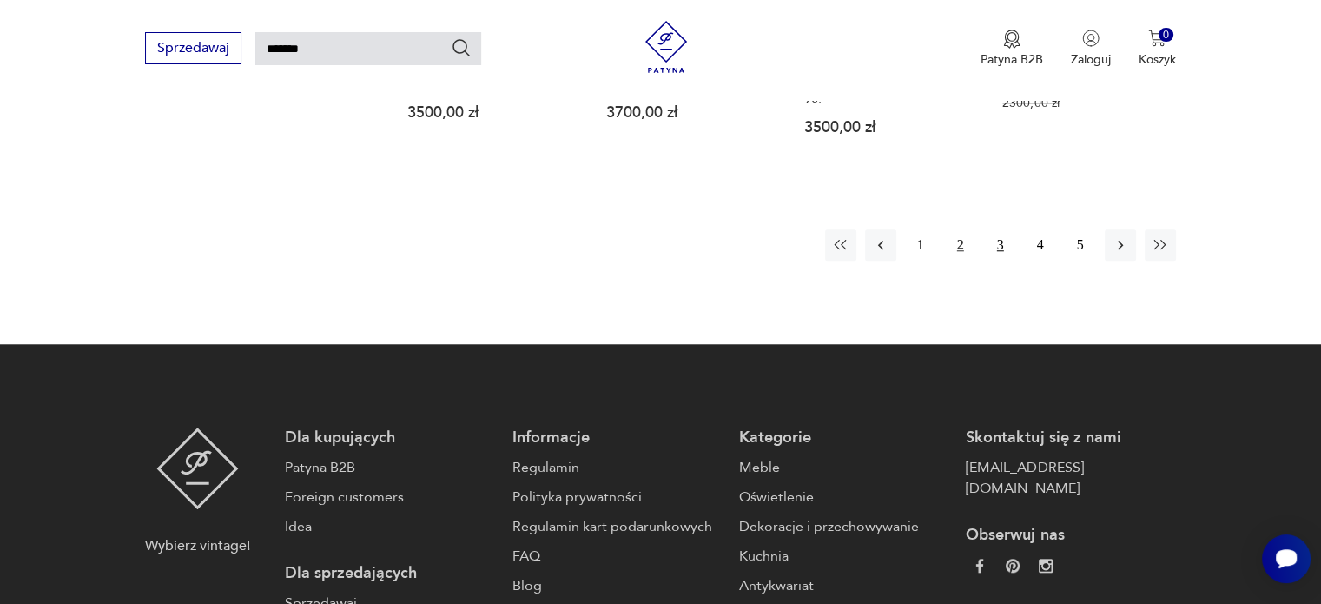
click at [1004, 236] on button "3" at bounding box center [1000, 244] width 31 height 31
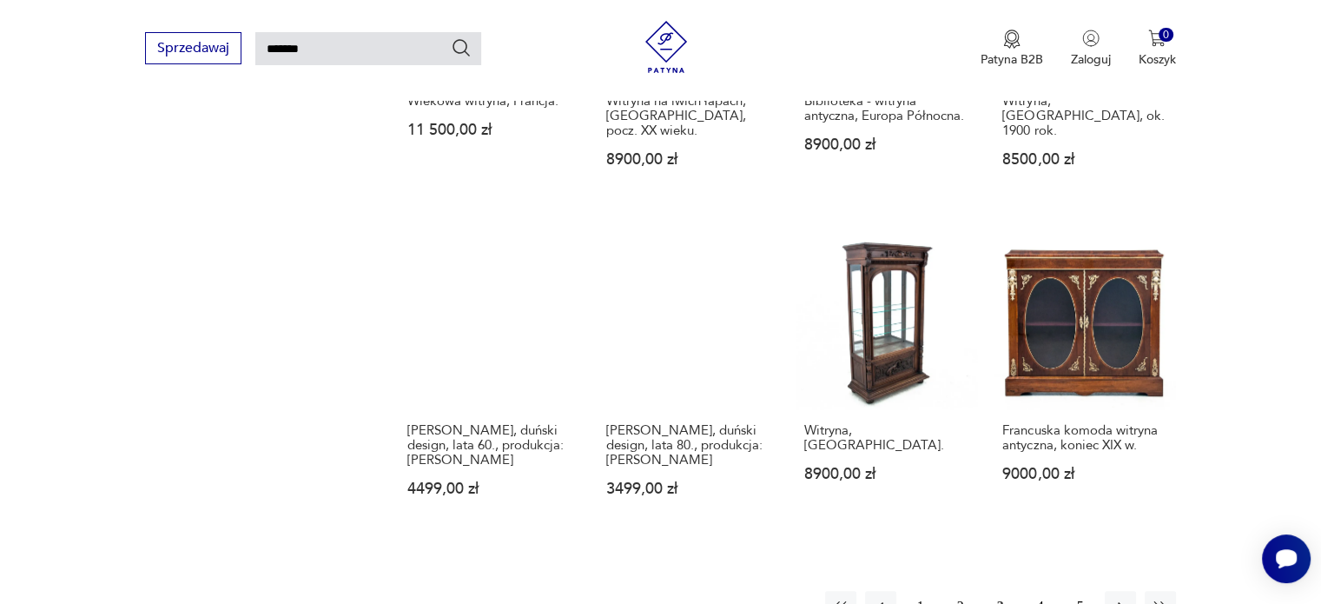
scroll to position [1278, 0]
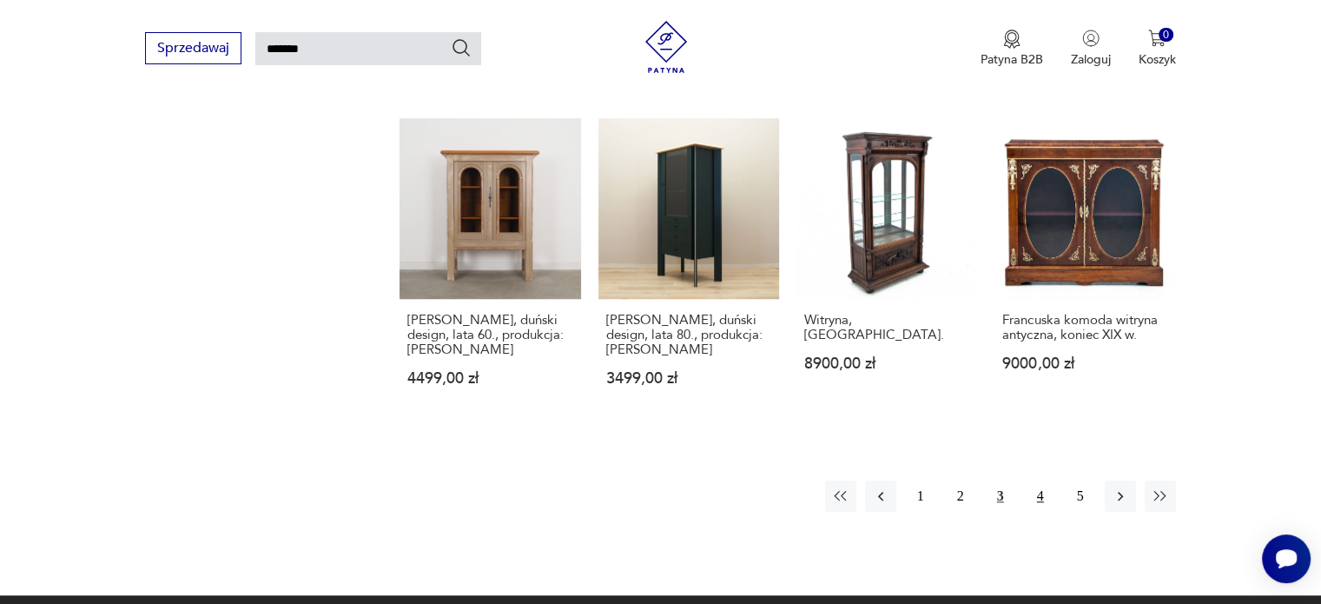
click at [1030, 488] on button "4" at bounding box center [1040, 495] width 31 height 31
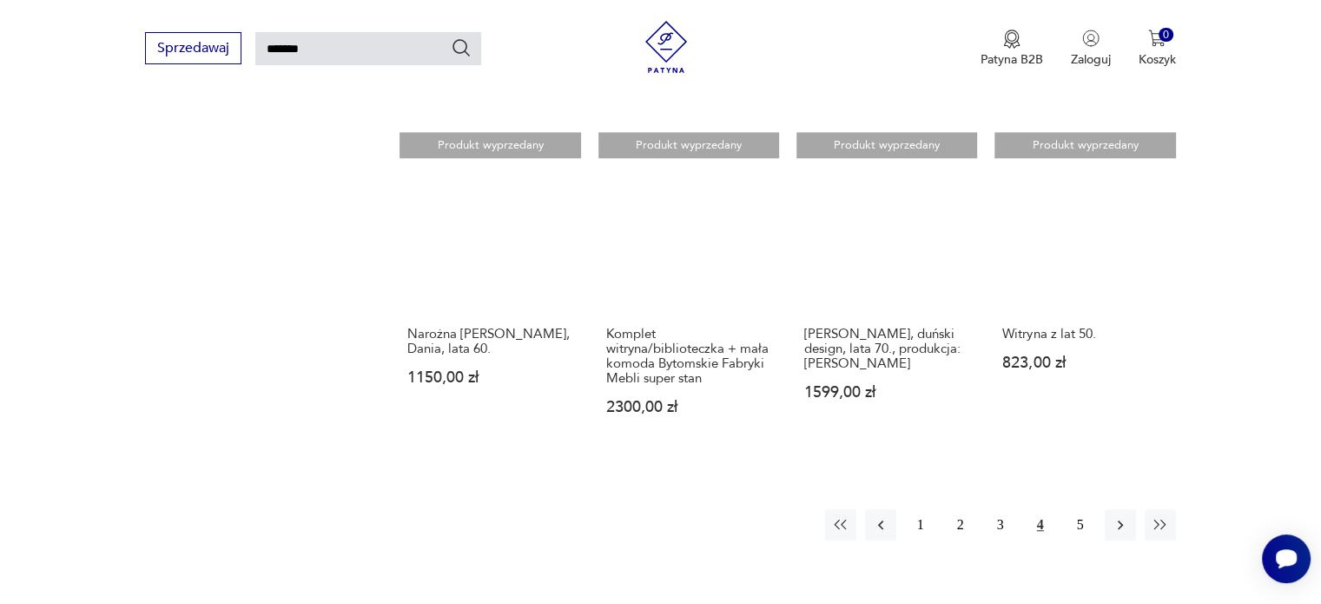
scroll to position [1278, 0]
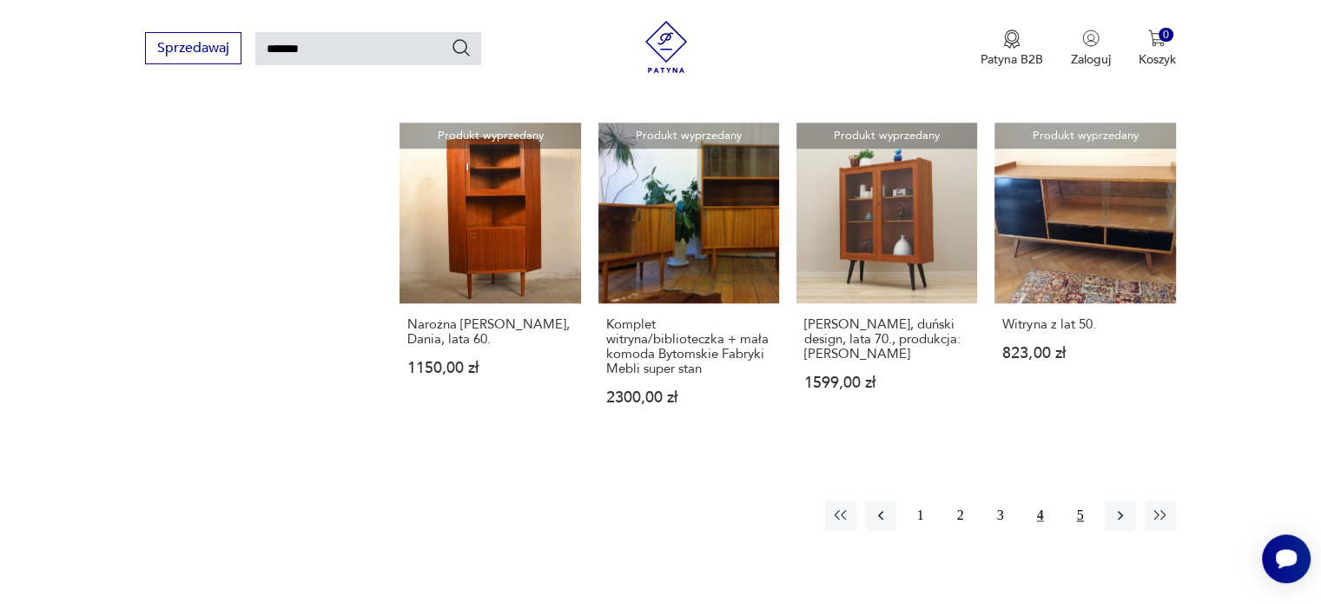
click at [1077, 514] on button "5" at bounding box center [1080, 515] width 31 height 31
